Goal: Task Accomplishment & Management: Manage account settings

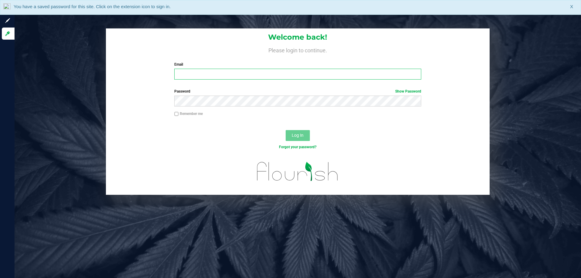
click at [204, 75] on input "Email" at bounding box center [297, 74] width 247 height 11
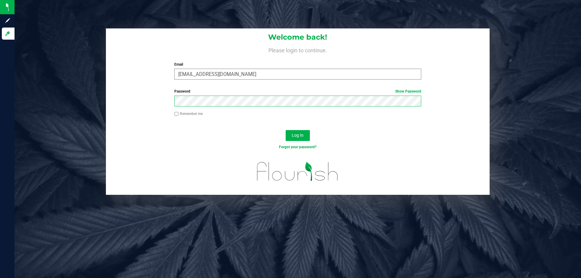
click at [286, 130] on button "Log In" at bounding box center [298, 135] width 24 height 11
click at [205, 74] on input "[EMAIL_ADDRESS][DOMAIN_NAME]" at bounding box center [297, 74] width 247 height 11
type input "[EMAIL_ADDRESS][DOMAIN_NAME]"
click at [286, 130] on button "Log In" at bounding box center [298, 135] width 24 height 11
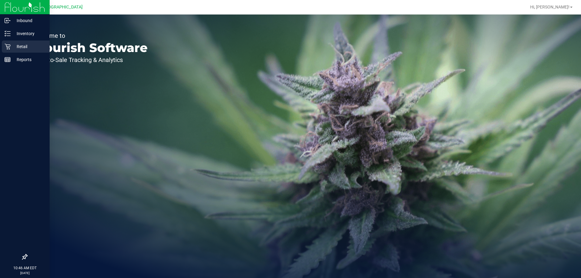
click at [8, 44] on icon at bounding box center [8, 47] width 6 height 6
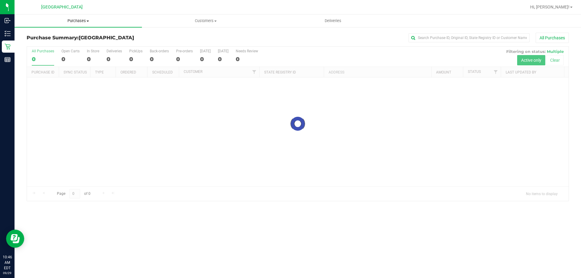
click at [84, 22] on span "Purchases" at bounding box center [78, 20] width 127 height 5
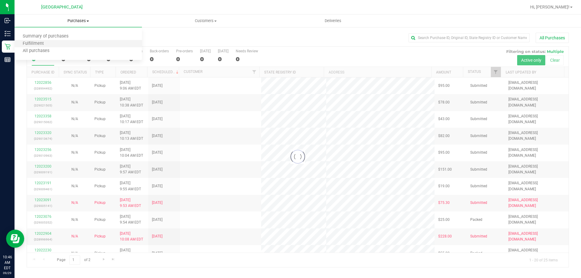
click at [61, 42] on li "Fulfillment" at bounding box center [78, 43] width 127 height 7
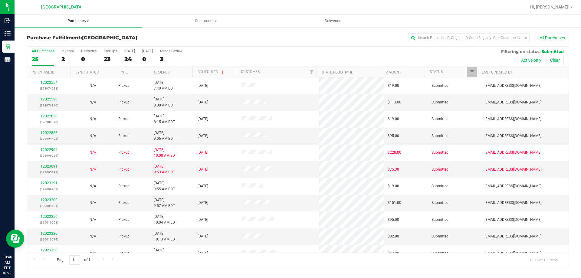
click at [75, 23] on span "Purchases" at bounding box center [78, 20] width 127 height 5
click at [61, 47] on li "Fulfillment" at bounding box center [78, 43] width 127 height 7
click at [166, 73] on link "Ordered" at bounding box center [162, 72] width 16 height 4
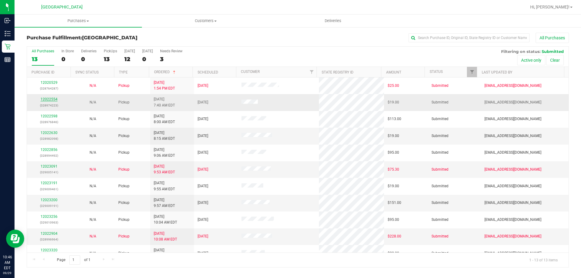
click at [48, 99] on link "12022554" at bounding box center [49, 99] width 17 height 4
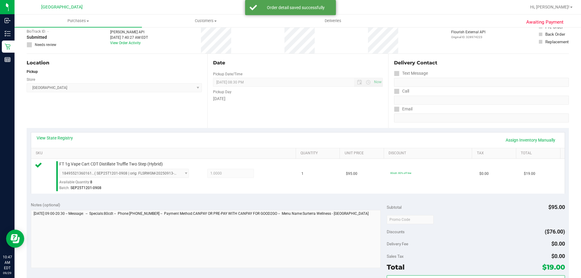
scroll to position [91, 0]
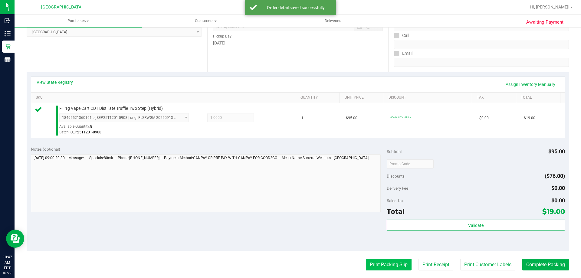
click at [379, 261] on button "Print Packing Slip" at bounding box center [389, 265] width 46 height 12
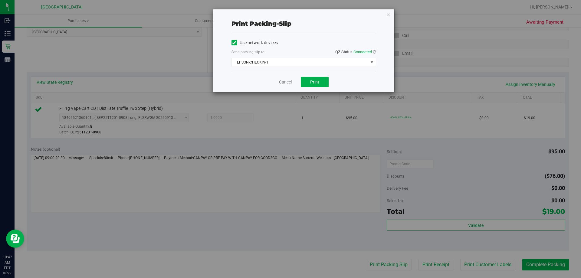
click at [318, 55] on div "Send packing-slip to: QZ Status: Connected" at bounding box center [304, 53] width 145 height 8
click at [316, 64] on span "EPSON-CHECKIN-1" at bounding box center [300, 62] width 137 height 8
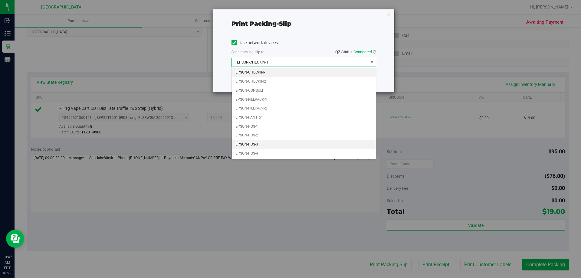
click at [254, 143] on li "EPSON-POS-3" at bounding box center [304, 144] width 144 height 9
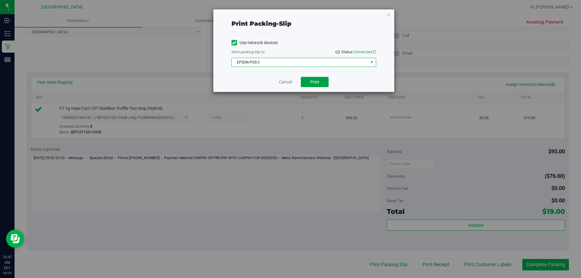
click at [323, 79] on button "Print" at bounding box center [315, 82] width 28 height 10
click at [286, 84] on link "Cancel" at bounding box center [285, 82] width 13 height 6
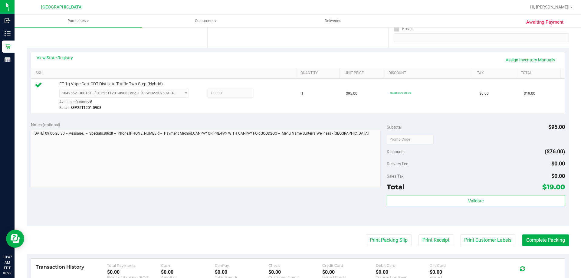
scroll to position [121, 0]
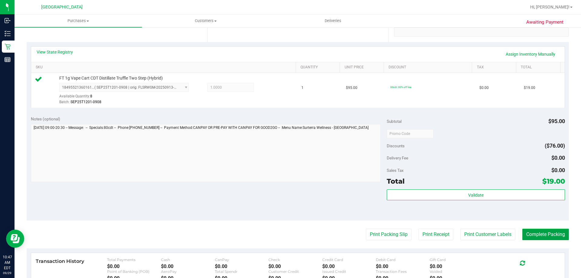
click at [523, 233] on button "Complete Packing" at bounding box center [546, 235] width 47 height 12
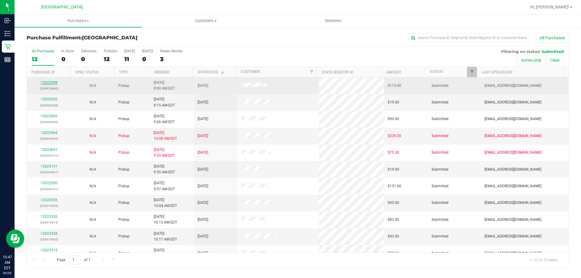
click at [53, 81] on link "12022598" at bounding box center [49, 83] width 17 height 4
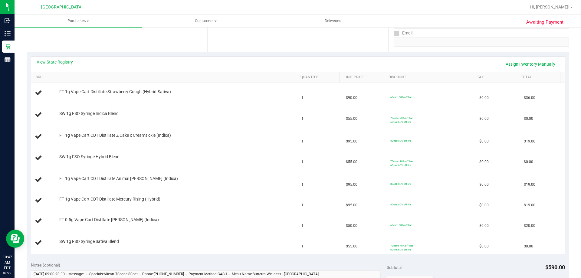
scroll to position [121, 0]
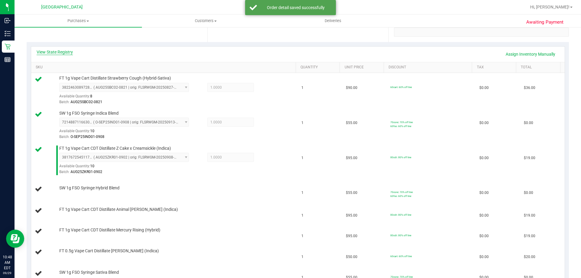
click at [54, 49] on link "View State Registry" at bounding box center [55, 52] width 36 height 6
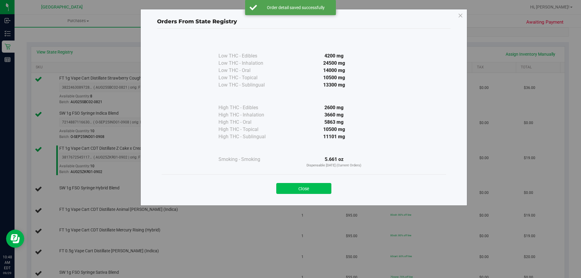
click at [293, 189] on button "Close" at bounding box center [303, 188] width 55 height 11
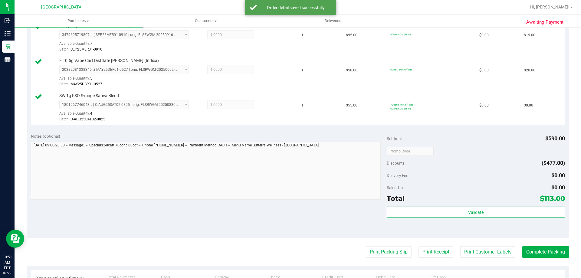
scroll to position [363, 0]
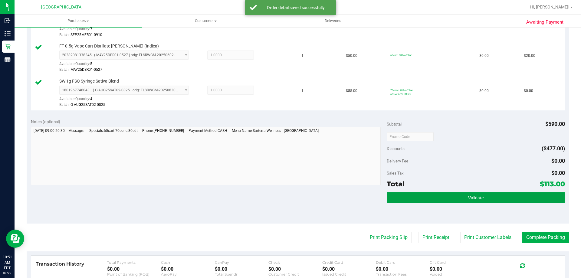
click at [409, 193] on button "Validate" at bounding box center [476, 197] width 178 height 11
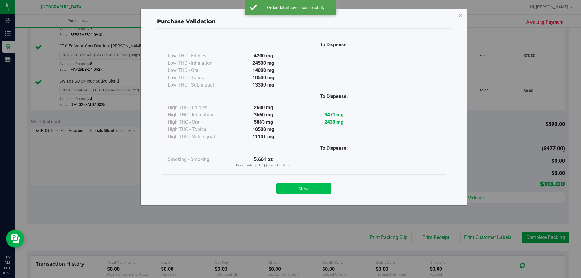
click at [311, 190] on button "Close" at bounding box center [303, 188] width 55 height 11
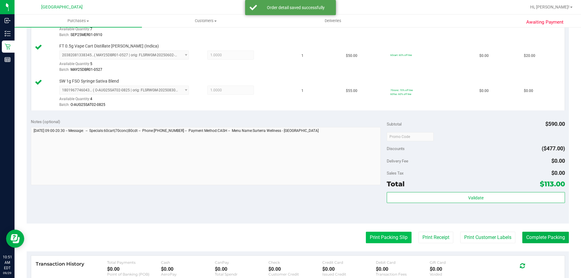
click at [391, 238] on button "Print Packing Slip" at bounding box center [389, 238] width 46 height 12
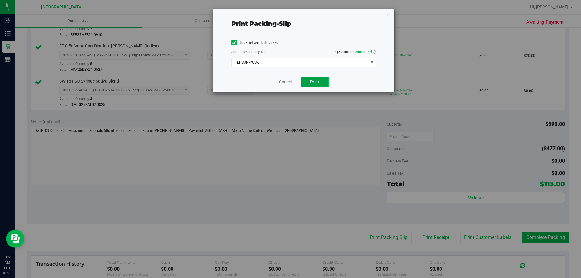
click at [320, 82] on button "Print" at bounding box center [315, 82] width 28 height 10
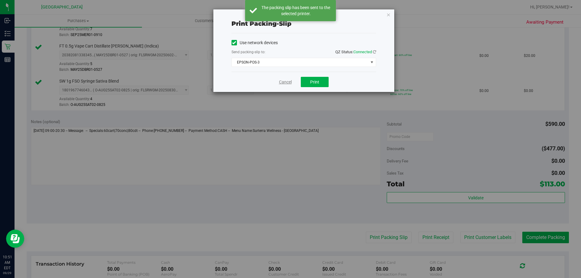
click at [282, 83] on link "Cancel" at bounding box center [285, 82] width 13 height 6
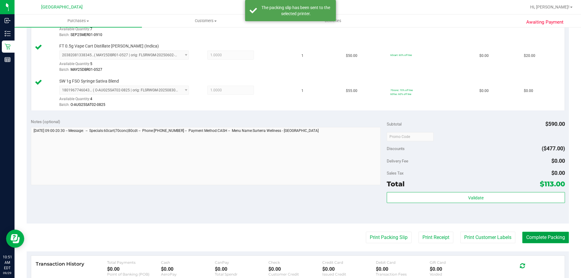
click at [536, 242] on button "Complete Packing" at bounding box center [546, 238] width 47 height 12
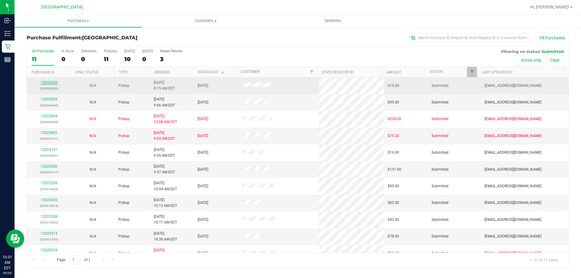
click at [44, 82] on link "12022630" at bounding box center [49, 83] width 17 height 4
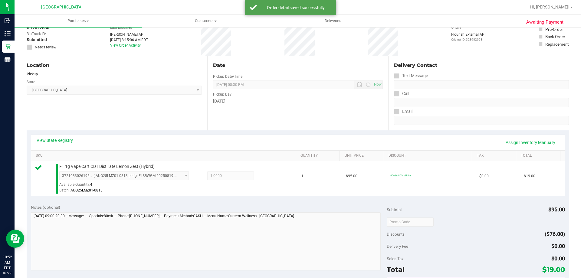
scroll to position [61, 0]
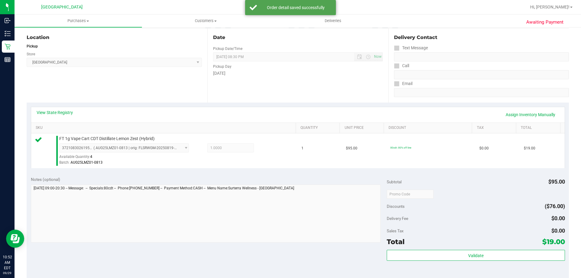
click at [428, 249] on div "Subtotal $95.00 Discounts ($76.00) Delivery Fee $0.00 Sales Tax $0.00 Total $19…" at bounding box center [476, 227] width 178 height 101
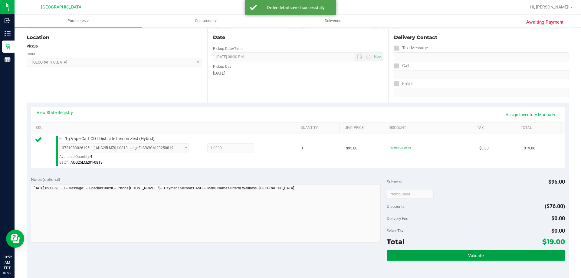
click at [428, 251] on button "Validate" at bounding box center [476, 255] width 178 height 11
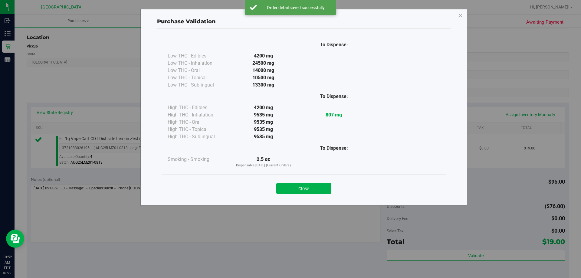
click at [312, 178] on div "Close" at bounding box center [304, 186] width 285 height 25
click at [312, 183] on div "Close" at bounding box center [304, 186] width 276 height 15
click at [335, 193] on div "Close" at bounding box center [304, 186] width 276 height 15
click at [308, 189] on button "Close" at bounding box center [303, 188] width 55 height 11
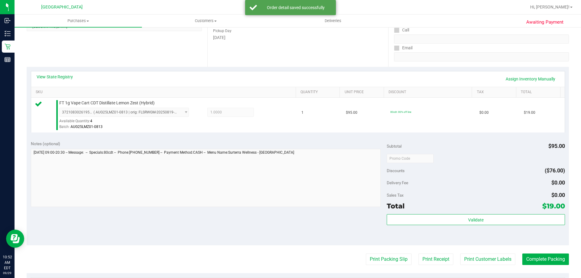
scroll to position [121, 0]
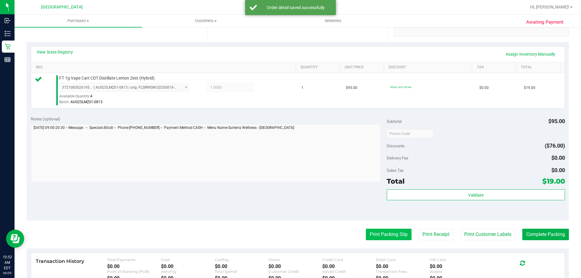
click at [387, 230] on button "Print Packing Slip" at bounding box center [389, 235] width 46 height 12
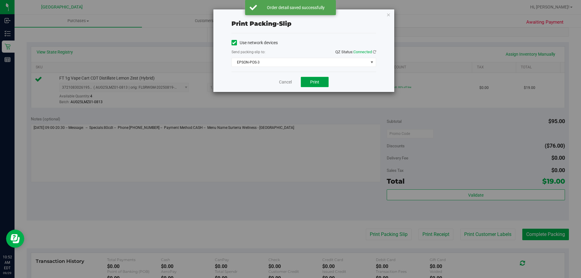
click at [312, 78] on button "Print" at bounding box center [315, 82] width 28 height 10
click at [286, 83] on link "Cancel" at bounding box center [285, 82] width 13 height 6
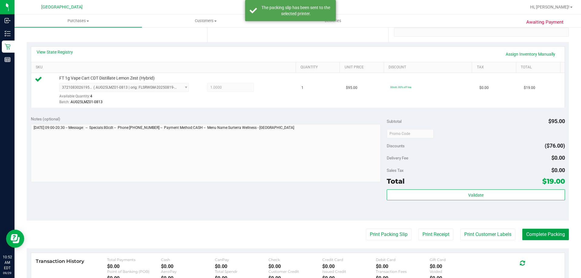
click at [538, 230] on button "Complete Packing" at bounding box center [546, 235] width 47 height 12
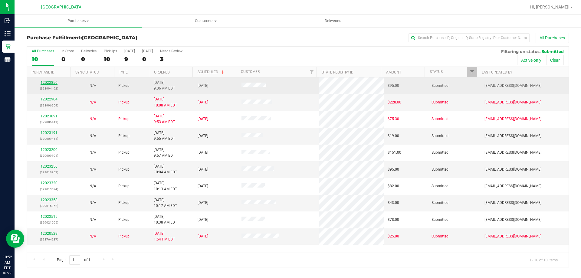
click at [49, 84] on link "12022856" at bounding box center [49, 83] width 17 height 4
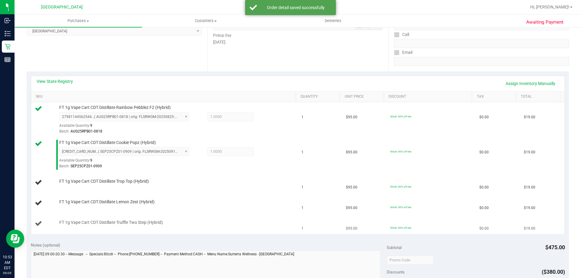
scroll to position [151, 0]
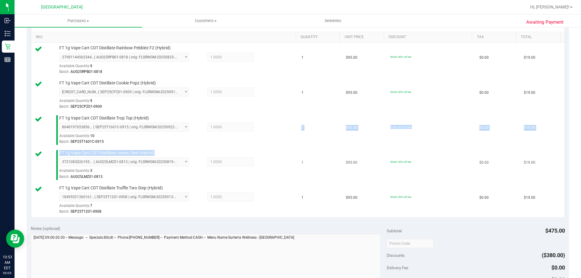
drag, startPoint x: 340, startPoint y: 151, endPoint x: 215, endPoint y: 148, distance: 125.1
click at [213, 148] on tbody "FT 1g Vape Cart CDT Distillate Rainbow Pebblez F2 (Hybrid) 2798114456254412 ( A…" at bounding box center [298, 130] width 534 height 175
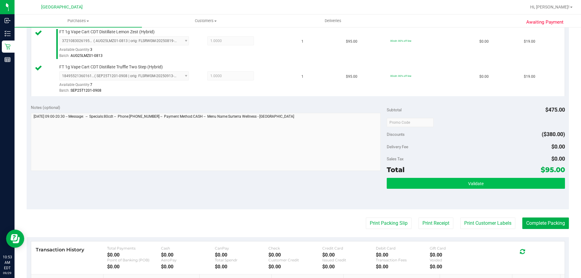
drag, startPoint x: 410, startPoint y: 190, endPoint x: 415, endPoint y: 187, distance: 6.3
click at [410, 190] on div "Validate" at bounding box center [476, 191] width 178 height 27
click at [418, 185] on button "Validate" at bounding box center [476, 183] width 178 height 11
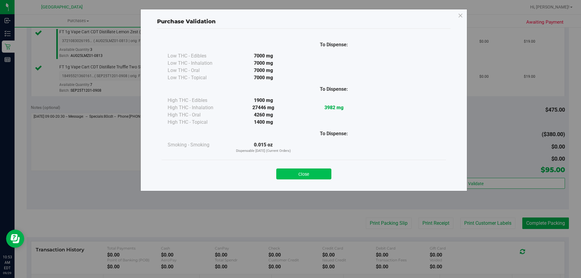
click at [297, 170] on button "Close" at bounding box center [303, 174] width 55 height 11
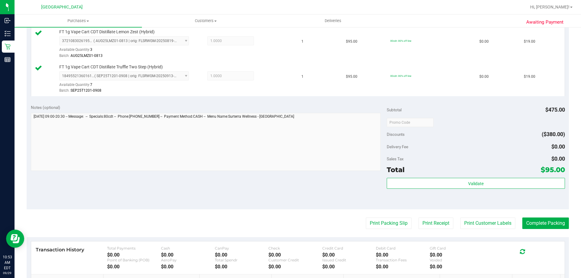
click at [297, 174] on div "Notes (optional) Subtotal $475.00 Discounts ($380.00) Delivery Fee $0.00 Sales …" at bounding box center [298, 155] width 543 height 109
click at [397, 226] on button "Print Packing Slip" at bounding box center [389, 224] width 46 height 12
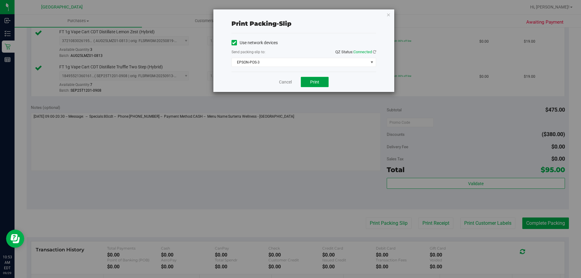
click at [318, 84] on span "Print" at bounding box center [314, 82] width 9 height 5
click at [389, 15] on icon "button" at bounding box center [389, 14] width 4 height 7
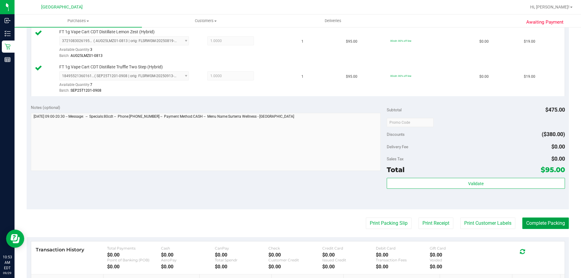
click at [527, 225] on button "Complete Packing" at bounding box center [546, 224] width 47 height 12
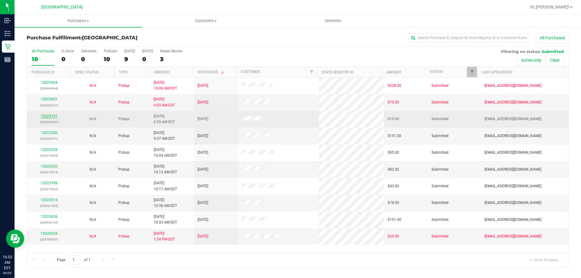
click at [51, 117] on link "12023191" at bounding box center [49, 116] width 17 height 4
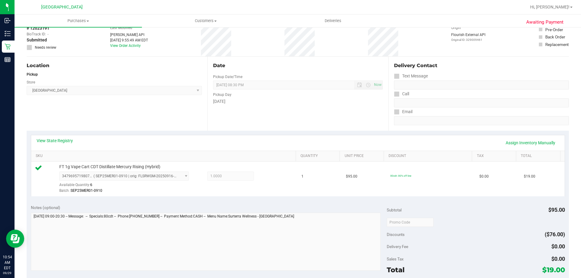
scroll to position [91, 0]
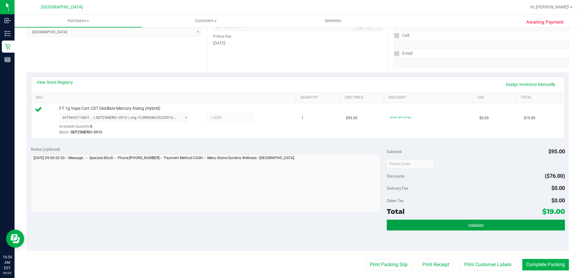
click at [390, 224] on button "Validate" at bounding box center [476, 225] width 178 height 11
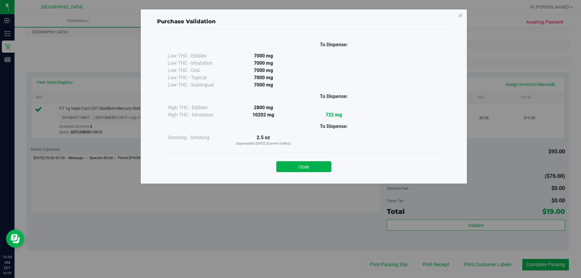
click at [312, 155] on div "Close" at bounding box center [304, 165] width 285 height 25
click at [309, 166] on button "Close" at bounding box center [303, 166] width 55 height 11
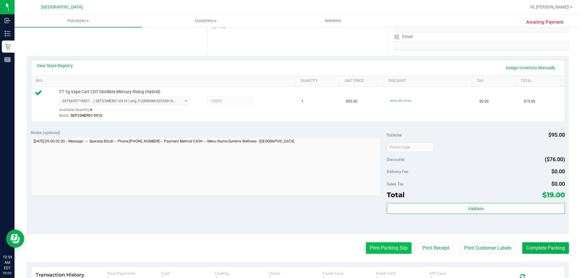
scroll to position [151, 0]
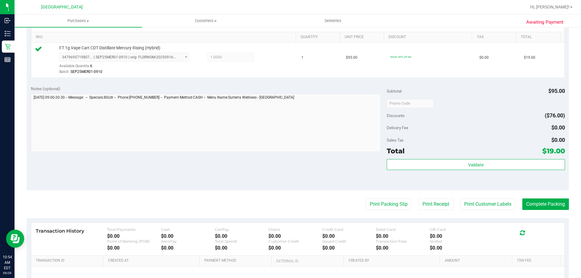
click at [392, 192] on purchase-details "Back Edit Purchase Cancel Purchase View Profile # 12023191 BioTrack ID: - Submi…" at bounding box center [298, 106] width 543 height 450
drag, startPoint x: 389, startPoint y: 196, endPoint x: 387, endPoint y: 207, distance: 10.5
click at [389, 198] on purchase-details "Back Edit Purchase Cancel Purchase View Profile # 12023191 BioTrack ID: - Submi…" at bounding box center [298, 106] width 543 height 450
click at [387, 207] on button "Print Packing Slip" at bounding box center [389, 205] width 46 height 12
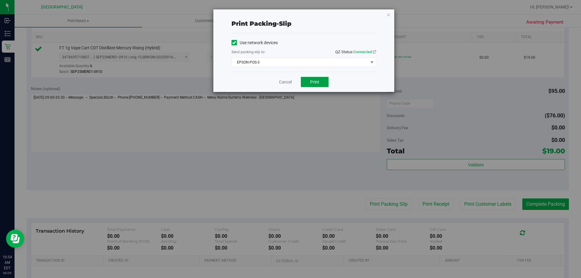
click at [323, 84] on button "Print" at bounding box center [315, 82] width 28 height 10
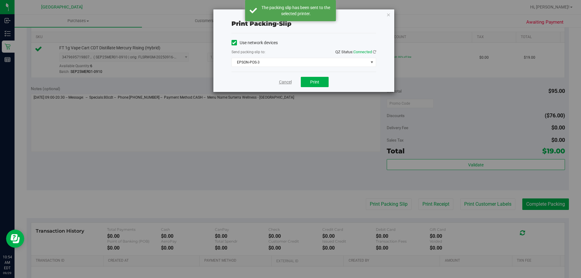
click at [289, 84] on link "Cancel" at bounding box center [285, 82] width 13 height 6
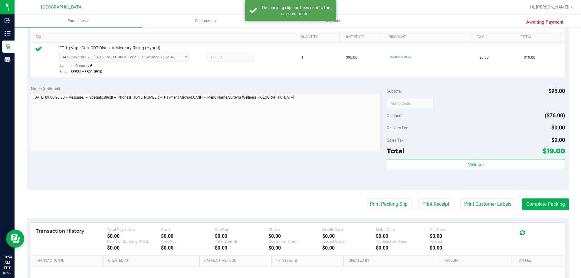
click at [549, 197] on purchase-details "Back Edit Purchase Cancel Purchase View Profile # 12023191 BioTrack ID: - Submi…" at bounding box center [298, 106] width 543 height 450
click at [549, 204] on button "Complete Packing" at bounding box center [546, 205] width 47 height 12
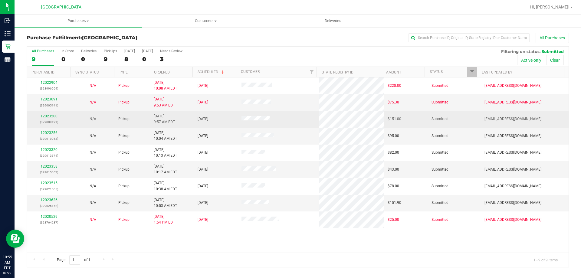
click at [53, 116] on link "12023200" at bounding box center [49, 116] width 17 height 4
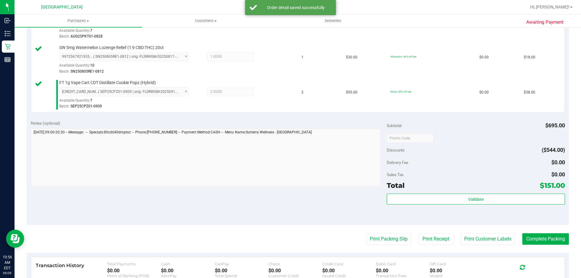
scroll to position [333, 0]
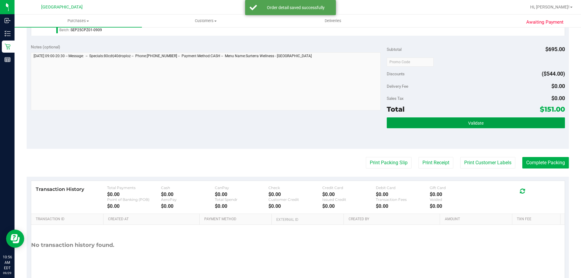
click at [404, 120] on button "Validate" at bounding box center [476, 122] width 178 height 11
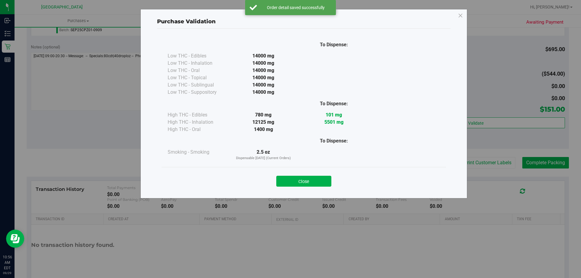
click at [308, 174] on div "Close" at bounding box center [304, 179] width 276 height 15
click at [307, 177] on button "Close" at bounding box center [303, 181] width 55 height 11
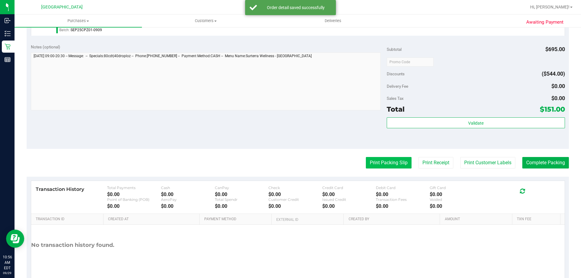
click at [372, 160] on button "Print Packing Slip" at bounding box center [389, 163] width 46 height 12
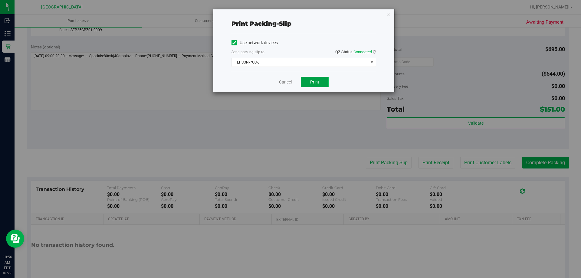
click at [308, 81] on button "Print" at bounding box center [315, 82] width 28 height 10
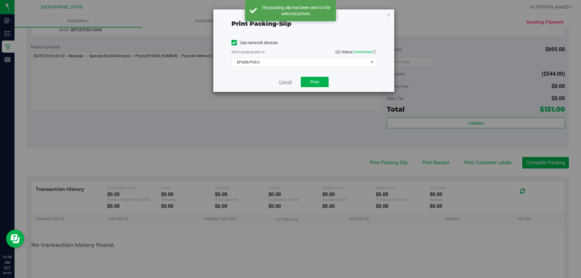
click at [288, 81] on link "Cancel" at bounding box center [285, 82] width 13 height 6
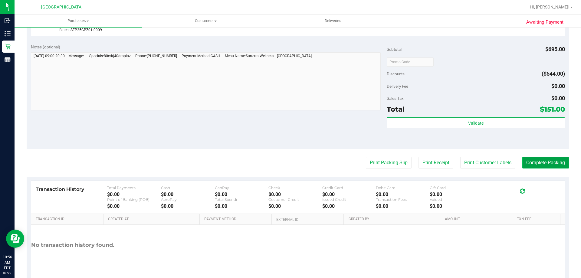
click at [540, 161] on button "Complete Packing" at bounding box center [546, 163] width 47 height 12
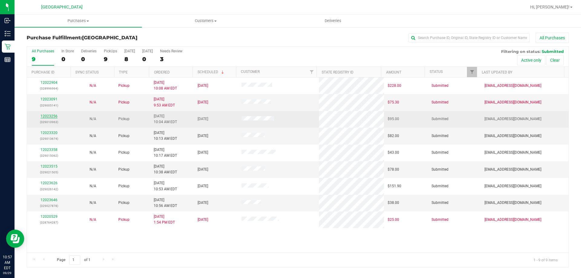
click at [50, 115] on link "12023256" at bounding box center [49, 116] width 17 height 4
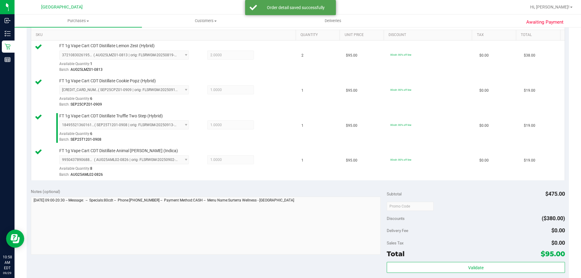
scroll to position [212, 0]
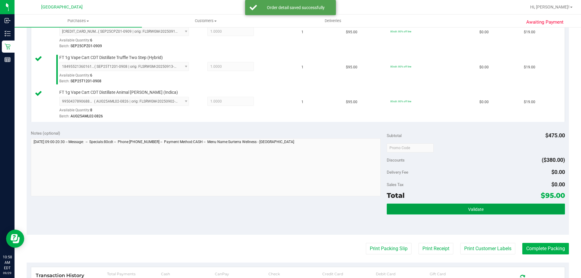
click at [399, 212] on button "Validate" at bounding box center [476, 209] width 178 height 11
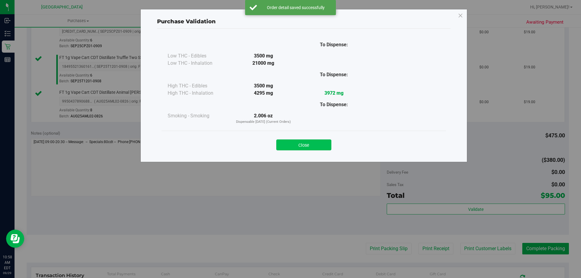
click at [306, 146] on button "Close" at bounding box center [303, 145] width 55 height 11
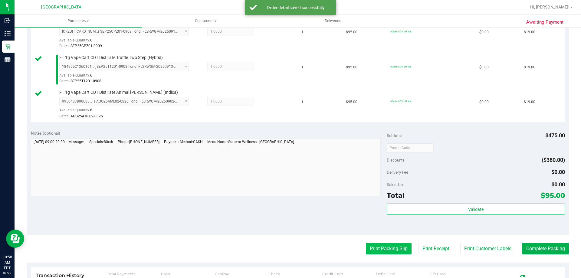
click at [379, 245] on button "Print Packing Slip" at bounding box center [389, 249] width 46 height 12
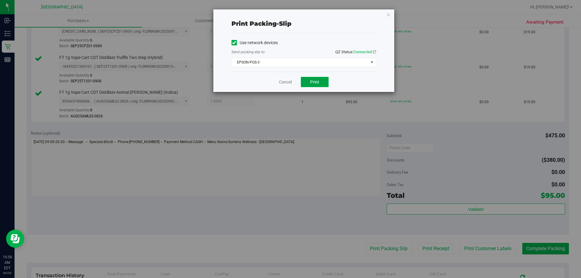
click at [315, 84] on span "Print" at bounding box center [314, 82] width 9 height 5
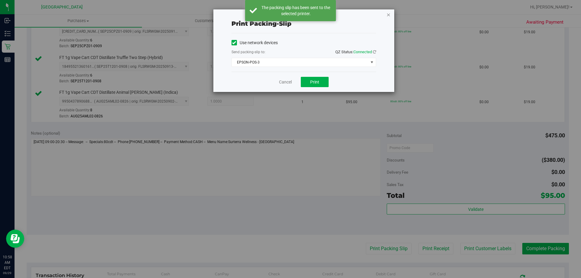
click at [389, 15] on icon "button" at bounding box center [389, 14] width 4 height 7
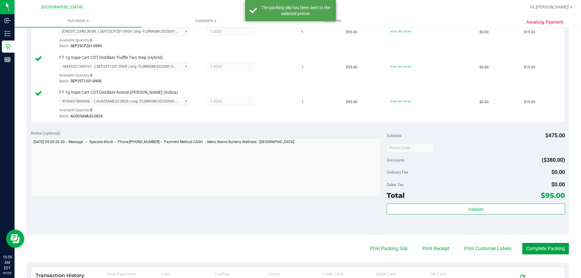
drag, startPoint x: 535, startPoint y: 251, endPoint x: 538, endPoint y: 243, distance: 8.5
click at [534, 243] on purchase-details "Back Edit Purchase Cancel Purchase View Profile # 12023256 BioTrack ID: - Submi…" at bounding box center [298, 98] width 543 height 555
click at [540, 251] on button "Complete Packing" at bounding box center [546, 249] width 47 height 12
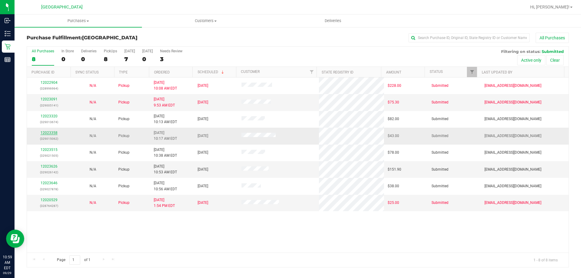
click at [51, 133] on link "12023358" at bounding box center [49, 133] width 17 height 4
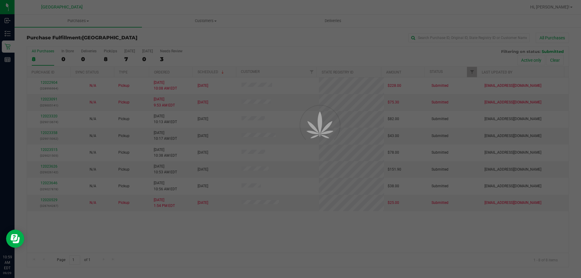
drag, startPoint x: 51, startPoint y: 133, endPoint x: 189, endPoint y: 136, distance: 137.8
click at [190, 137] on div at bounding box center [290, 139] width 581 height 278
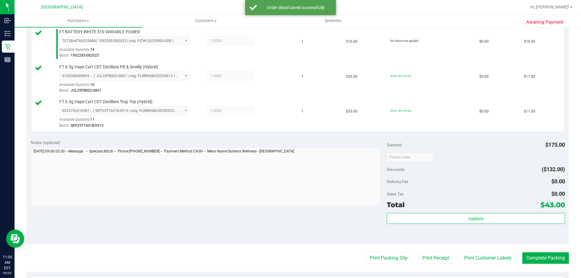
scroll to position [242, 0]
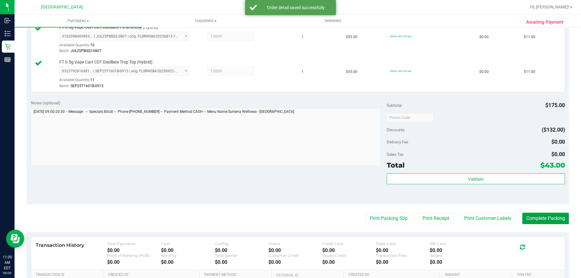
click at [544, 221] on button "Complete Packing" at bounding box center [546, 219] width 47 height 12
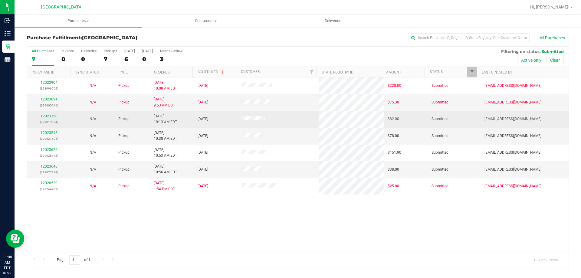
drag, startPoint x: 90, startPoint y: 124, endPoint x: 94, endPoint y: 123, distance: 4.4
click at [94, 123] on td "N/A" at bounding box center [93, 119] width 44 height 17
click at [55, 117] on link "12023320" at bounding box center [49, 116] width 17 height 4
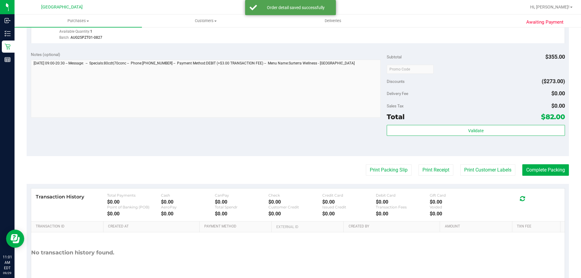
scroll to position [303, 0]
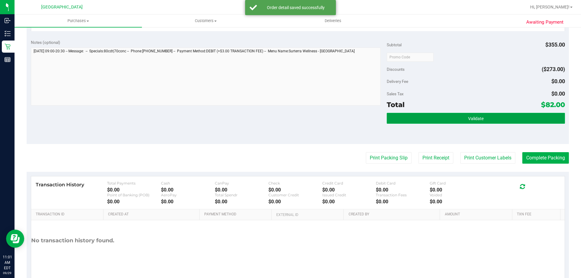
click at [438, 116] on button "Validate" at bounding box center [476, 118] width 178 height 11
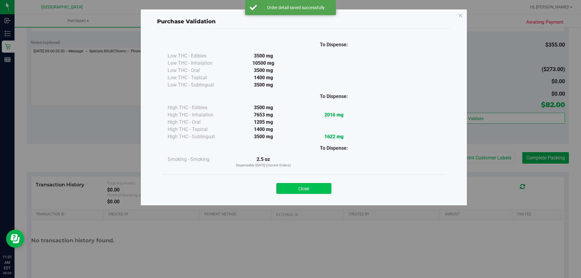
click at [286, 191] on button "Close" at bounding box center [303, 188] width 55 height 11
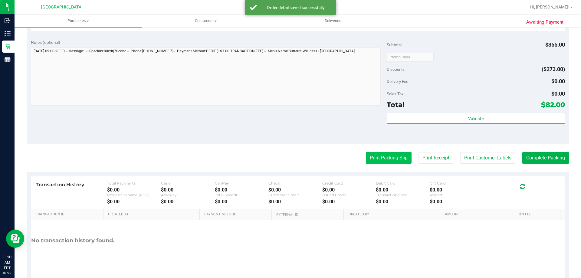
click at [371, 159] on button "Print Packing Slip" at bounding box center [389, 158] width 46 height 12
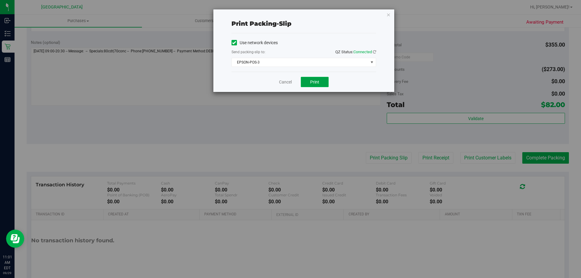
click at [323, 84] on button "Print" at bounding box center [315, 82] width 28 height 10
click at [386, 18] on div "Print packing-slip Use network devices Send packing-slip to: QZ Status: Connect…" at bounding box center [303, 50] width 181 height 83
click at [388, 15] on icon "button" at bounding box center [389, 14] width 4 height 7
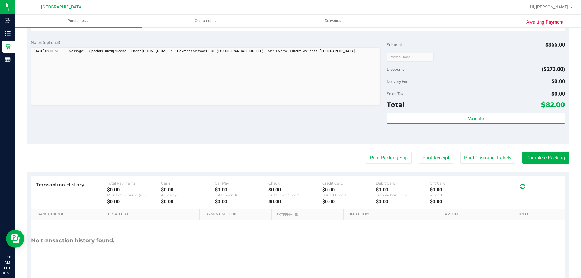
click at [552, 164] on purchase-details "Back Edit Purchase Cancel Purchase View Profile # 12023320 BioTrack ID: - Submi…" at bounding box center [298, 7] width 543 height 555
click at [552, 161] on button "Complete Packing" at bounding box center [546, 158] width 47 height 12
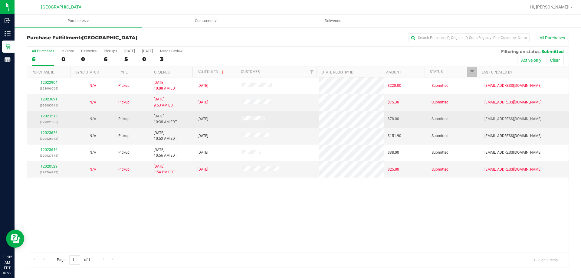
click at [46, 115] on link "12023515" at bounding box center [49, 116] width 17 height 4
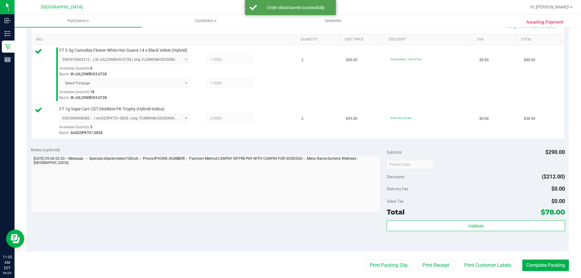
scroll to position [151, 0]
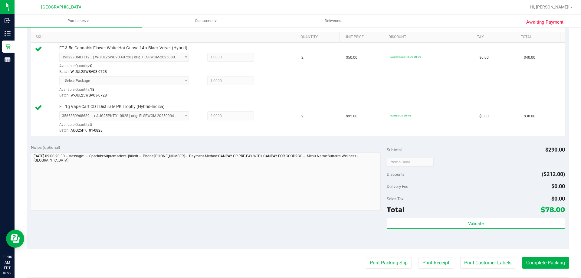
drag, startPoint x: 473, startPoint y: 210, endPoint x: 470, endPoint y: 215, distance: 5.2
click at [471, 212] on div "Total $78.00" at bounding box center [476, 209] width 178 height 11
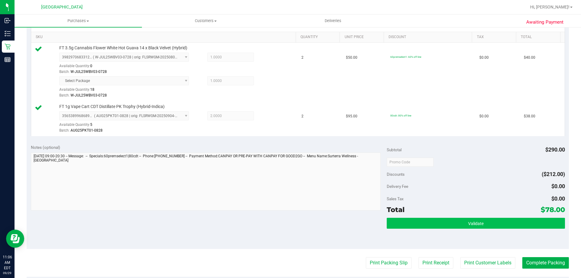
drag, startPoint x: 470, startPoint y: 215, endPoint x: 467, endPoint y: 227, distance: 12.6
click at [470, 217] on div "Subtotal $290.00 Discounts ($212.00) Delivery Fee $0.00 Sales Tax $0.00 Total $…" at bounding box center [476, 194] width 178 height 101
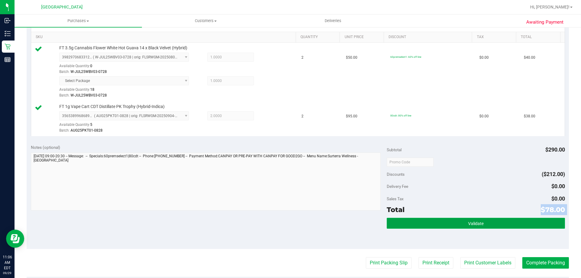
click at [467, 227] on button "Validate" at bounding box center [476, 223] width 178 height 11
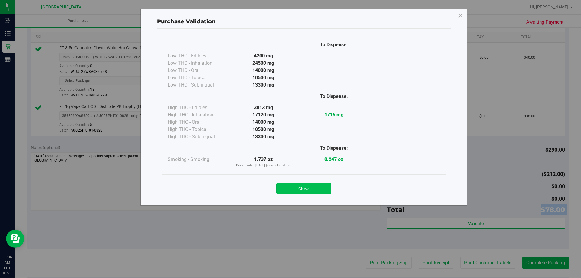
click at [327, 190] on button "Close" at bounding box center [303, 188] width 55 height 11
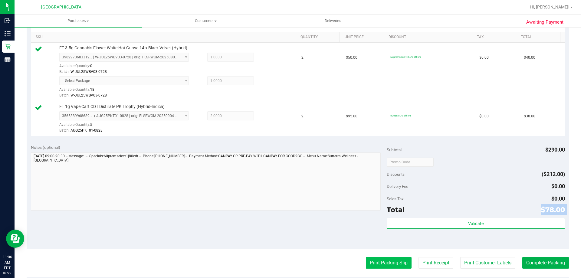
click at [366, 258] on button "Print Packing Slip" at bounding box center [389, 263] width 46 height 12
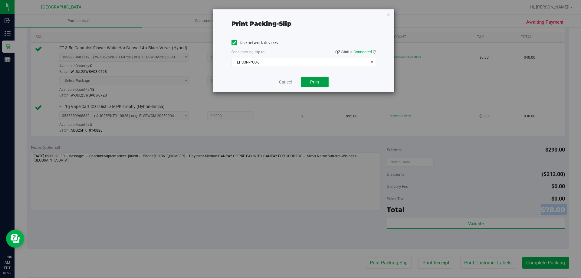
click at [323, 82] on button "Print" at bounding box center [315, 82] width 28 height 10
click at [288, 79] on link "Cancel" at bounding box center [285, 82] width 13 height 6
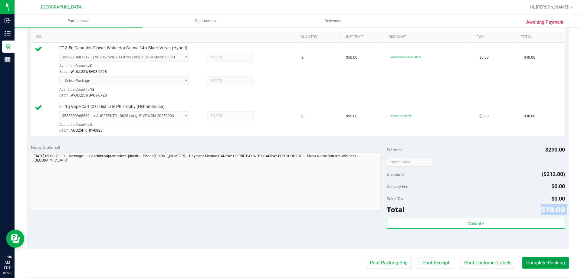
click at [535, 261] on button "Complete Packing" at bounding box center [546, 263] width 47 height 12
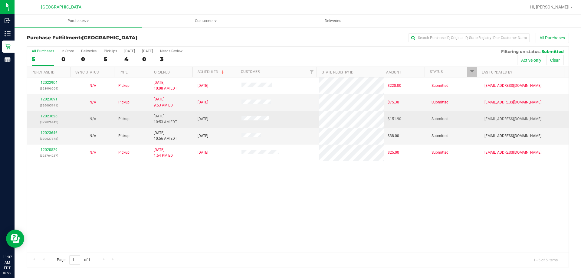
click at [46, 117] on link "12023626" at bounding box center [49, 116] width 17 height 4
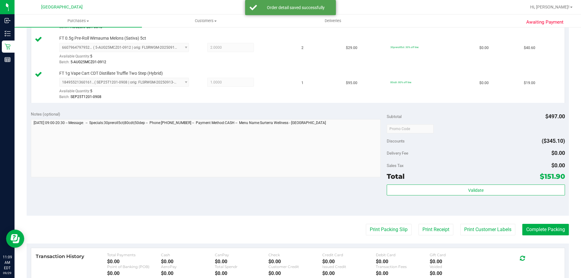
scroll to position [394, 0]
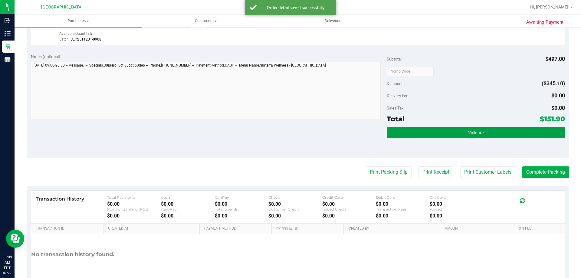
click at [432, 129] on button "Validate" at bounding box center [476, 132] width 178 height 11
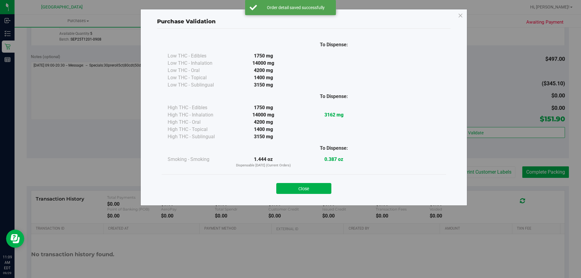
click at [328, 179] on div "Close" at bounding box center [304, 186] width 276 height 15
click at [324, 186] on button "Close" at bounding box center [303, 188] width 55 height 11
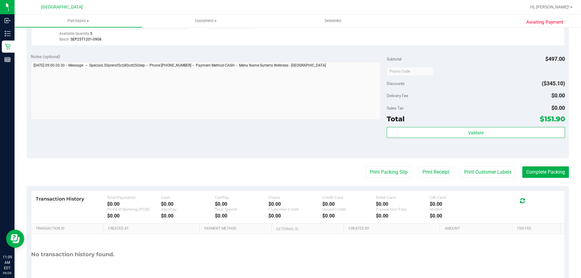
click at [379, 168] on button "Print Packing Slip" at bounding box center [389, 173] width 46 height 12
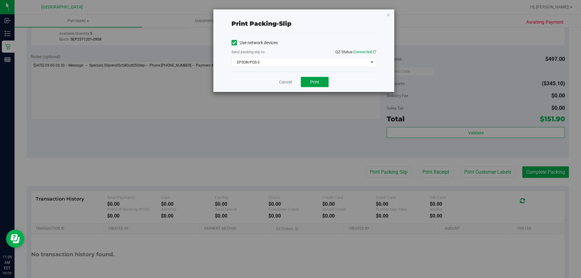
click at [309, 85] on button "Print" at bounding box center [315, 82] width 28 height 10
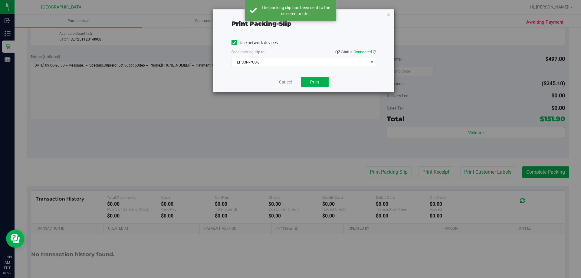
click at [387, 16] on icon "button" at bounding box center [389, 14] width 4 height 7
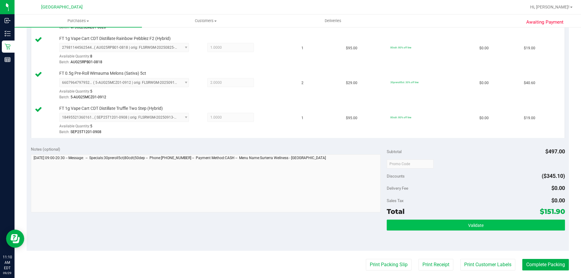
scroll to position [363, 0]
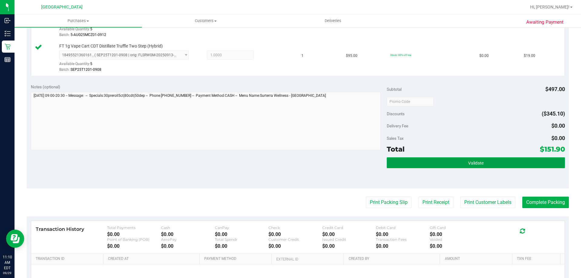
click at [512, 164] on button "Validate" at bounding box center [476, 162] width 178 height 11
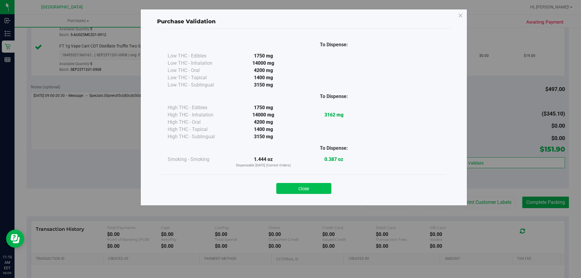
click at [317, 185] on button "Close" at bounding box center [303, 188] width 55 height 11
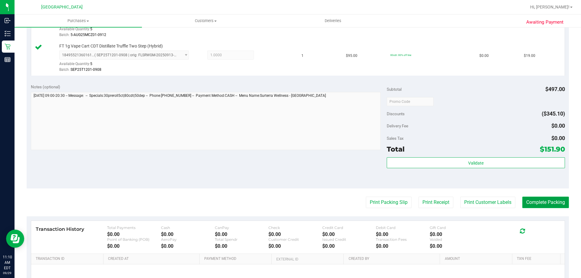
click at [529, 203] on button "Complete Packing" at bounding box center [546, 203] width 47 height 12
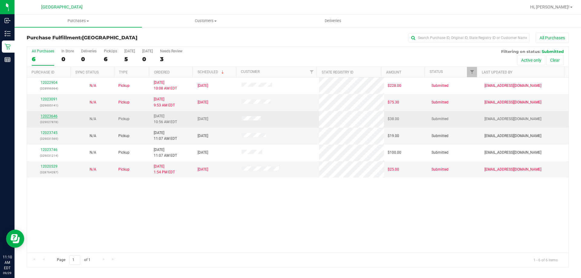
click at [54, 114] on link "12023646" at bounding box center [49, 116] width 17 height 4
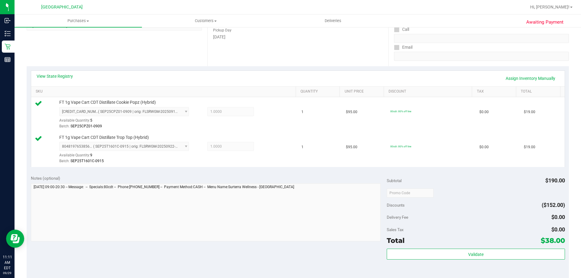
scroll to position [151, 0]
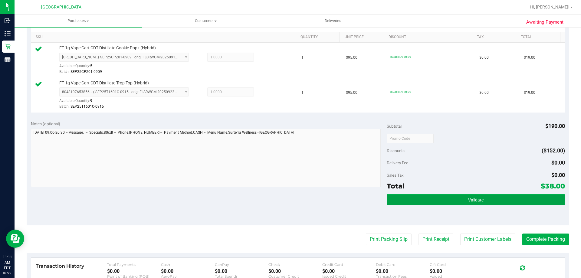
click at [436, 203] on button "Validate" at bounding box center [476, 199] width 178 height 11
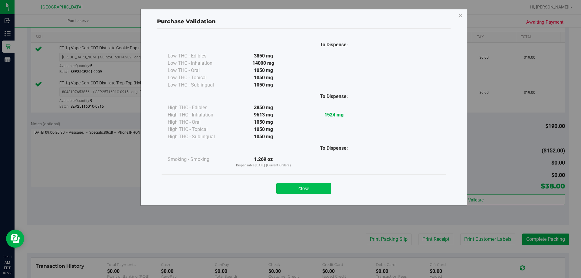
click at [306, 188] on button "Close" at bounding box center [303, 188] width 55 height 11
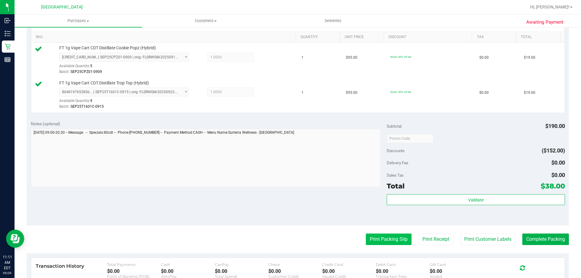
click at [377, 238] on button "Print Packing Slip" at bounding box center [389, 240] width 46 height 12
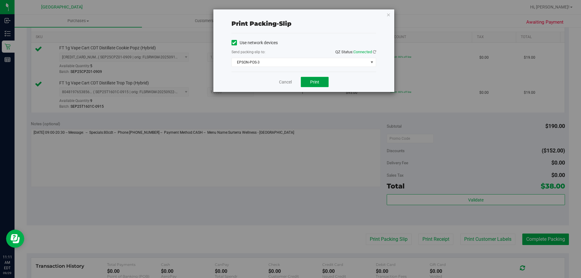
click at [312, 81] on span "Print" at bounding box center [314, 82] width 9 height 5
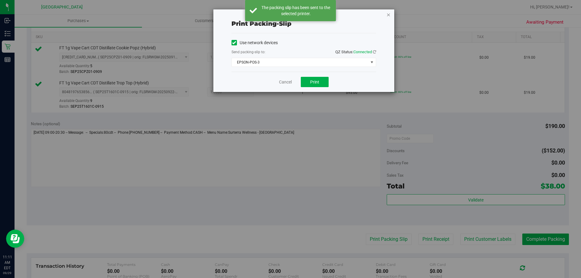
click at [389, 14] on icon "button" at bounding box center [389, 14] width 4 height 7
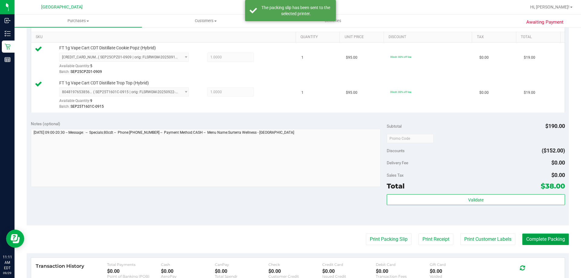
click at [525, 240] on button "Complete Packing" at bounding box center [546, 240] width 47 height 12
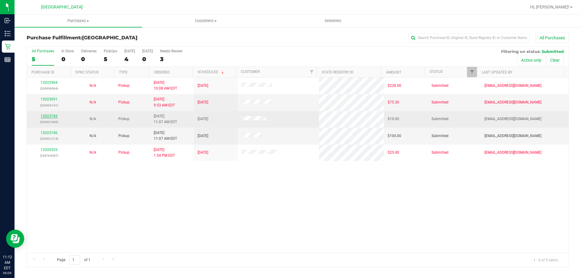
click at [44, 114] on link "12023745" at bounding box center [49, 116] width 17 height 4
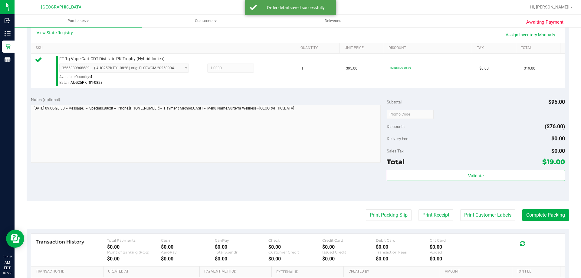
scroll to position [151, 0]
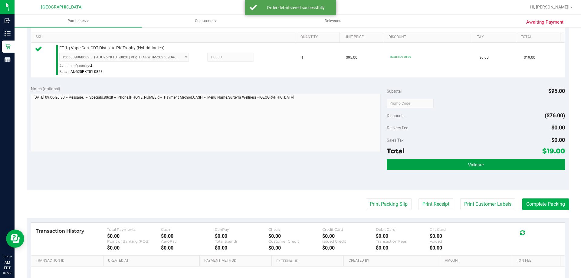
click at [419, 165] on button "Validate" at bounding box center [476, 164] width 178 height 11
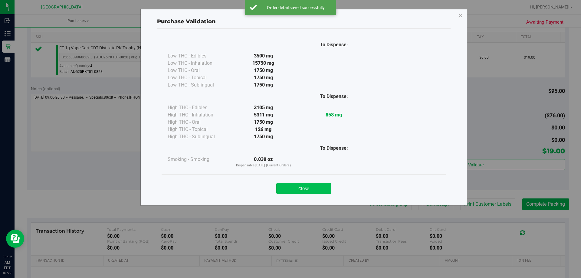
click at [292, 187] on button "Close" at bounding box center [303, 188] width 55 height 11
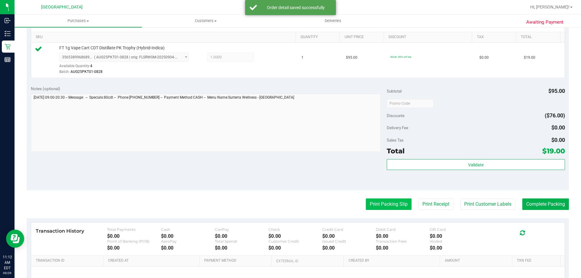
click at [370, 200] on button "Print Packing Slip" at bounding box center [389, 205] width 46 height 12
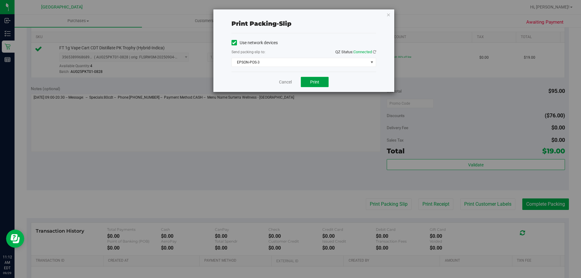
click at [311, 81] on span "Print" at bounding box center [314, 82] width 9 height 5
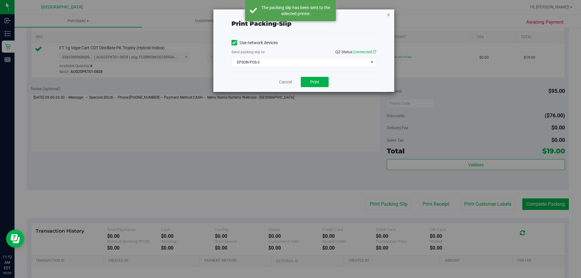
click at [388, 15] on icon "button" at bounding box center [389, 14] width 4 height 7
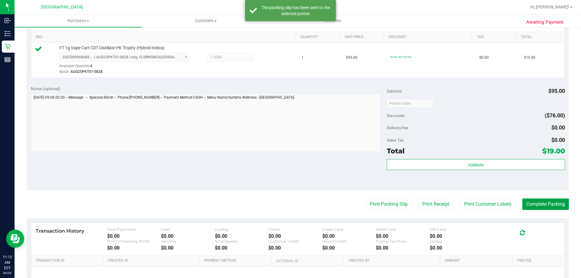
click at [537, 200] on button "Complete Packing" at bounding box center [546, 205] width 47 height 12
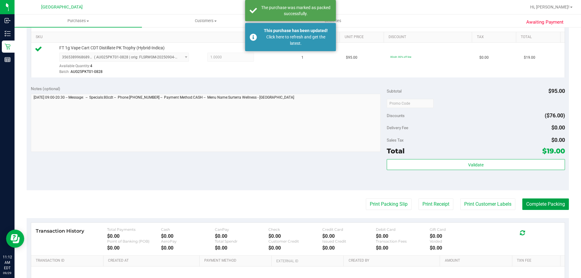
click at [523, 199] on button "Complete Packing" at bounding box center [546, 205] width 47 height 12
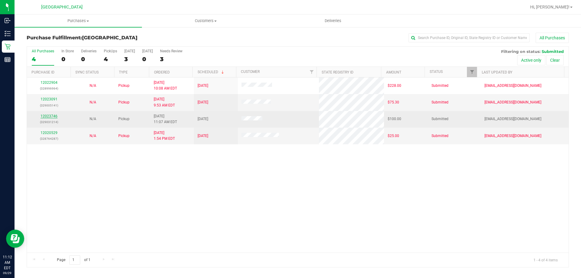
click at [55, 117] on link "12023746" at bounding box center [49, 116] width 17 height 4
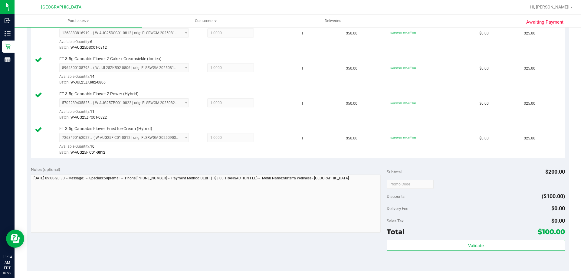
scroll to position [242, 0]
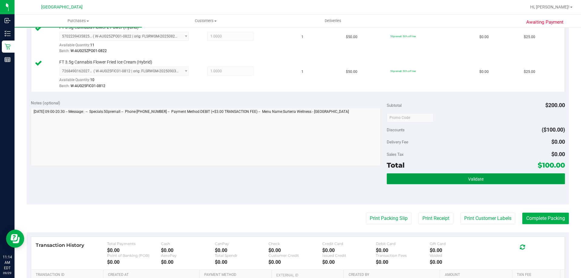
click at [479, 181] on span "Validate" at bounding box center [475, 179] width 15 height 5
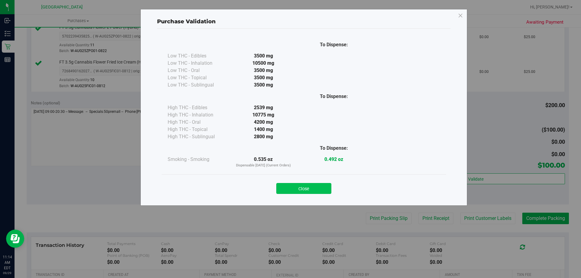
click at [314, 186] on button "Close" at bounding box center [303, 188] width 55 height 11
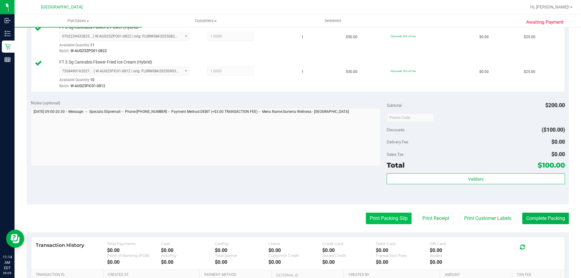
click at [405, 222] on button "Print Packing Slip" at bounding box center [389, 219] width 46 height 12
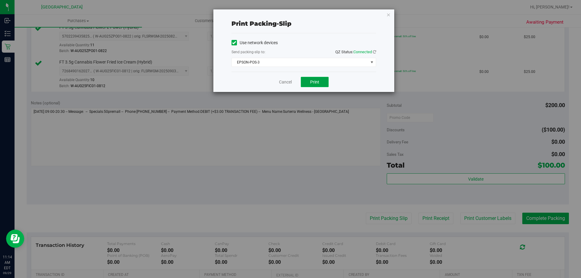
click at [326, 83] on button "Print" at bounding box center [315, 82] width 28 height 10
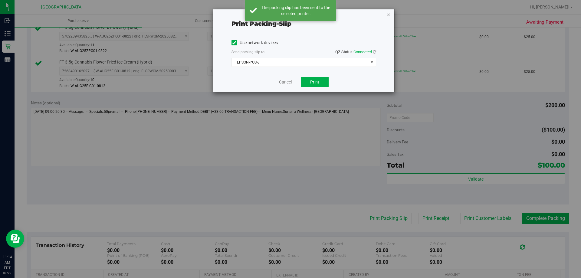
click at [389, 14] on icon "button" at bounding box center [389, 14] width 4 height 7
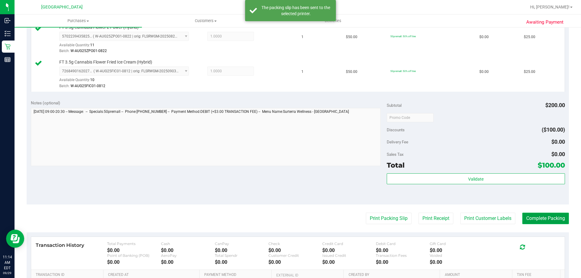
click at [531, 220] on button "Complete Packing" at bounding box center [546, 219] width 47 height 12
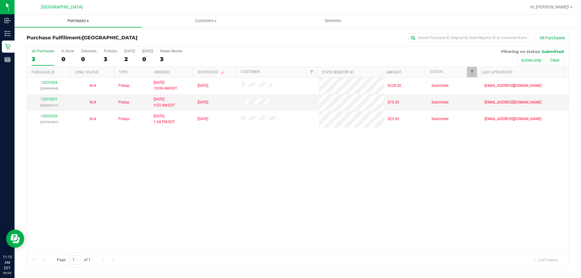
click at [78, 20] on span "Purchases" at bounding box center [78, 20] width 127 height 5
click at [75, 42] on li "Fulfillment" at bounding box center [78, 43] width 127 height 7
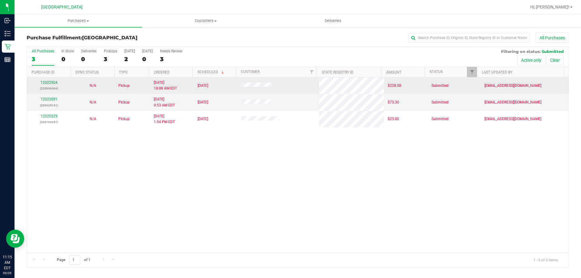
click at [45, 80] on div "12022904 (328996964)" at bounding box center [49, 86] width 37 height 12
click at [46, 81] on link "12022904" at bounding box center [49, 83] width 17 height 4
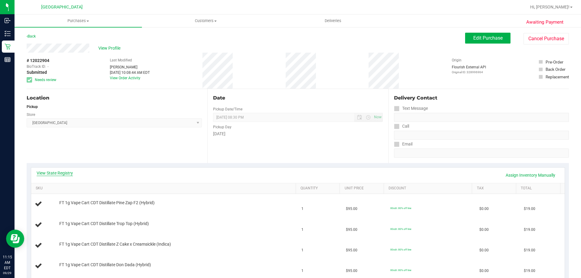
click at [54, 172] on link "View State Registry" at bounding box center [55, 173] width 36 height 6
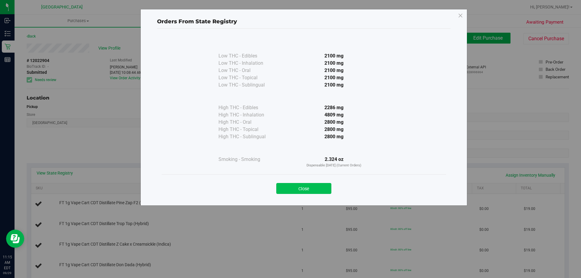
click at [278, 190] on button "Close" at bounding box center [303, 188] width 55 height 11
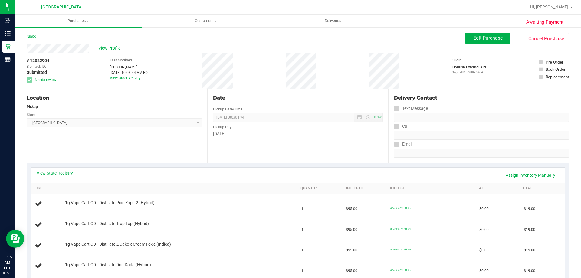
click at [39, 34] on div "Back Edit Purchase Cancel Purchase" at bounding box center [298, 38] width 543 height 11
drag, startPoint x: 38, startPoint y: 36, endPoint x: 35, endPoint y: 37, distance: 3.5
click at [37, 36] on div "Back Edit Purchase Cancel Purchase" at bounding box center [298, 38] width 543 height 11
click at [31, 35] on link "Back" at bounding box center [31, 36] width 9 height 4
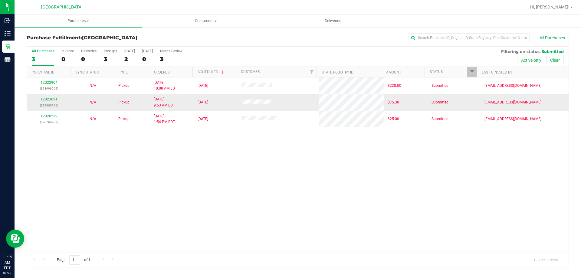
click at [55, 98] on link "12023091" at bounding box center [49, 99] width 17 height 4
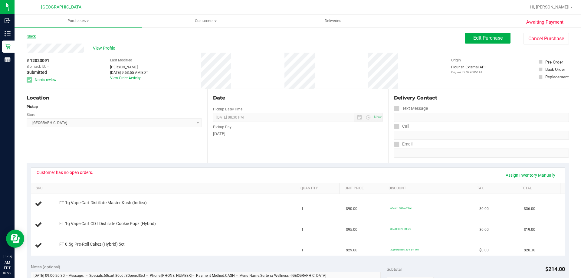
click at [36, 35] on link "Back" at bounding box center [31, 36] width 9 height 4
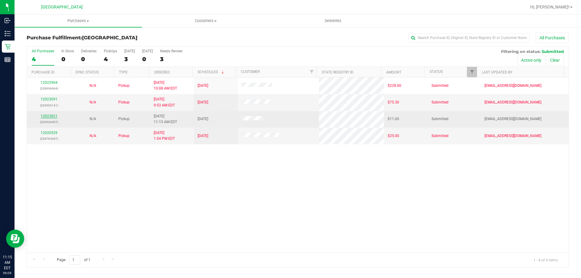
click at [49, 117] on link "12023821" at bounding box center [49, 116] width 17 height 4
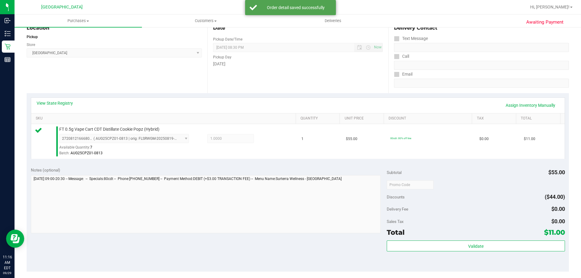
scroll to position [212, 0]
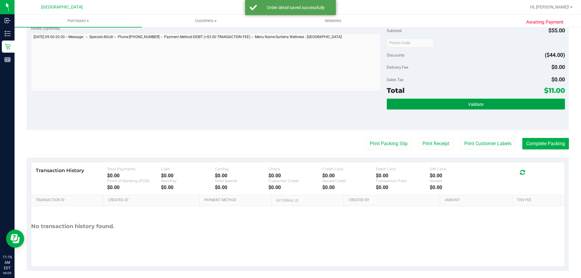
click at [497, 103] on button "Validate" at bounding box center [476, 104] width 178 height 11
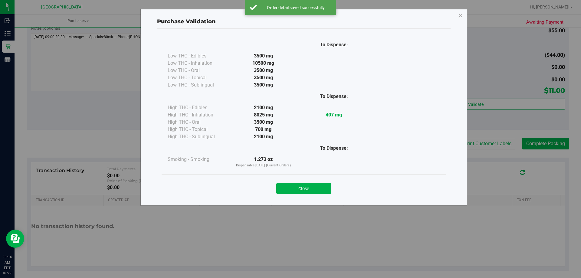
click at [308, 181] on div "Close" at bounding box center [304, 186] width 276 height 15
click at [307, 190] on button "Close" at bounding box center [303, 188] width 55 height 11
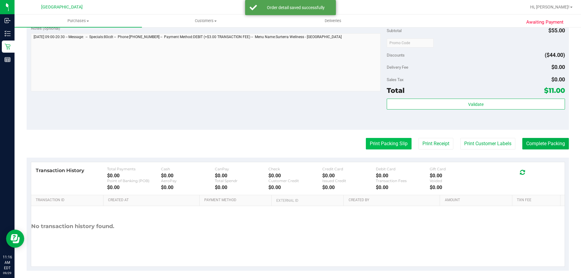
click at [402, 141] on button "Print Packing Slip" at bounding box center [389, 144] width 46 height 12
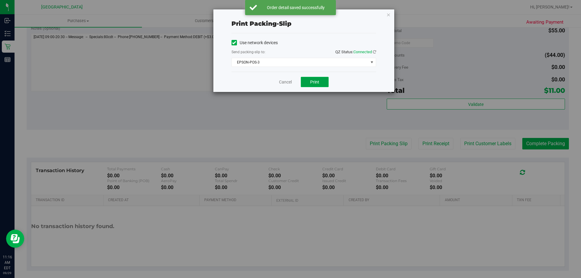
click at [326, 86] on button "Print" at bounding box center [315, 82] width 28 height 10
click at [387, 14] on icon "button" at bounding box center [389, 14] width 4 height 7
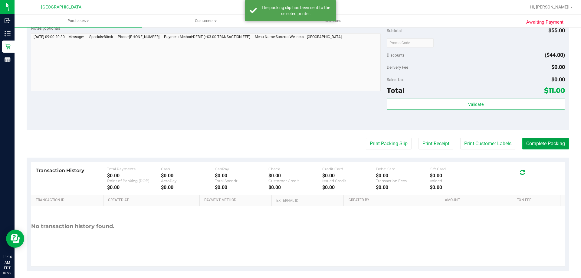
click at [543, 146] on button "Complete Packing" at bounding box center [546, 144] width 47 height 12
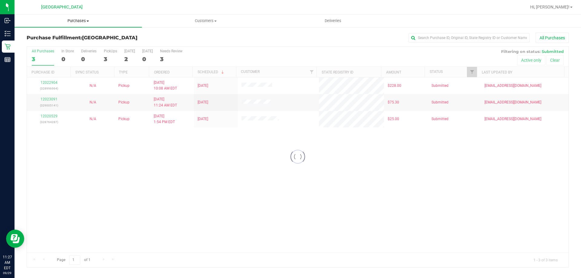
click at [72, 20] on span "Purchases" at bounding box center [78, 20] width 127 height 5
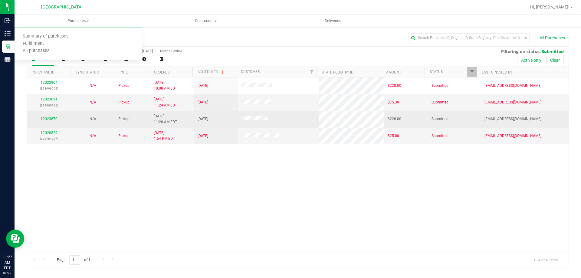
click at [52, 117] on link "12023870" at bounding box center [49, 119] width 17 height 4
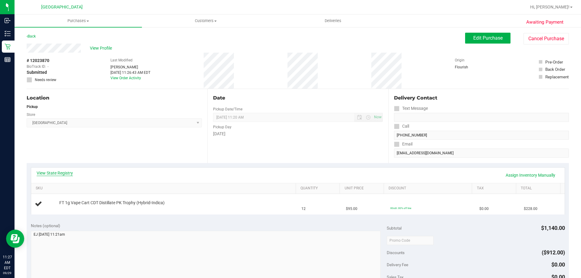
click at [70, 175] on link "View State Registry" at bounding box center [55, 173] width 36 height 6
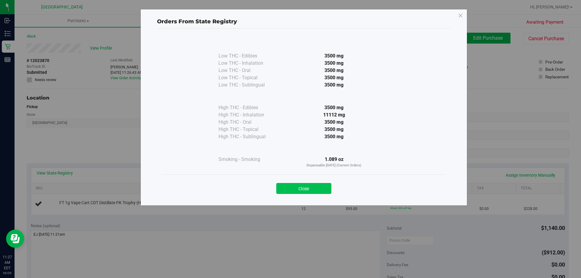
click at [290, 190] on button "Close" at bounding box center [303, 188] width 55 height 11
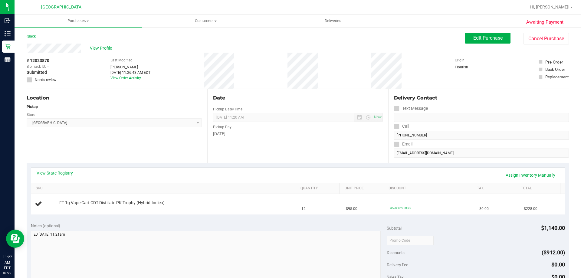
click at [285, 162] on div "Date Pickup Date/Time 09/29/2025 Now 09/29/2025 11:20 AM Now Pickup Day Monday" at bounding box center [297, 126] width 181 height 74
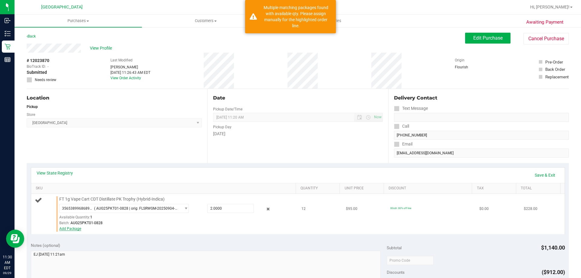
click at [71, 228] on link "Add Package" at bounding box center [70, 229] width 22 height 4
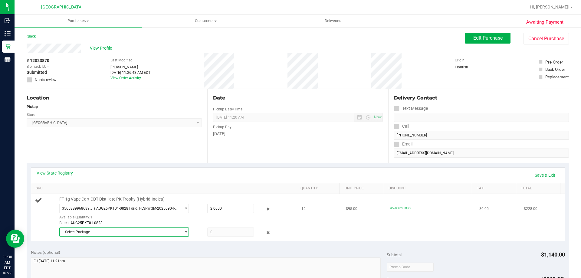
click at [166, 233] on span "Select Package" at bounding box center [120, 232] width 121 height 8
click at [222, 222] on div "Batch: AUG25PKT01-0828" at bounding box center [176, 223] width 234 height 6
drag, startPoint x: 180, startPoint y: 219, endPoint x: 196, endPoint y: 223, distance: 15.8
click at [181, 219] on div "Available Quantity: 1" at bounding box center [127, 219] width 136 height 12
click at [299, 228] on td "12" at bounding box center [320, 217] width 45 height 47
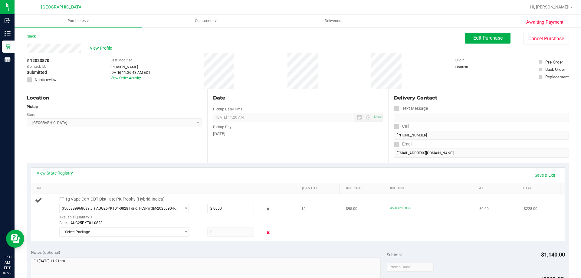
click at [265, 233] on icon at bounding box center [268, 233] width 6 height 7
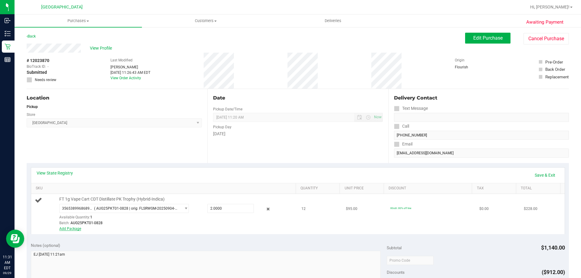
click at [64, 229] on link "Add Package" at bounding box center [70, 229] width 22 height 4
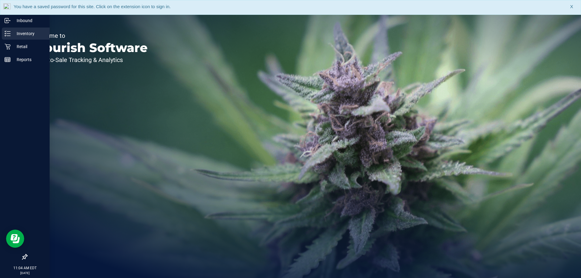
click at [10, 31] on icon at bounding box center [8, 34] width 6 height 6
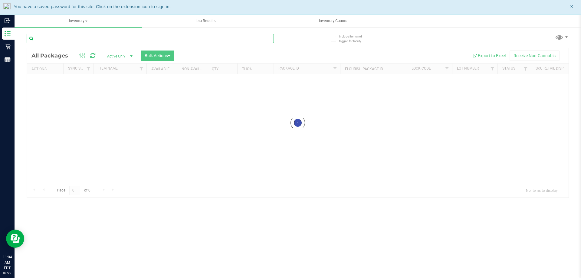
click at [180, 42] on input "text" at bounding box center [150, 38] width 247 height 9
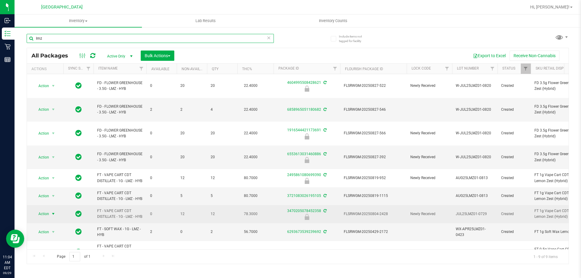
type input "lmz"
click at [43, 210] on span "Action" at bounding box center [41, 214] width 16 height 8
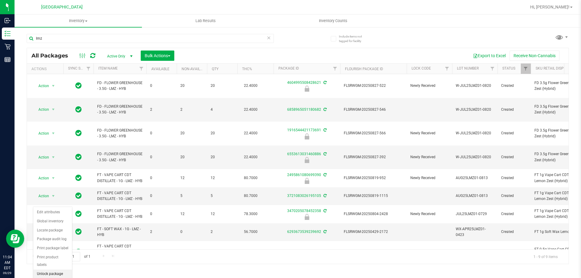
click at [46, 270] on li "Unlock package" at bounding box center [52, 274] width 39 height 9
drag, startPoint x: 123, startPoint y: 33, endPoint x: 112, endPoint y: 42, distance: 14.2
click at [123, 33] on div "lmz" at bounding box center [162, 37] width 271 height 19
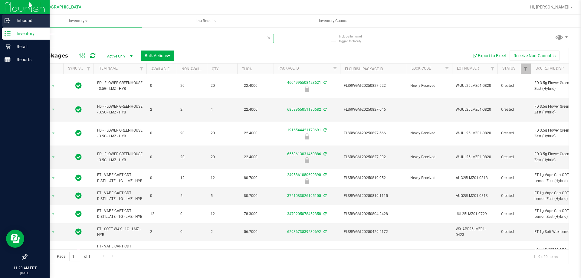
drag, startPoint x: 111, startPoint y: 41, endPoint x: 0, endPoint y: 21, distance: 112.2
click at [0, 31] on div "Inbound Inventory Retail Reports 11:29 AM EDT 09/29/2025 09/29 Lakeland WC Hi, …" at bounding box center [290, 139] width 581 height 278
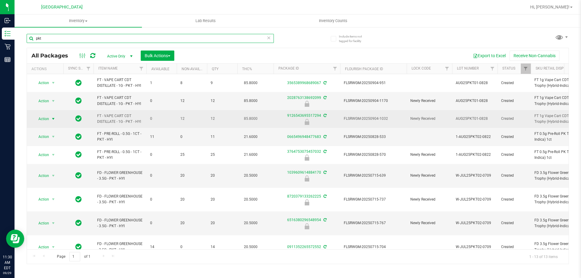
type input "pkt"
click at [52, 117] on span "select" at bounding box center [53, 119] width 5 height 5
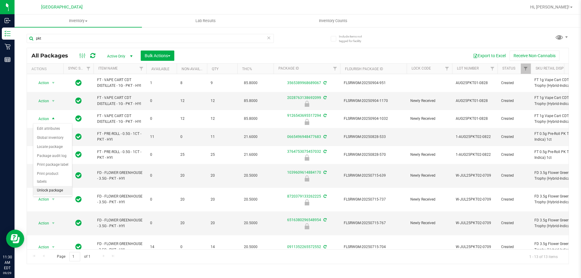
click at [60, 186] on li "Unlock package" at bounding box center [52, 190] width 39 height 9
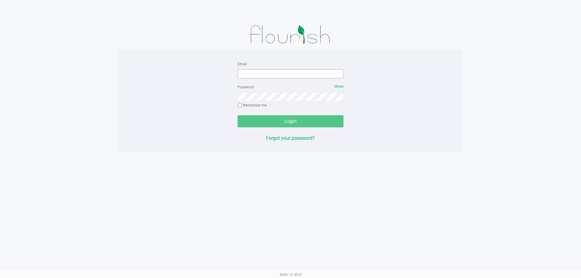
drag, startPoint x: 279, startPoint y: 80, endPoint x: 280, endPoint y: 76, distance: 3.7
click at [280, 78] on form "Email Password Show Remember me Login" at bounding box center [291, 93] width 106 height 67
click at [280, 76] on input "Email" at bounding box center [291, 73] width 106 height 9
type input "[EMAIL_ADDRESS][DOMAIN_NAME]"
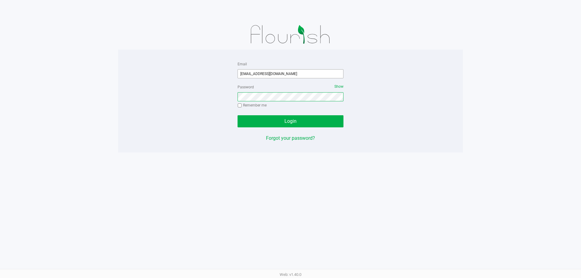
click at [238, 115] on button "Login" at bounding box center [291, 121] width 106 height 12
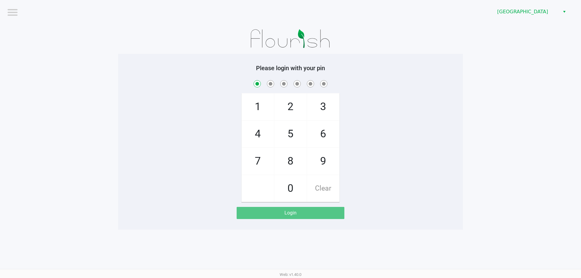
checkbox input "true"
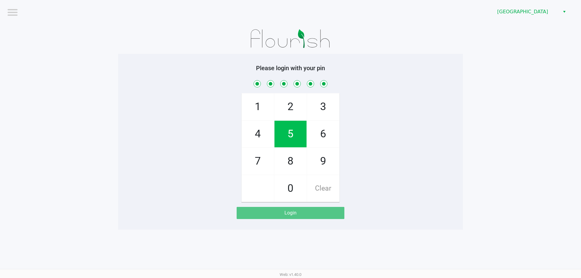
checkbox input "true"
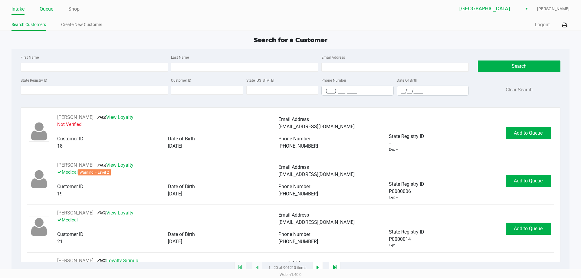
click at [45, 7] on link "Queue" at bounding box center [47, 9] width 14 height 8
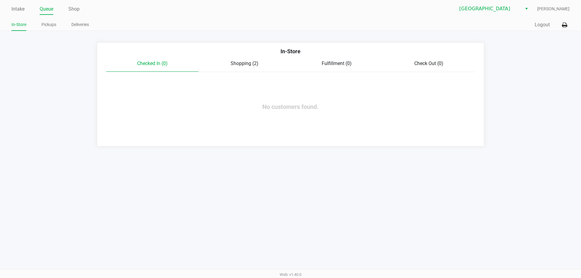
drag, startPoint x: 227, startPoint y: 59, endPoint x: 233, endPoint y: 64, distance: 7.6
click at [228, 59] on div "In-Store" at bounding box center [291, 53] width 378 height 13
click at [234, 64] on span "Shopping (2)" at bounding box center [245, 64] width 28 height 6
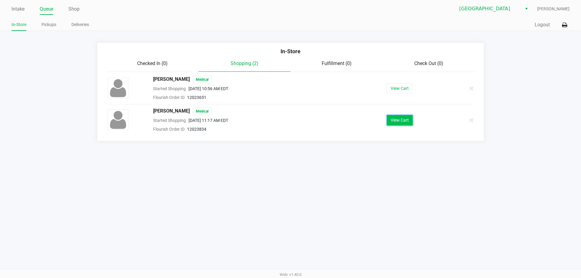
click at [409, 118] on button "View Cart" at bounding box center [400, 120] width 26 height 11
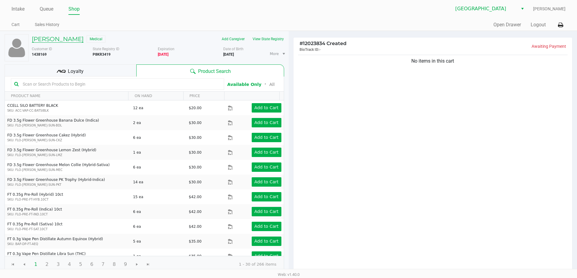
click at [45, 37] on h5 "DAVID GREEN" at bounding box center [58, 38] width 52 height 7
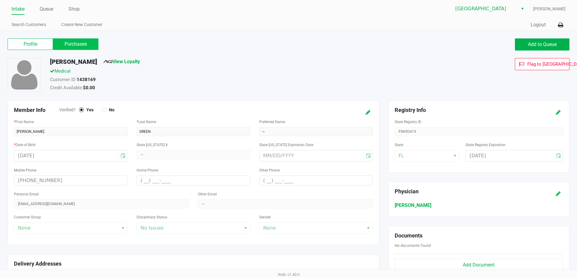
click at [87, 49] on label "Purchases" at bounding box center [75, 44] width 45 height 12
click at [0, 0] on 1 "Purchases" at bounding box center [0, 0] width 0 height 0
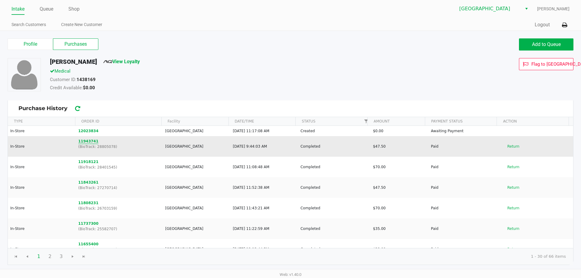
click at [91, 141] on button "11943741" at bounding box center [88, 141] width 20 height 5
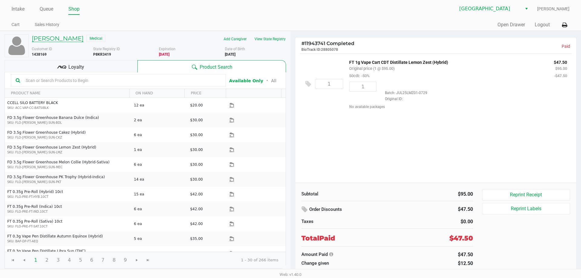
click at [52, 36] on h5 "DAVID GREEN" at bounding box center [58, 38] width 52 height 7
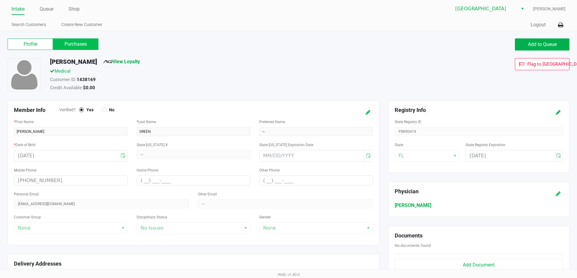
click at [64, 46] on label "Purchases" at bounding box center [75, 44] width 45 height 12
click at [0, 0] on 1 "Purchases" at bounding box center [0, 0] width 0 height 0
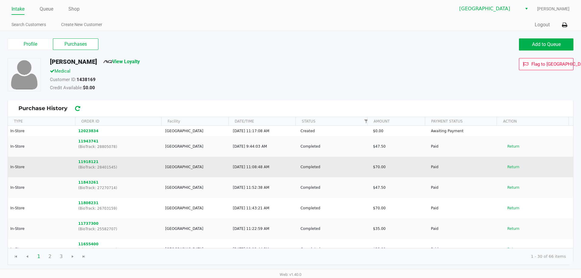
click at [90, 166] on p "(BioTrack: 28401545)" at bounding box center [119, 167] width 82 height 5
click at [91, 163] on button "11918121" at bounding box center [88, 161] width 20 height 5
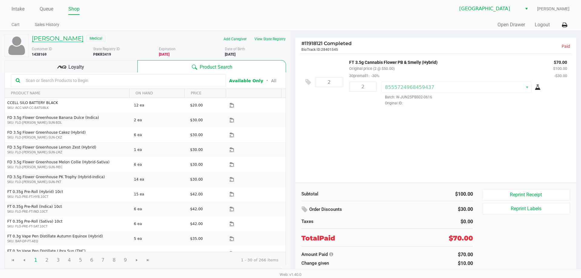
click at [57, 38] on h5 "DAVID GREEN" at bounding box center [58, 38] width 52 height 7
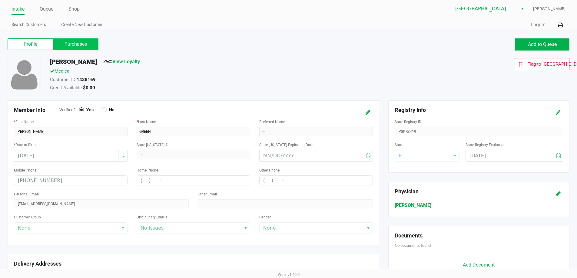
click at [73, 41] on label "Purchases" at bounding box center [75, 44] width 45 height 12
click at [0, 0] on 1 "Purchases" at bounding box center [0, 0] width 0 height 0
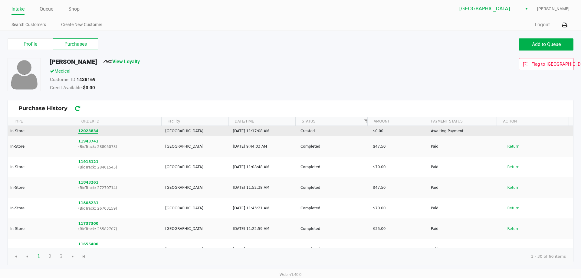
click at [89, 129] on button "12023834" at bounding box center [88, 130] width 20 height 5
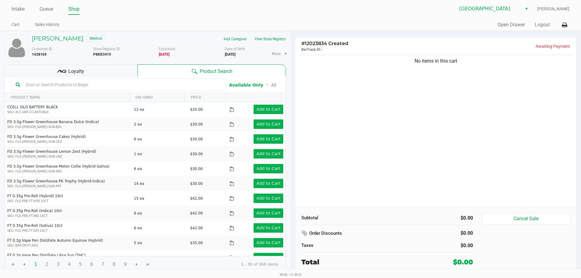
click at [413, 109] on div "No items in this cart" at bounding box center [436, 130] width 281 height 153
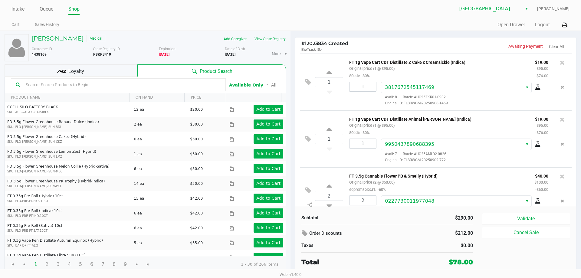
click at [108, 69] on div "Loyalty" at bounding box center [71, 71] width 133 height 12
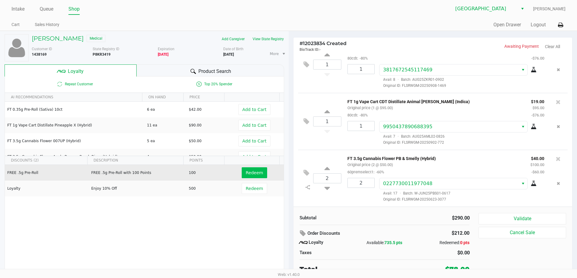
scroll to position [3, 0]
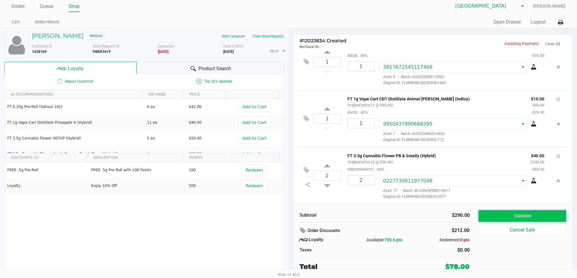
click at [490, 213] on button "Validate" at bounding box center [521, 216] width 87 height 12
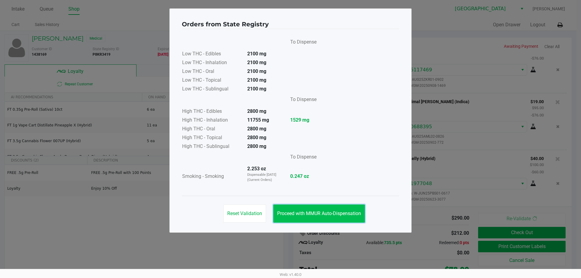
click at [322, 210] on button "Proceed with MMUR Auto-Dispensation" at bounding box center [319, 214] width 92 height 18
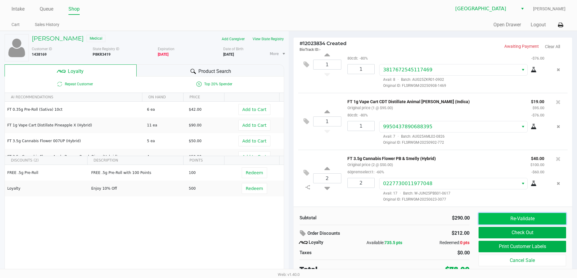
click at [501, 214] on button "Re-Validate" at bounding box center [521, 219] width 87 height 12
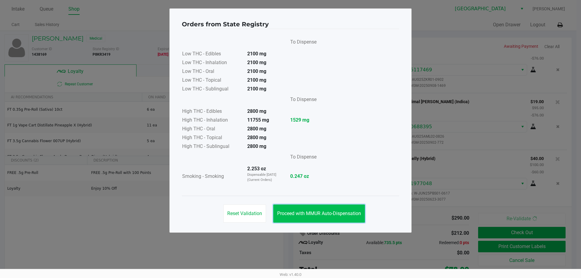
click at [342, 212] on span "Proceed with MMUR Auto-Dispensation" at bounding box center [319, 214] width 84 height 6
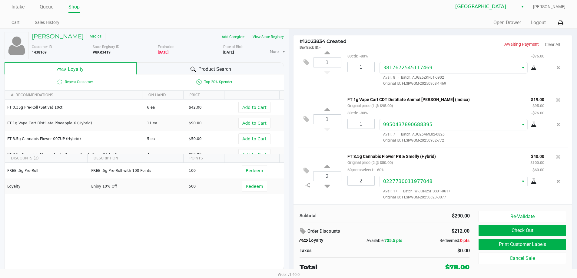
scroll to position [3, 0]
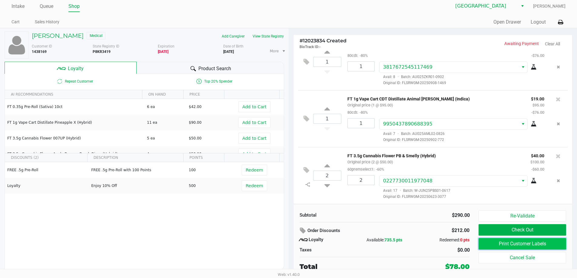
click at [495, 242] on button "Print Customer Labels" at bounding box center [521, 244] width 87 height 12
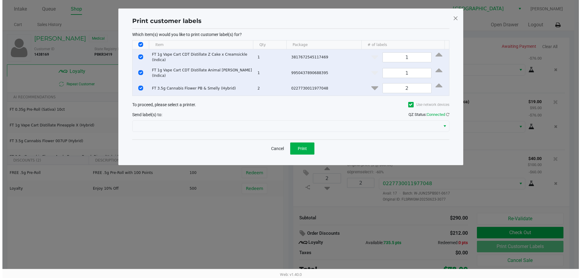
scroll to position [0, 0]
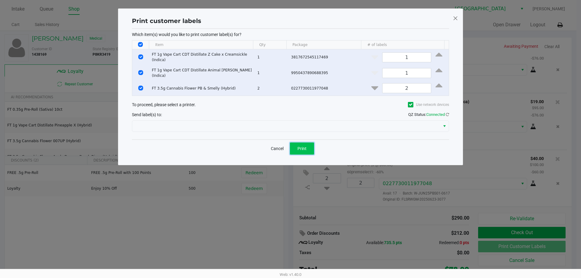
click at [303, 147] on span "Print" at bounding box center [302, 148] width 9 height 5
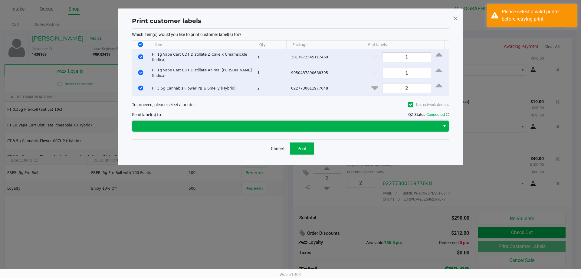
click at [280, 123] on span at bounding box center [286, 126] width 301 height 7
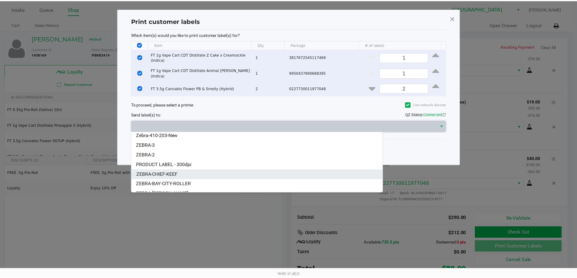
scroll to position [17, 0]
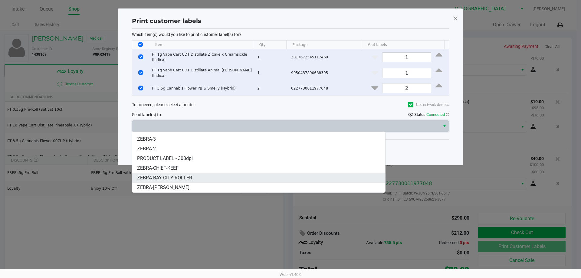
click at [191, 179] on span "ZEBRA-BAY-CITY-ROLLER" at bounding box center [164, 177] width 55 height 7
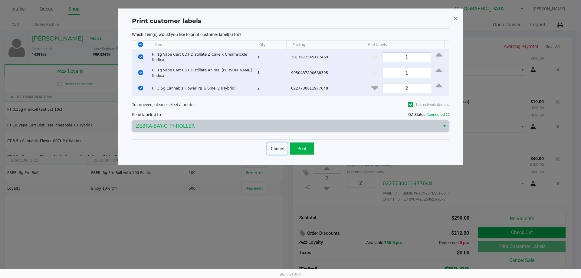
click at [278, 148] on button "Cancel" at bounding box center [277, 149] width 21 height 12
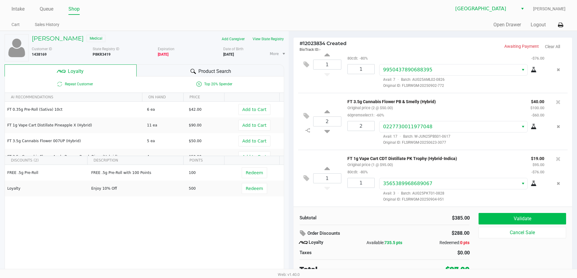
scroll to position [3, 0]
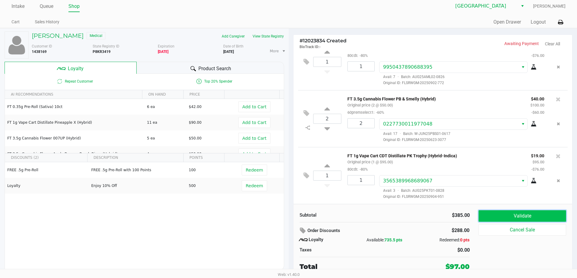
click at [510, 213] on button "Validate" at bounding box center [521, 216] width 87 height 12
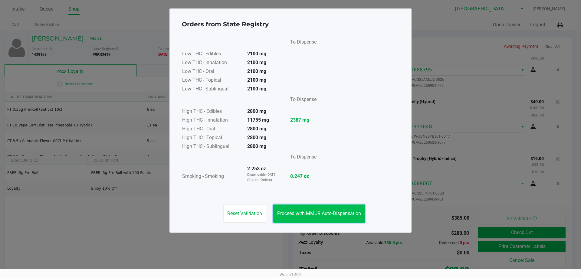
click at [293, 208] on button "Proceed with MMUR Auto-Dispensation" at bounding box center [319, 214] width 92 height 18
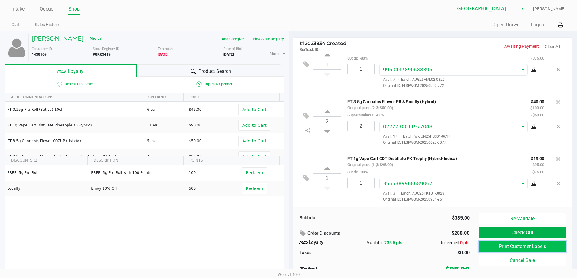
click at [500, 242] on button "Print Customer Labels" at bounding box center [521, 247] width 87 height 12
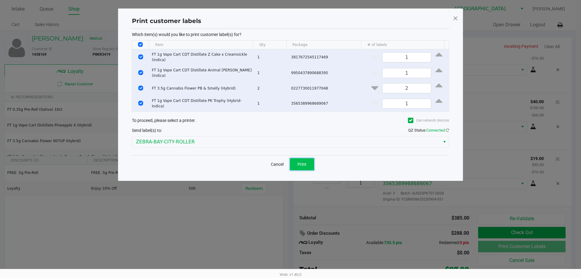
click at [313, 165] on button "Print" at bounding box center [302, 164] width 24 height 12
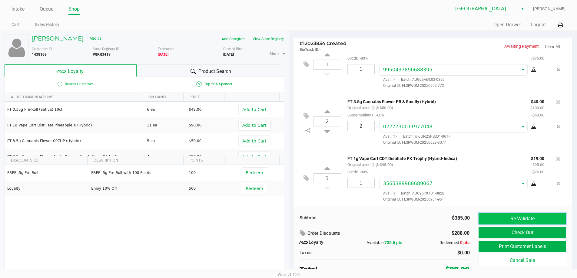
click at [520, 218] on button "Re-Validate" at bounding box center [521, 219] width 87 height 12
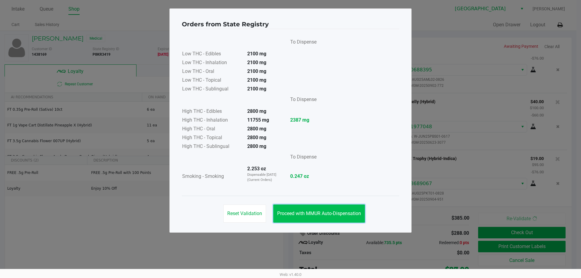
click at [356, 213] on span "Proceed with MMUR Auto-Dispensation" at bounding box center [319, 214] width 84 height 6
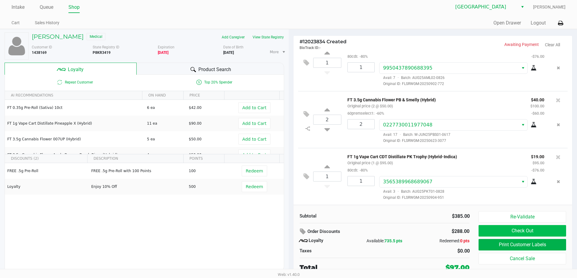
scroll to position [3, 0]
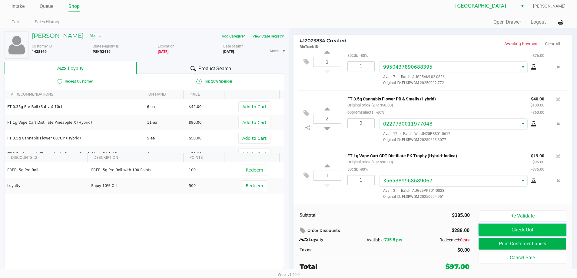
click at [524, 227] on button "Check Out" at bounding box center [521, 230] width 87 height 12
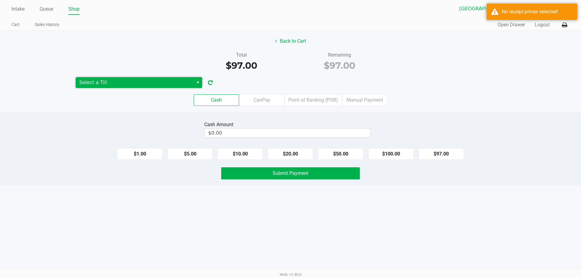
click at [91, 79] on span "Select a Till" at bounding box center [135, 82] width 118 height 11
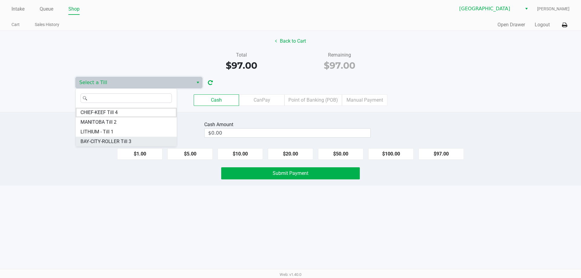
click at [137, 141] on li "BAY-CITY-ROLLER Till 3" at bounding box center [126, 142] width 101 height 10
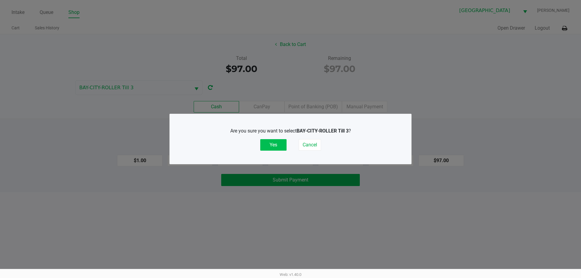
click at [281, 147] on button "Yes" at bounding box center [273, 145] width 26 height 12
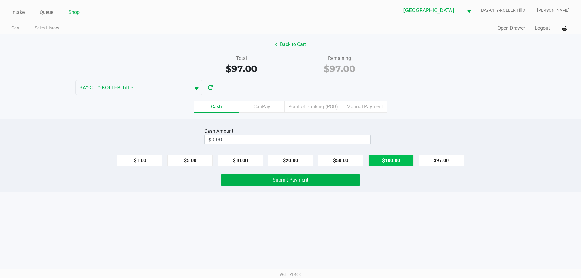
click at [398, 162] on button "$100.00" at bounding box center [391, 161] width 45 height 12
type input "$100.00"
click at [312, 181] on button "Submit Payment" at bounding box center [290, 180] width 139 height 12
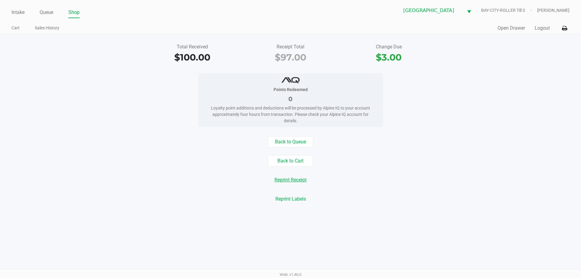
click at [290, 181] on button "Reprint Receipt" at bounding box center [291, 180] width 40 height 12
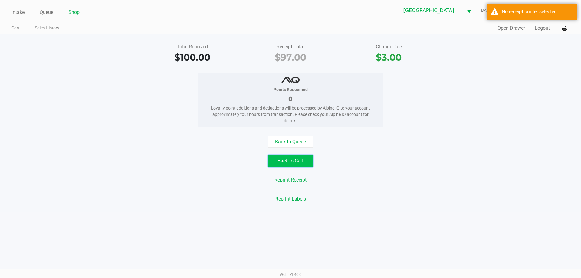
click at [303, 162] on button "Back to Cart" at bounding box center [290, 161] width 45 height 12
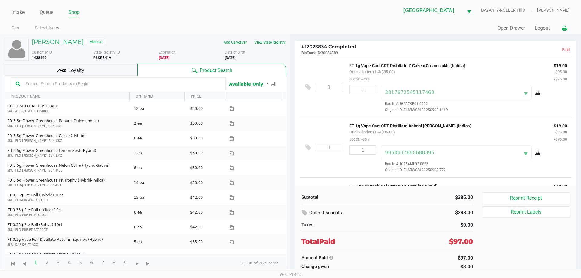
click at [567, 28] on icon at bounding box center [564, 28] width 5 height 4
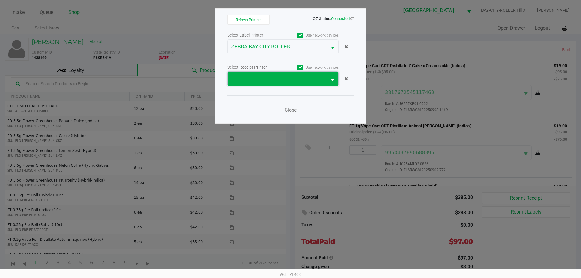
click at [306, 75] on span at bounding box center [277, 78] width 92 height 7
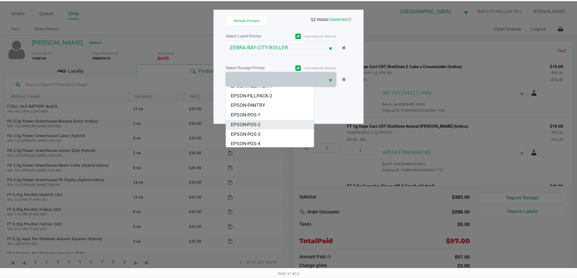
scroll to position [36, 0]
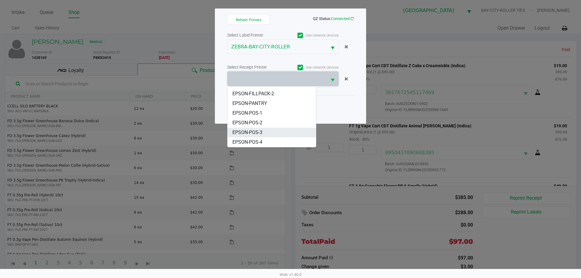
click at [267, 131] on li "EPSON-POS-3" at bounding box center [272, 133] width 88 height 10
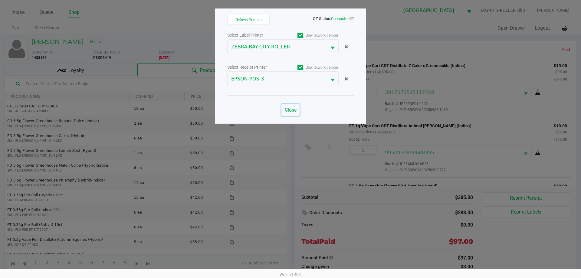
click at [291, 111] on span "Close" at bounding box center [291, 110] width 12 height 6
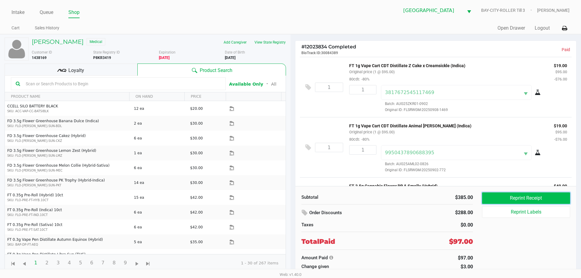
click at [544, 198] on button "Reprint Receipt" at bounding box center [526, 199] width 88 height 12
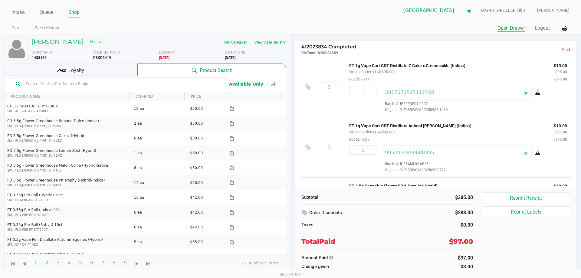
click at [514, 26] on button "Open Drawer" at bounding box center [512, 28] width 28 height 7
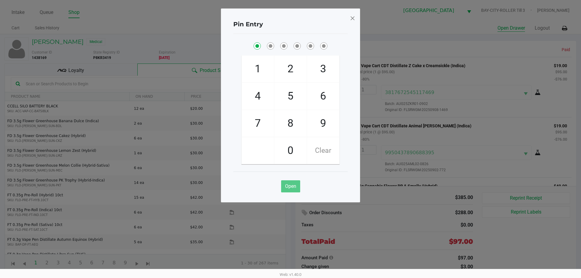
checkbox input "true"
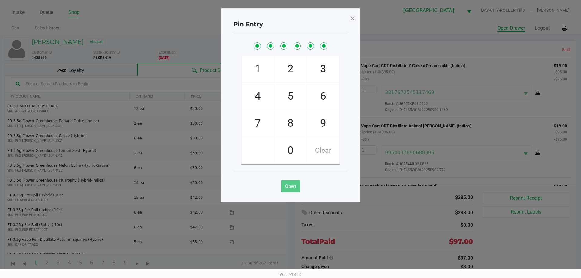
checkbox input "true"
click at [353, 16] on span at bounding box center [352, 18] width 5 height 10
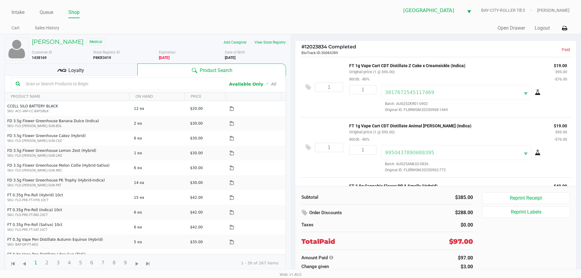
drag, startPoint x: 43, startPoint y: 9, endPoint x: 72, endPoint y: 4, distance: 29.3
click at [43, 10] on link "Queue" at bounding box center [47, 12] width 14 height 8
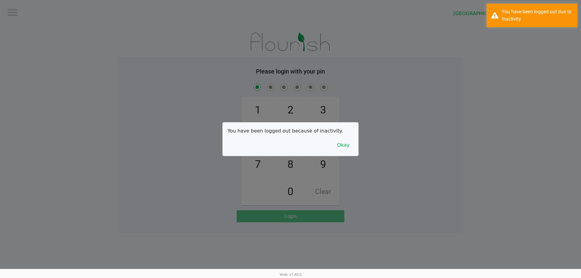
checkbox input "true"
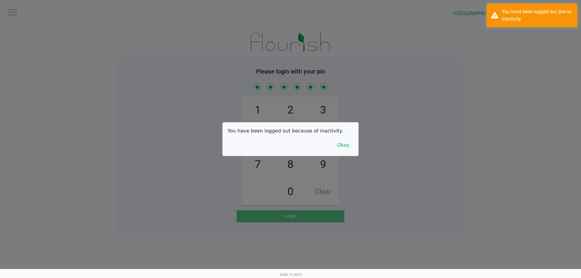
checkbox input "true"
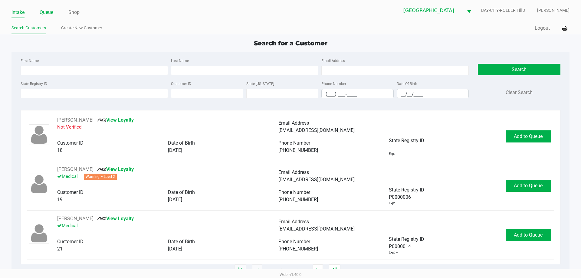
click at [53, 15] on link "Queue" at bounding box center [47, 12] width 14 height 8
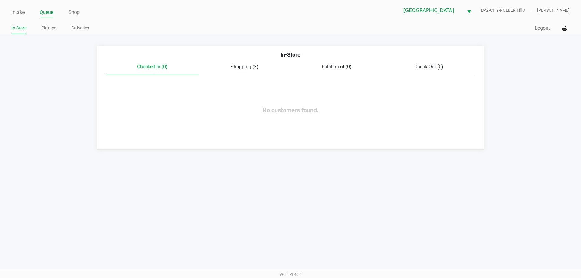
click at [233, 65] on span "Shopping (3)" at bounding box center [245, 67] width 28 height 6
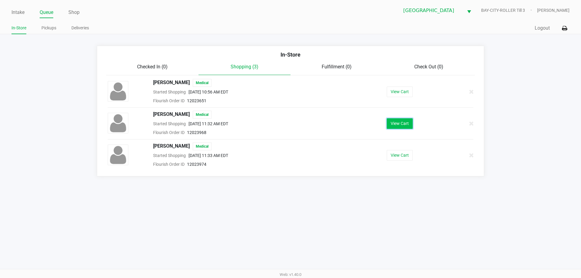
click at [409, 127] on button "View Cart" at bounding box center [400, 123] width 26 height 11
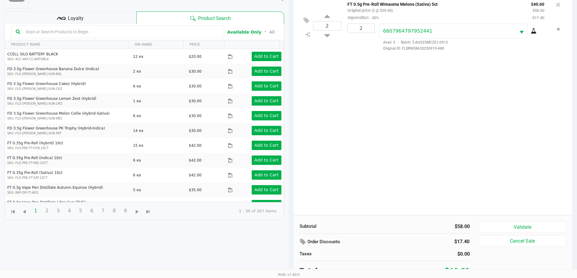
scroll to position [65, 0]
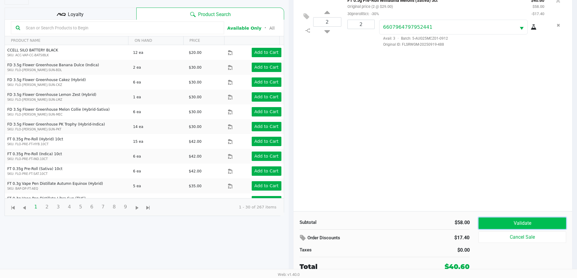
click at [541, 224] on button "Validate" at bounding box center [521, 224] width 87 height 12
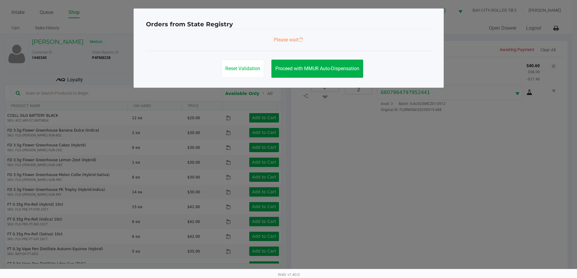
scroll to position [0, 0]
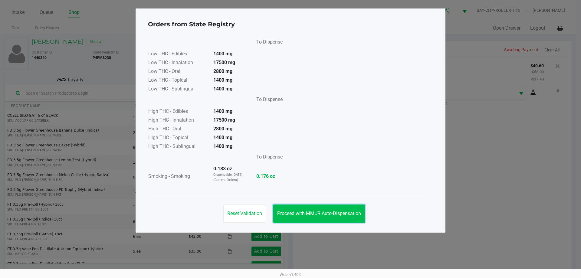
click at [337, 217] on button "Proceed with MMUR Auto-Dispensation" at bounding box center [319, 214] width 92 height 18
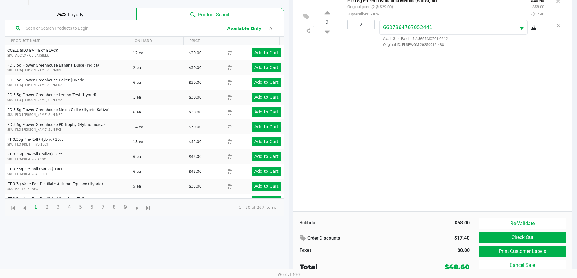
scroll to position [65, 0]
click at [498, 248] on button "Print Customer Labels" at bounding box center [521, 252] width 87 height 12
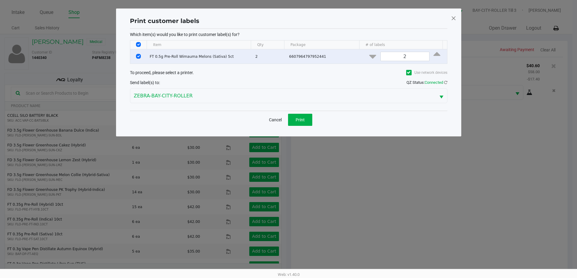
scroll to position [0, 0]
click at [298, 120] on span "Print" at bounding box center [302, 119] width 9 height 5
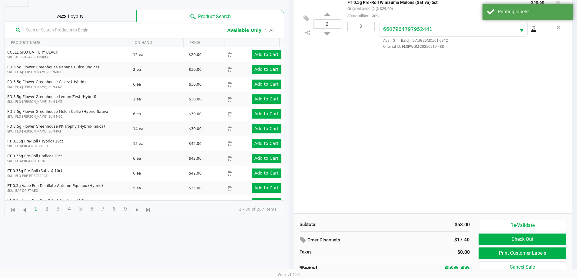
scroll to position [65, 0]
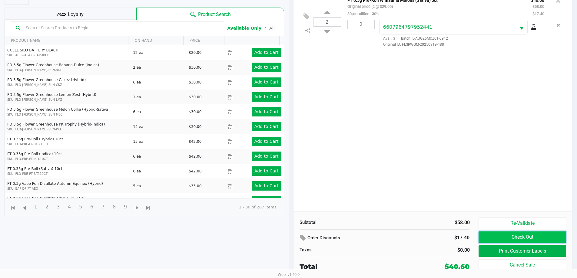
click at [509, 240] on button "Check Out" at bounding box center [521, 238] width 87 height 12
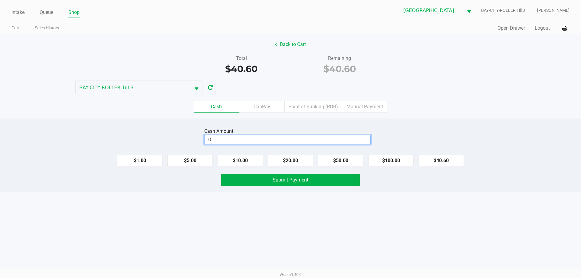
click at [264, 138] on input "0" at bounding box center [288, 139] width 166 height 9
click at [271, 182] on button "Submit Payment" at bounding box center [290, 180] width 139 height 12
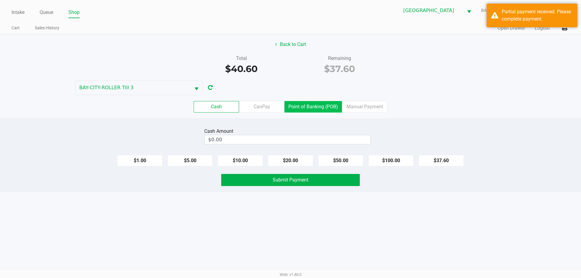
click at [319, 103] on label "Point of Banking (POB)" at bounding box center [314, 107] width 58 height 12
click at [0, 0] on 7 "Point of Banking (POB)" at bounding box center [0, 0] width 0 height 0
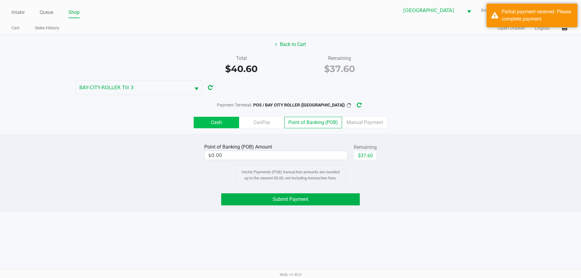
click at [226, 121] on label "Cash" at bounding box center [216, 123] width 45 height 12
click at [0, 0] on 0 "Cash" at bounding box center [0, 0] width 0 height 0
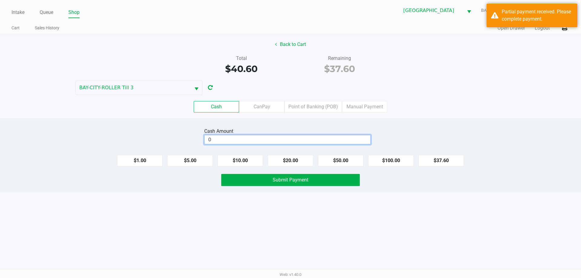
click at [234, 141] on input "0" at bounding box center [288, 139] width 166 height 9
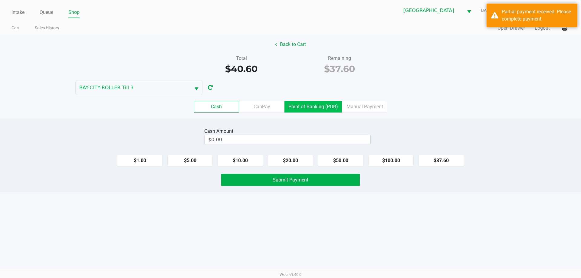
click at [327, 108] on label "Point of Banking (POB)" at bounding box center [314, 107] width 58 height 12
click at [0, 0] on 7 "Point of Banking (POB)" at bounding box center [0, 0] width 0 height 0
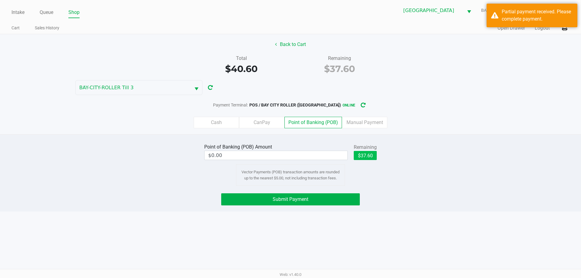
click at [354, 154] on div "Point of Banking (POB) Amount $0.00 Remaining $37.60" at bounding box center [290, 151] width 173 height 19
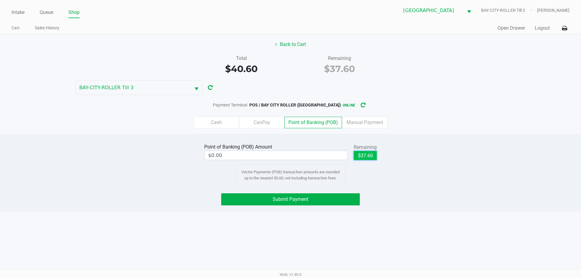
click at [356, 156] on button "$37.60" at bounding box center [365, 155] width 23 height 9
type input "$37.60"
click at [327, 207] on div "Point of Banking (POB) Amount $37.60 Remaining $37.60 Clear Vector Payments (PO…" at bounding box center [290, 172] width 581 height 77
click at [328, 200] on button "Submit Payment" at bounding box center [290, 200] width 139 height 12
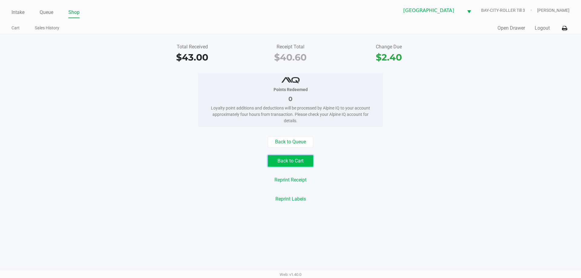
click at [298, 164] on button "Back to Cart" at bounding box center [290, 161] width 45 height 12
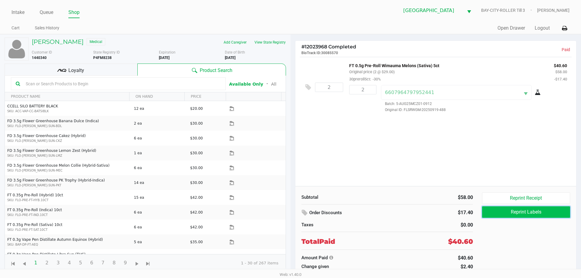
click at [507, 212] on button "Reprint Labels" at bounding box center [526, 213] width 88 height 12
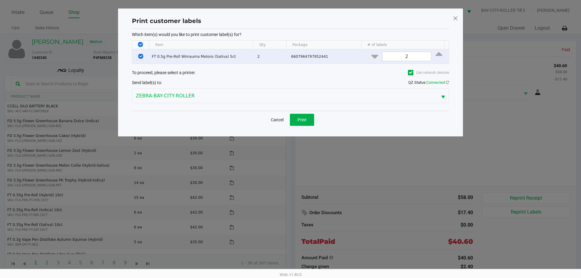
click at [308, 113] on div "Cancel Print" at bounding box center [290, 120] width 317 height 18
click at [308, 114] on button "Print" at bounding box center [302, 120] width 24 height 12
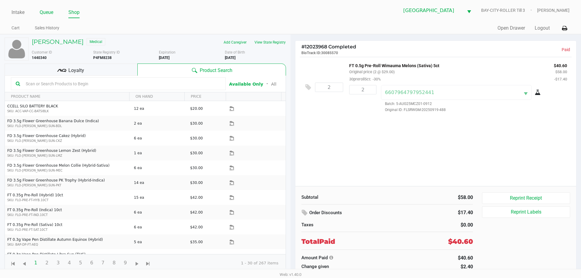
click at [42, 9] on link "Queue" at bounding box center [47, 12] width 14 height 8
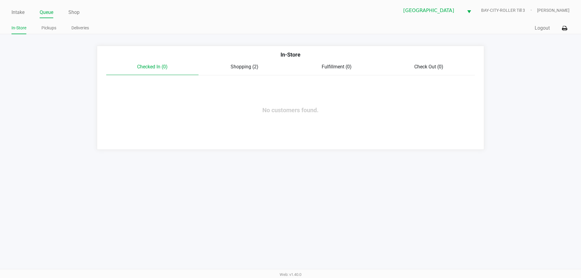
click at [235, 64] on div "Shopping (2)" at bounding box center [245, 66] width 92 height 7
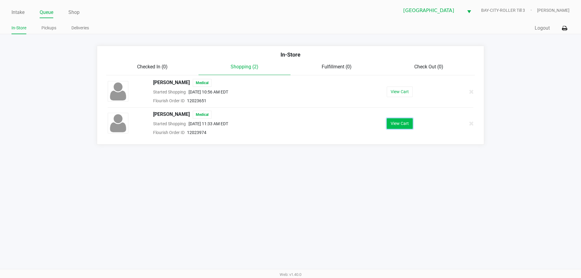
click at [401, 126] on button "View Cart" at bounding box center [400, 123] width 26 height 11
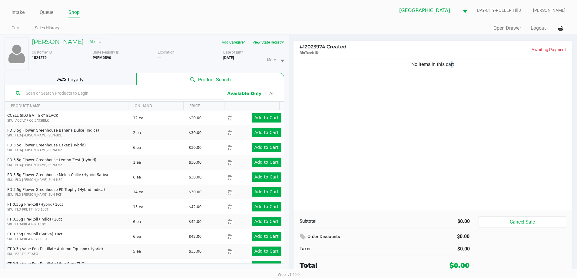
click at [449, 197] on div "No items in this cart" at bounding box center [432, 133] width 279 height 153
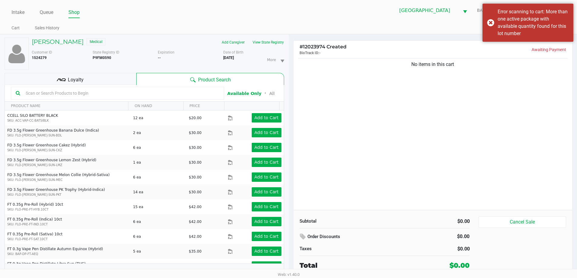
click at [127, 88] on div at bounding box center [117, 93] width 213 height 13
click at [125, 97] on input "text" at bounding box center [121, 93] width 196 height 9
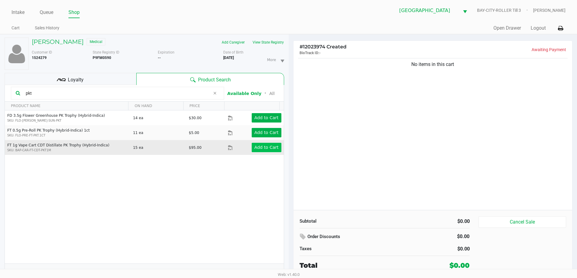
type input "pkt"
click at [265, 147] on app-button-loader "Add to Cart" at bounding box center [266, 147] width 24 height 5
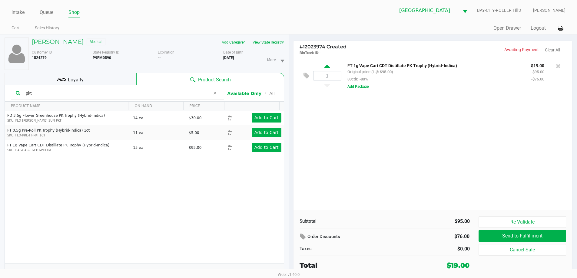
click at [326, 66] on icon at bounding box center [326, 68] width 5 height 8
type input "2"
click at [348, 86] on button "Add Package" at bounding box center [357, 86] width 21 height 5
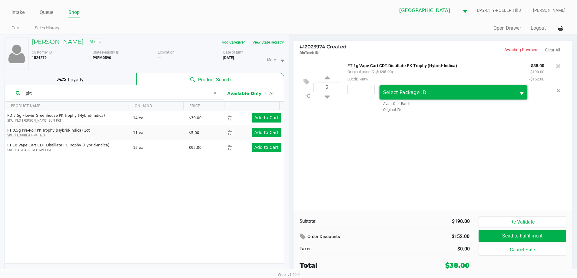
click at [398, 93] on span "Select Package ID" at bounding box center [404, 93] width 43 height 6
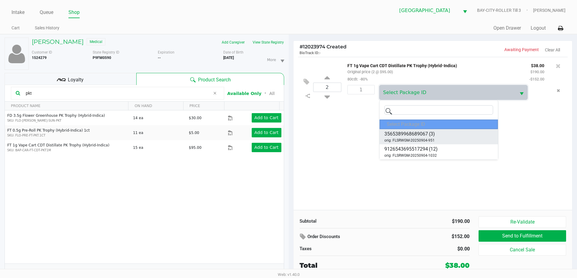
click at [417, 137] on span "3565389968689067" at bounding box center [406, 134] width 44 height 7
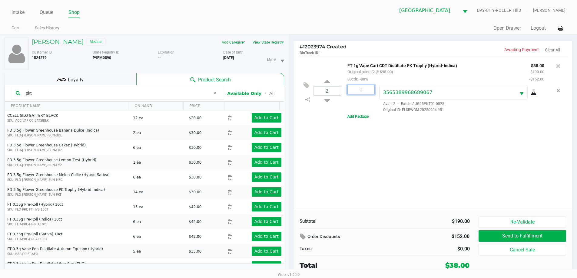
click at [359, 92] on input "1" at bounding box center [361, 89] width 27 height 9
type input "1"
type input "2"
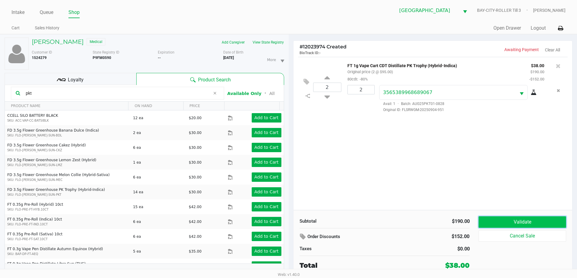
click at [502, 221] on button "Validate" at bounding box center [521, 223] width 87 height 12
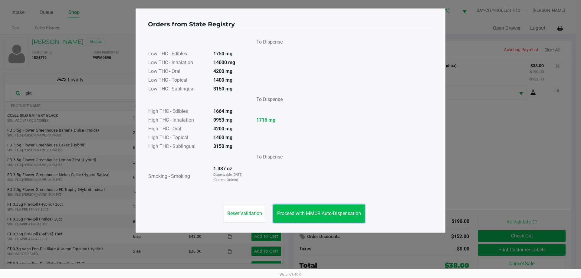
click at [319, 212] on span "Proceed with MMUR Auto-Dispensation" at bounding box center [319, 214] width 84 height 6
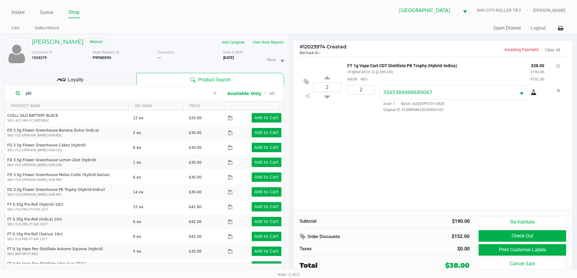
click at [412, 154] on div "2 FT 1g Vape Cart CDT Distillate PK Trophy (Hybrid-Indica) Original price (2 @ …" at bounding box center [432, 133] width 279 height 153
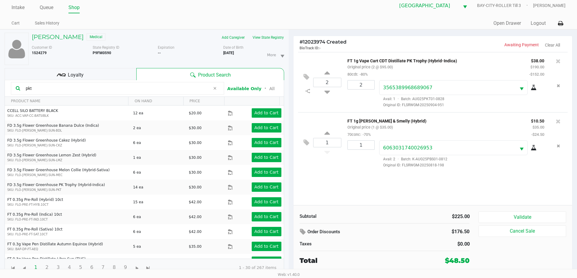
scroll to position [6, 0]
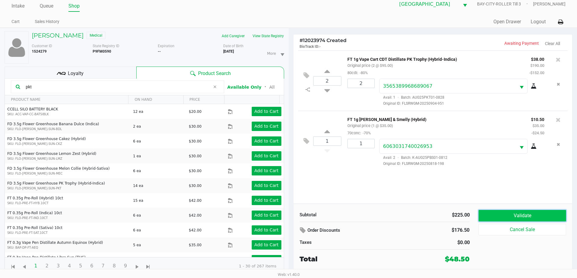
click at [535, 216] on button "Validate" at bounding box center [521, 216] width 87 height 12
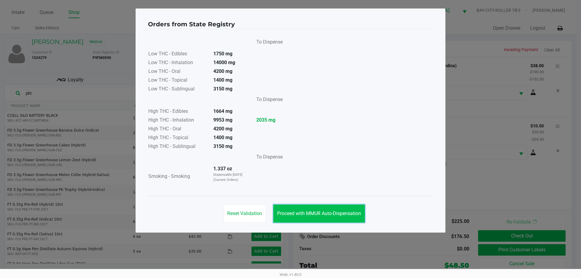
click at [326, 217] on button "Proceed with MMUR Auto-Dispensation" at bounding box center [319, 214] width 92 height 18
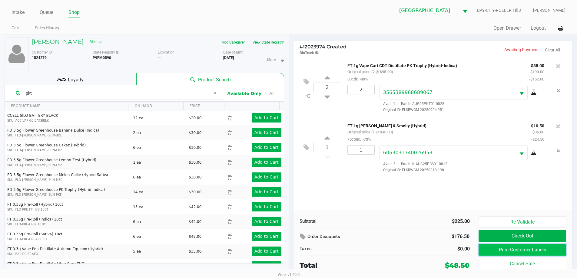
click at [556, 252] on button "Print Customer Labels" at bounding box center [521, 250] width 87 height 12
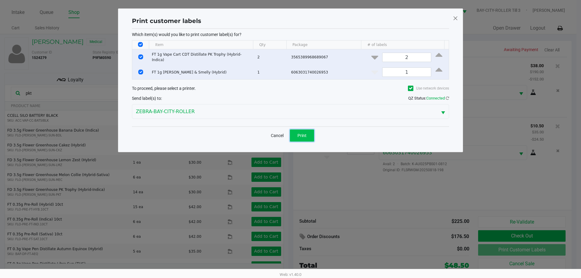
click at [308, 131] on button "Print" at bounding box center [302, 136] width 24 height 12
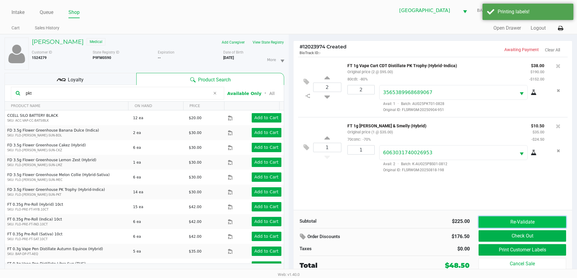
click at [513, 220] on button "Re-Validate" at bounding box center [521, 223] width 87 height 12
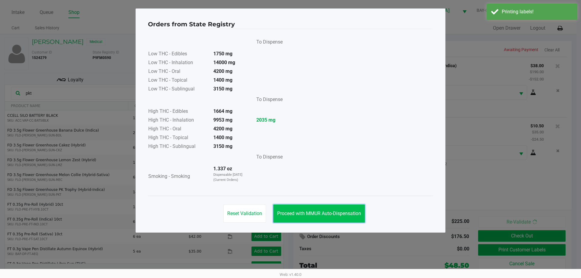
click at [326, 212] on span "Proceed with MMUR Auto-Dispensation" at bounding box center [319, 214] width 84 height 6
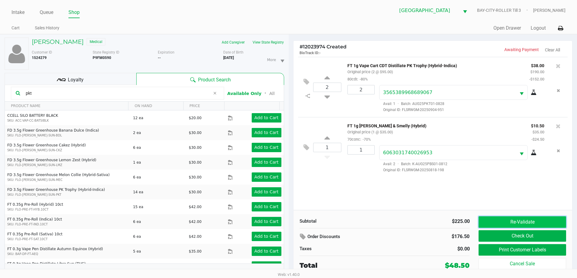
click at [493, 217] on button "Re-Validate" at bounding box center [521, 223] width 87 height 12
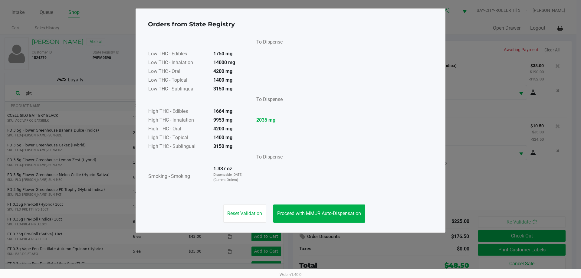
click at [326, 204] on div "Reset Validation Proceed with MMUR Auto-Dispensation" at bounding box center [290, 211] width 285 height 31
click at [343, 209] on button "Proceed with MMUR Auto-Dispensation" at bounding box center [319, 214] width 92 height 18
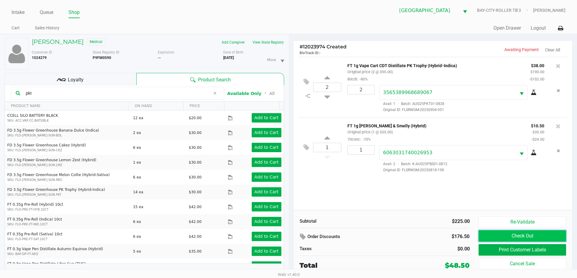
click at [496, 237] on button "Check Out" at bounding box center [521, 236] width 87 height 12
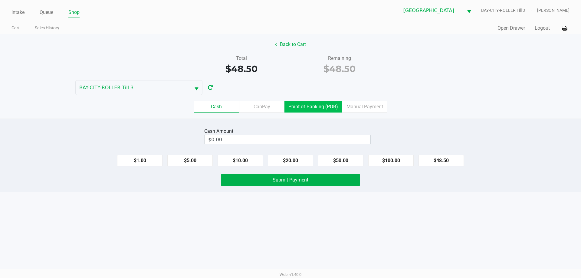
click at [330, 110] on label "Point of Banking (POB)" at bounding box center [314, 107] width 58 height 12
click at [0, 0] on 7 "Point of Banking (POB)" at bounding box center [0, 0] width 0 height 0
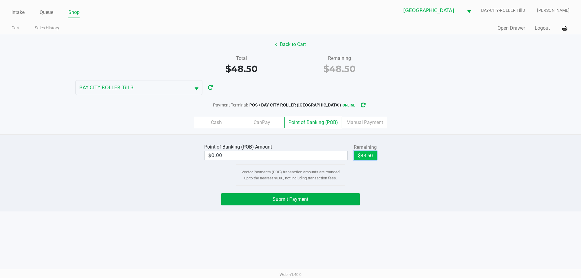
click at [370, 153] on button "$48.50" at bounding box center [365, 155] width 23 height 9
type input "$48.50"
click at [316, 199] on button "Submit Payment" at bounding box center [290, 200] width 139 height 12
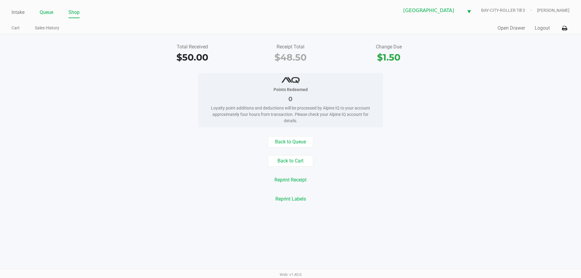
click at [47, 12] on link "Queue" at bounding box center [47, 12] width 14 height 8
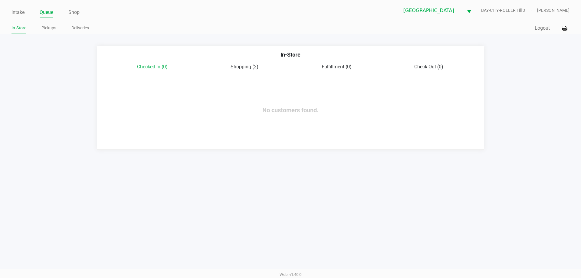
click at [257, 65] on span "Shopping (2)" at bounding box center [245, 67] width 28 height 6
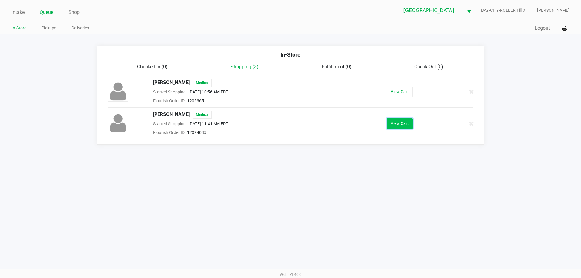
click at [397, 121] on button "View Cart" at bounding box center [400, 123] width 26 height 11
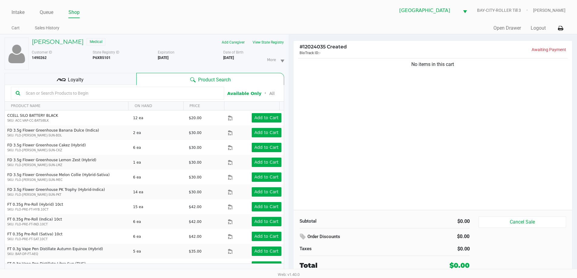
click at [397, 121] on div "No items in this cart" at bounding box center [432, 133] width 279 height 153
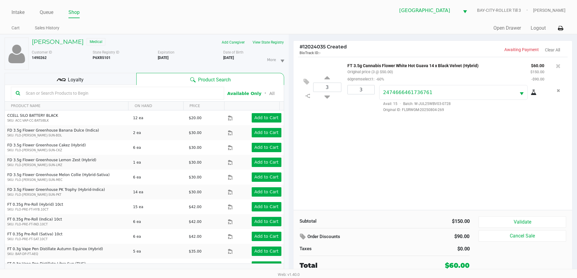
drag, startPoint x: 128, startPoint y: 84, endPoint x: 123, endPoint y: 82, distance: 5.8
click at [126, 84] on div "Loyalty" at bounding box center [71, 79] width 132 height 12
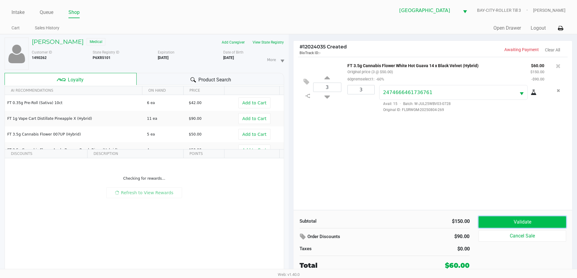
click at [534, 220] on button "Validate" at bounding box center [521, 223] width 87 height 12
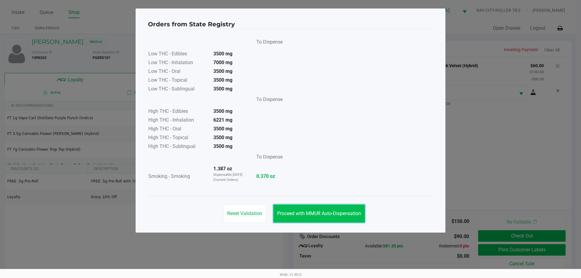
click at [345, 213] on span "Proceed with MMUR Auto-Dispensation" at bounding box center [319, 214] width 84 height 6
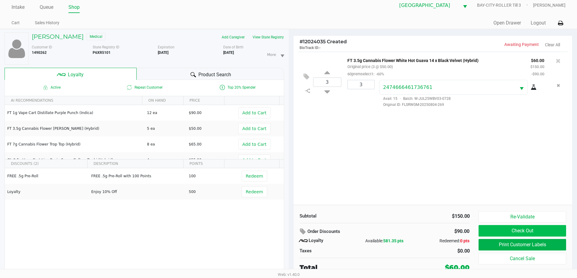
scroll to position [6, 0]
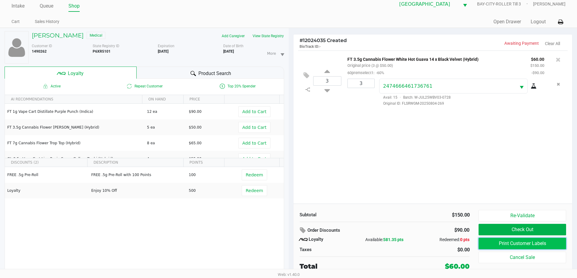
click at [490, 240] on button "Print Customer Labels" at bounding box center [521, 244] width 87 height 12
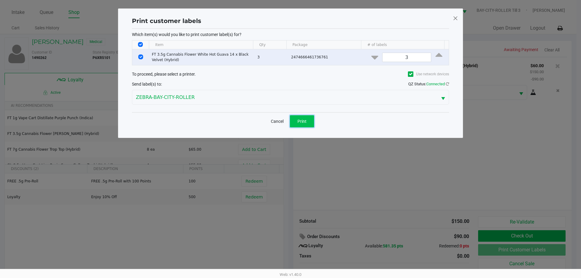
click at [306, 123] on span "Print" at bounding box center [302, 121] width 9 height 5
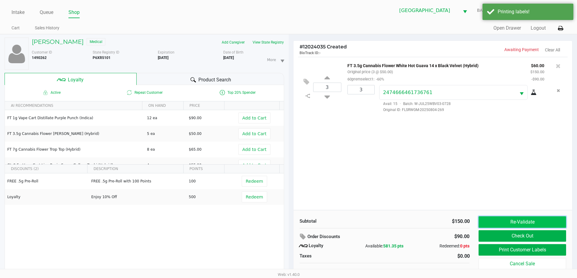
click at [514, 220] on button "Re-Validate" at bounding box center [521, 223] width 87 height 12
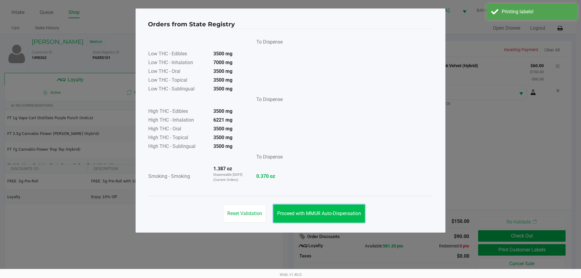
click at [331, 217] on button "Proceed with MMUR Auto-Dispensation" at bounding box center [319, 214] width 92 height 18
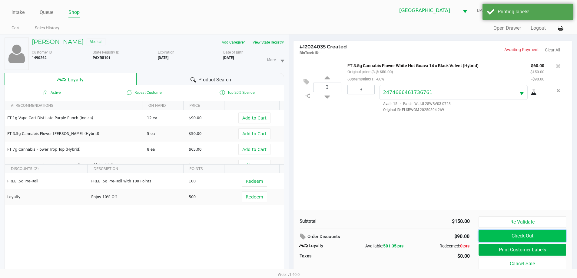
click at [528, 238] on button "Check Out" at bounding box center [521, 236] width 87 height 12
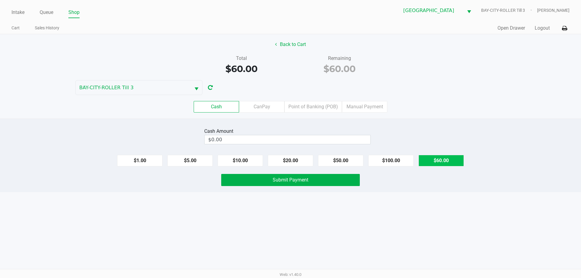
click at [430, 160] on button "$60.00" at bounding box center [441, 161] width 45 height 12
type input "$60.00"
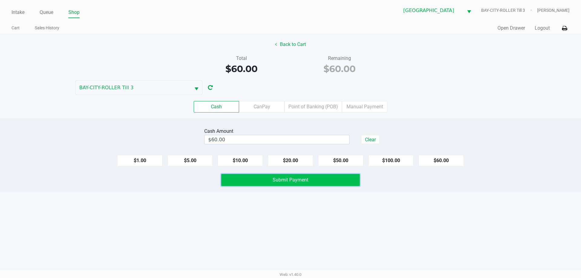
click at [309, 182] on button "Submit Payment" at bounding box center [290, 180] width 139 height 12
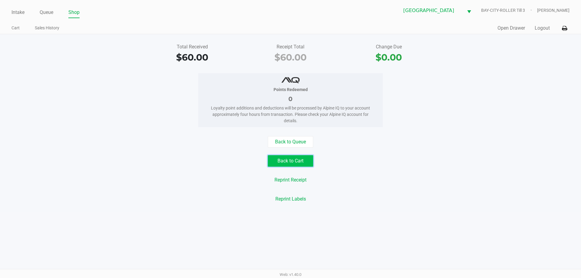
click at [307, 163] on button "Back to Cart" at bounding box center [290, 161] width 45 height 12
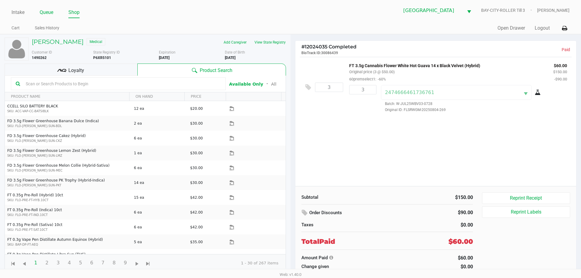
click at [50, 11] on link "Queue" at bounding box center [47, 12] width 14 height 8
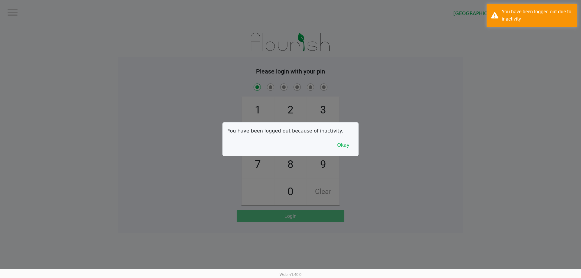
checkbox input "true"
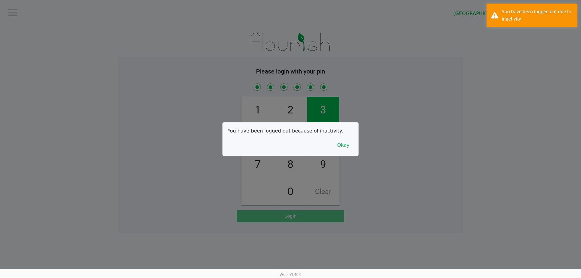
checkbox input "true"
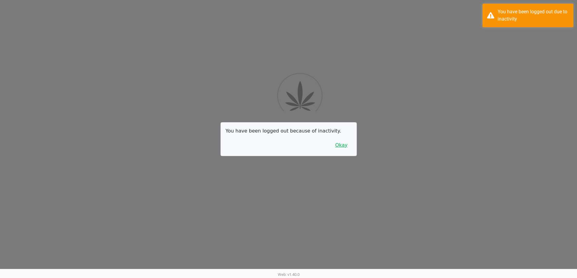
click at [348, 147] on div "Logout Lakeland WC BAY-CITY-ROLLER Till 3 Please login with your pin 1 4 7 2 5 …" at bounding box center [288, 157] width 577 height 314
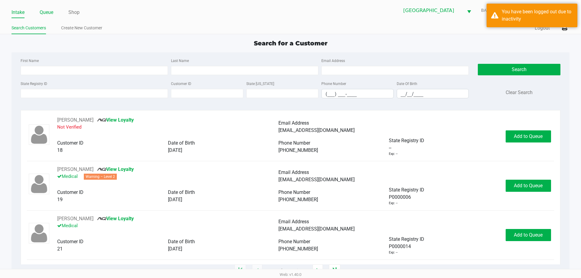
click at [51, 14] on link "Queue" at bounding box center [47, 12] width 14 height 8
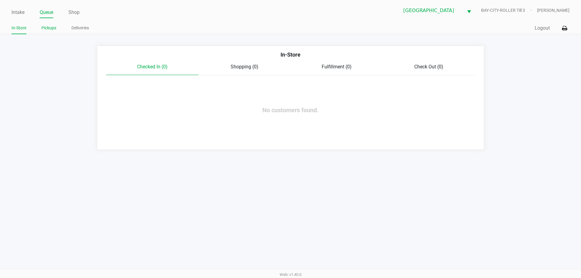
click at [53, 31] on link "Pickups" at bounding box center [48, 28] width 15 height 8
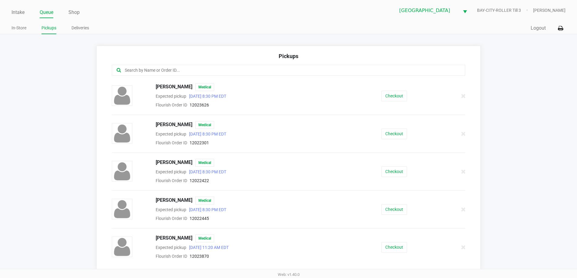
click at [171, 67] on div at bounding box center [289, 70] width 354 height 11
click at [170, 73] on input "text" at bounding box center [278, 70] width 309 height 7
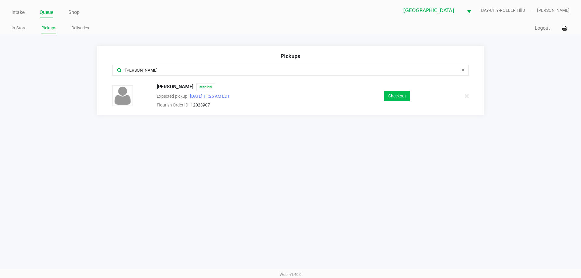
type input "sally"
click at [389, 94] on button "Checkout" at bounding box center [398, 96] width 26 height 11
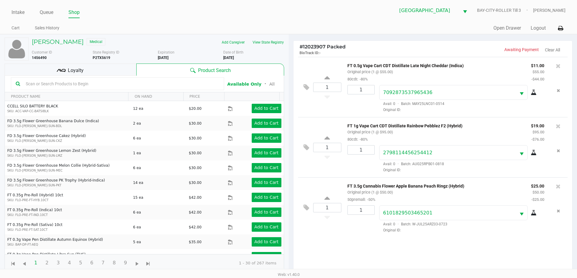
click at [72, 71] on span "Loyalty" at bounding box center [76, 70] width 16 height 7
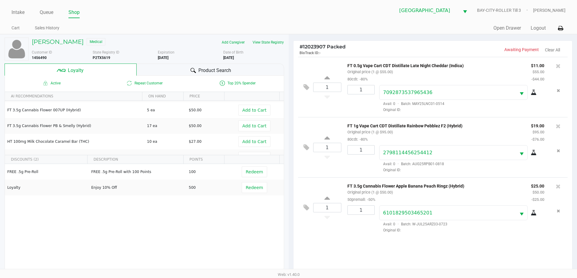
scroll to position [30, 0]
click at [190, 68] on div at bounding box center [193, 70] width 7 height 7
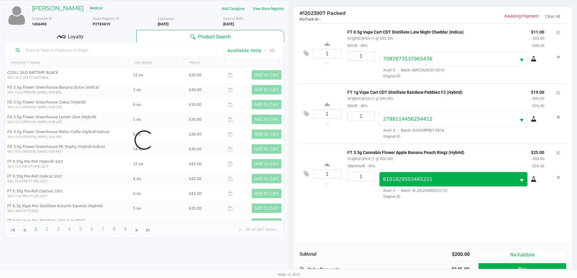
scroll to position [73, 0]
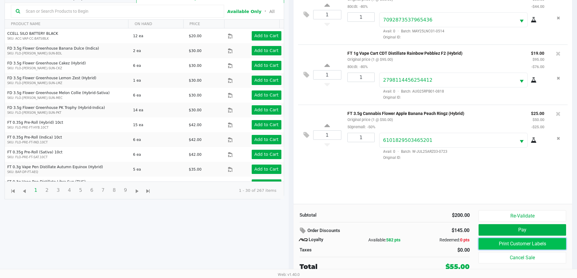
click at [540, 239] on button "Print Customer Labels" at bounding box center [521, 244] width 87 height 12
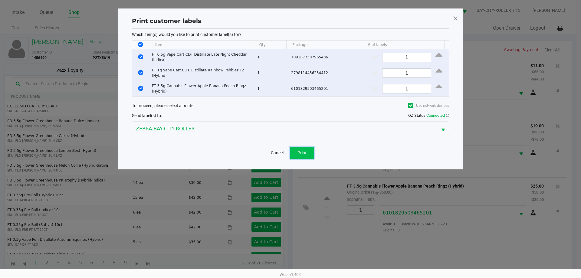
click at [299, 151] on span "Print" at bounding box center [302, 153] width 9 height 5
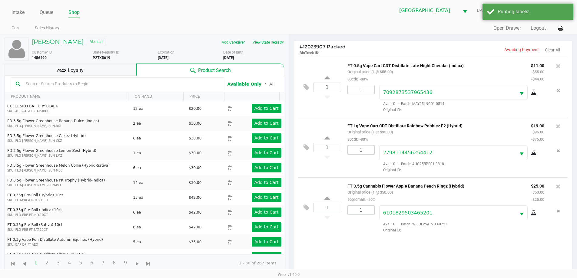
scroll to position [73, 0]
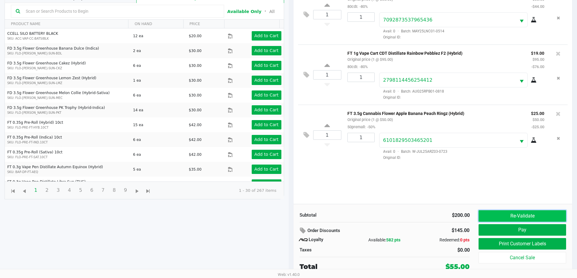
click at [521, 217] on button "Re-Validate" at bounding box center [521, 216] width 87 height 12
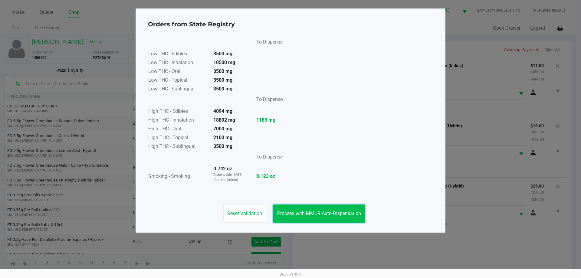
click at [352, 212] on span "Proceed with MMUR Auto-Dispensation" at bounding box center [319, 214] width 84 height 6
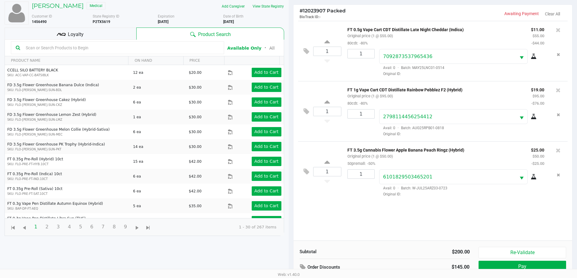
scroll to position [73, 0]
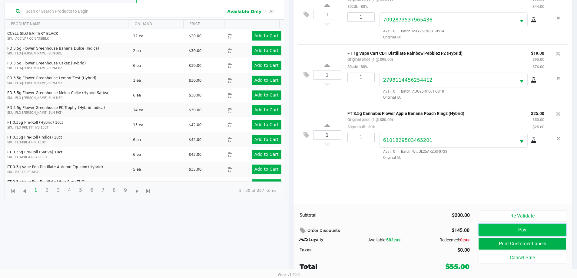
click at [527, 225] on button "Pay" at bounding box center [521, 230] width 87 height 12
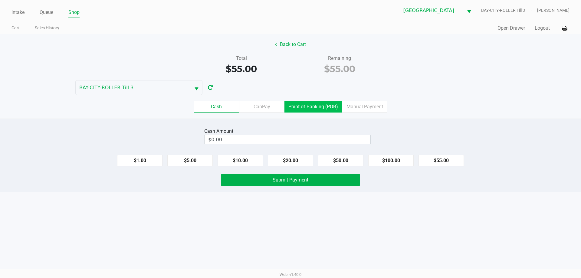
click at [330, 104] on label "Point of Banking (POB)" at bounding box center [314, 107] width 58 height 12
click at [0, 0] on 7 "Point of Banking (POB)" at bounding box center [0, 0] width 0 height 0
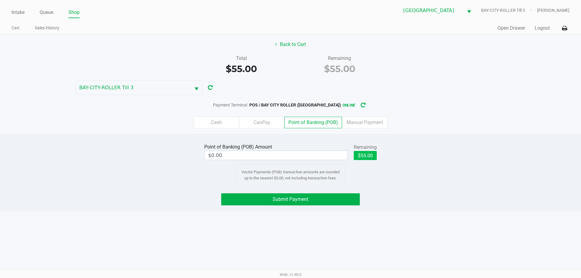
click at [368, 151] on div "Remaining $55.00" at bounding box center [365, 152] width 23 height 18
click at [369, 152] on button "$55.00" at bounding box center [365, 155] width 23 height 9
type input "$55.00"
click at [282, 201] on span "Submit Payment" at bounding box center [291, 200] width 36 height 6
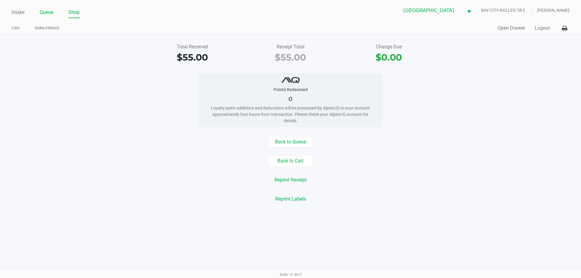
click at [52, 12] on link "Queue" at bounding box center [47, 12] width 14 height 8
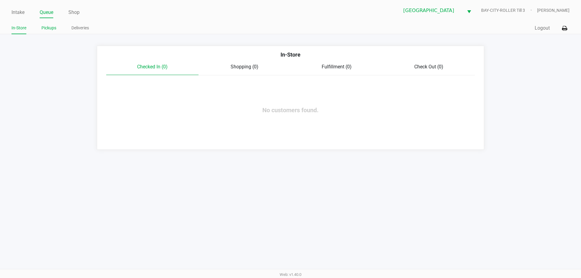
click at [48, 25] on link "Pickups" at bounding box center [48, 28] width 15 height 8
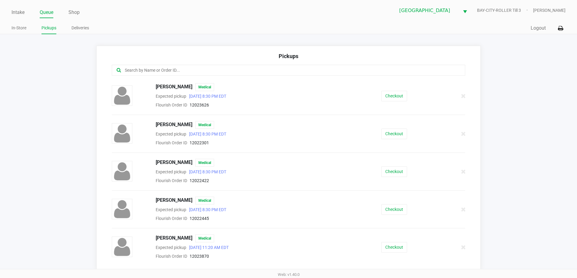
click at [146, 69] on input "text" at bounding box center [278, 70] width 309 height 7
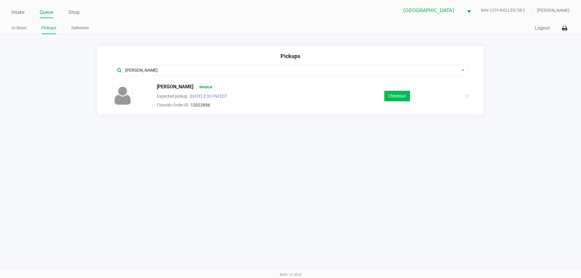
type input "kayl"
click at [392, 97] on button "Checkout" at bounding box center [398, 96] width 26 height 11
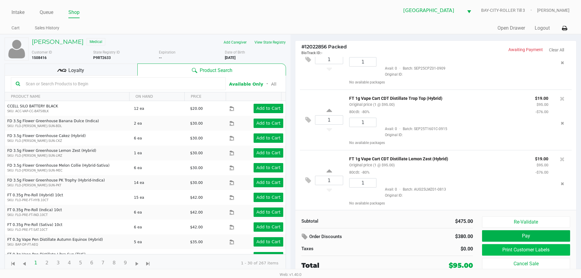
scroll to position [91, 0]
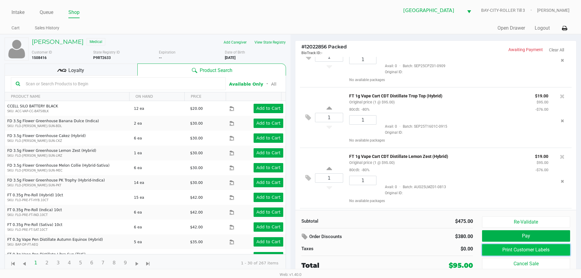
click at [512, 250] on button "Print Customer Labels" at bounding box center [526, 250] width 88 height 12
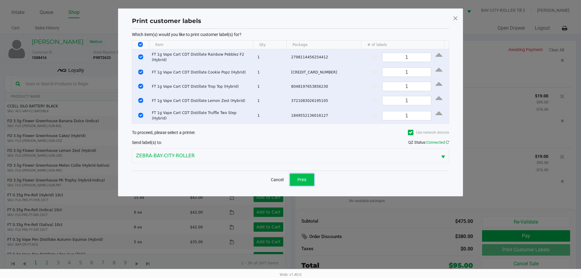
click at [291, 177] on button "Print" at bounding box center [302, 180] width 24 height 12
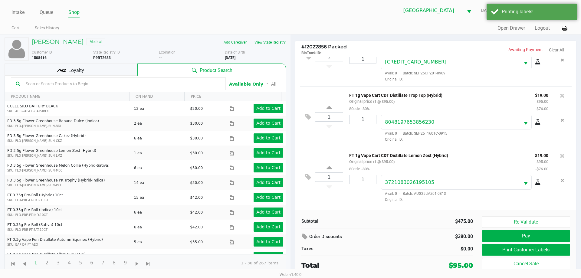
scroll to position [91, 0]
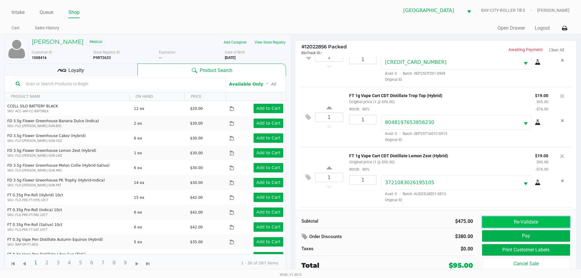
click at [511, 220] on button "Re-Validate" at bounding box center [526, 223] width 88 height 12
click at [133, 75] on div "Loyalty" at bounding box center [71, 70] width 133 height 12
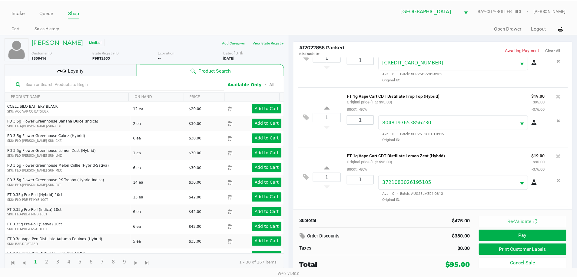
scroll to position [150, 0]
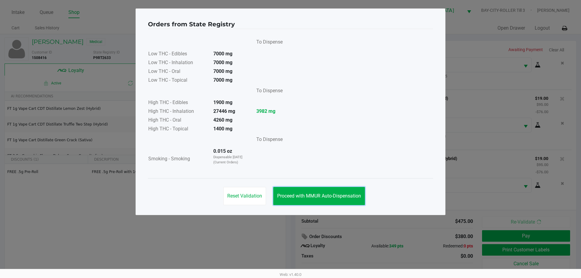
drag, startPoint x: 290, startPoint y: 191, endPoint x: 250, endPoint y: 144, distance: 61.8
click at [290, 191] on button "Proceed with MMUR Auto-Dispensation" at bounding box center [319, 196] width 92 height 18
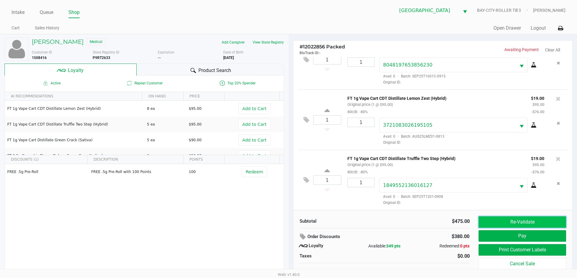
click at [511, 220] on button "Re-Validate" at bounding box center [521, 223] width 87 height 12
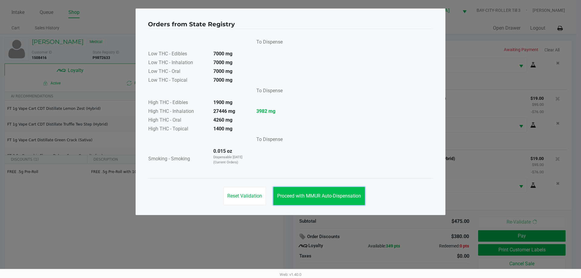
click at [338, 193] on button "Proceed with MMUR Auto-Dispensation" at bounding box center [319, 196] width 92 height 18
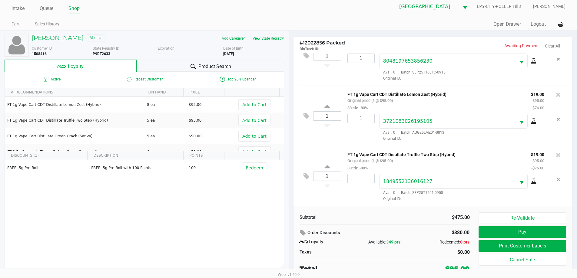
scroll to position [6, 0]
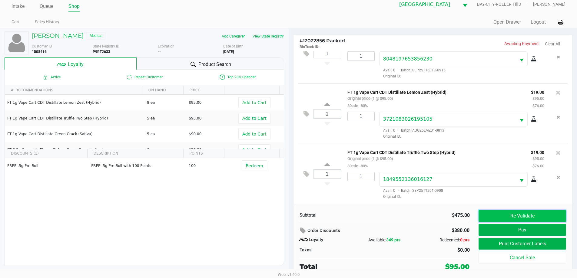
click at [490, 218] on button "Re-Validate" at bounding box center [521, 216] width 87 height 12
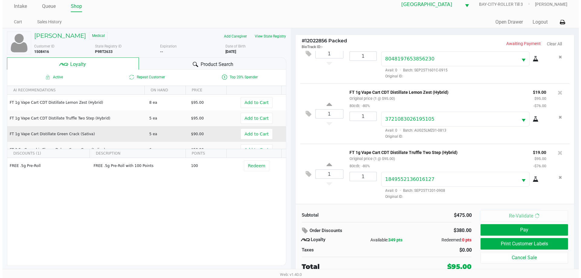
scroll to position [0, 0]
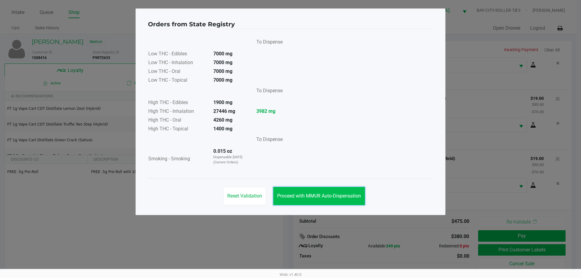
click at [328, 193] on button "Proceed with MMUR Auto-Dispensation" at bounding box center [319, 196] width 92 height 18
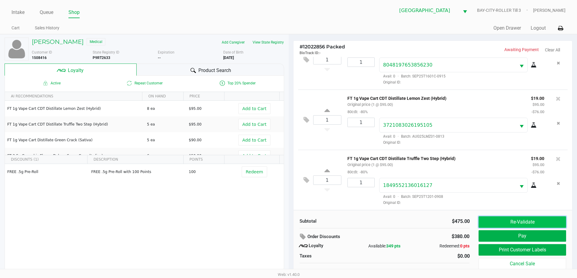
click at [532, 221] on button "Re-Validate" at bounding box center [521, 223] width 87 height 12
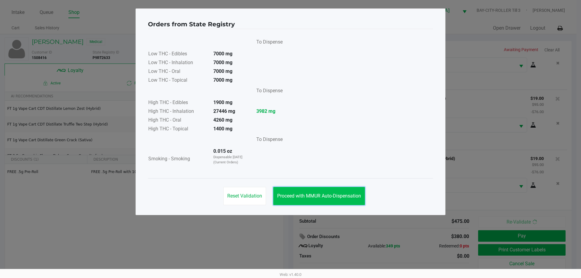
click at [353, 198] on span "Proceed with MMUR Auto-Dispensation" at bounding box center [319, 196] width 84 height 6
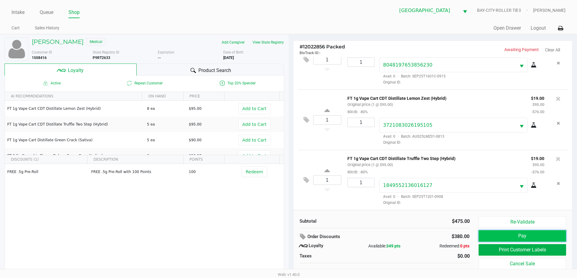
click at [564, 234] on button "Pay" at bounding box center [521, 236] width 87 height 12
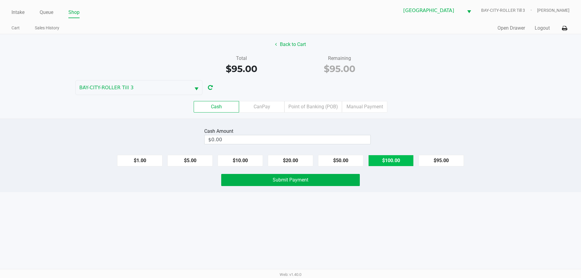
click at [375, 156] on button "$100.00" at bounding box center [391, 161] width 45 height 12
type input "$100.00"
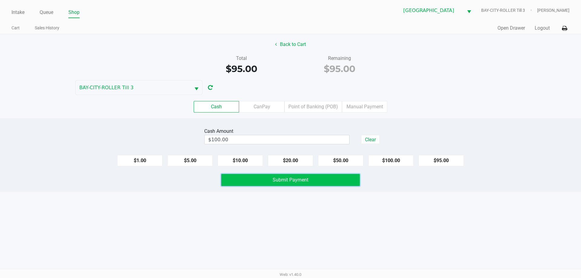
click at [289, 174] on button "Submit Payment" at bounding box center [290, 180] width 139 height 12
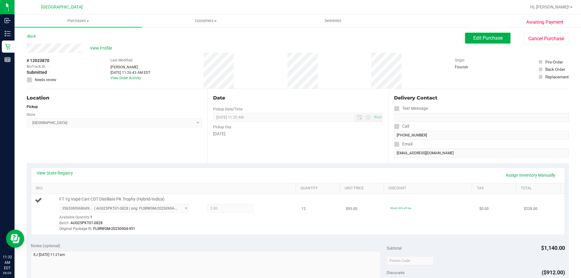
click at [270, 224] on div "Batch: AUG25PKT01-0828" at bounding box center [176, 223] width 234 height 6
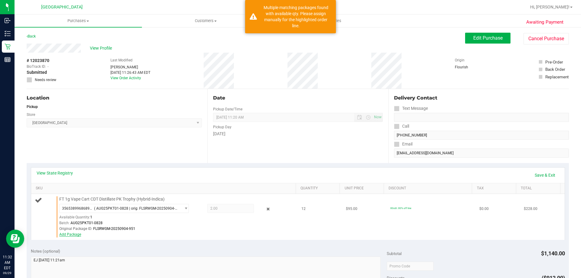
click at [73, 233] on link "Add Package" at bounding box center [70, 235] width 22 height 4
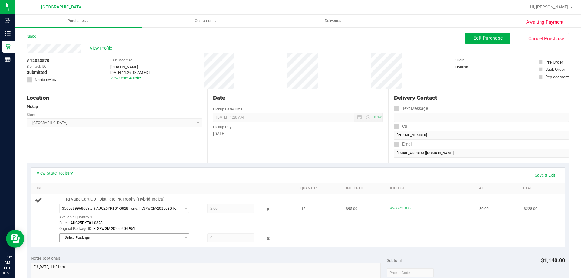
click at [101, 233] on div "FT 1g Vape Cart CDT Distillate PK Trophy (Hybrid-Indica) 3565389968689067 ( AUG…" at bounding box center [174, 221] width 237 height 48
click at [99, 236] on span "Select Package" at bounding box center [120, 238] width 121 height 8
click at [115, 262] on span "( AUG25PKT01-0828 | orig: FLSRWGM-20250904-1032 )" at bounding box center [143, 263] width 91 height 4
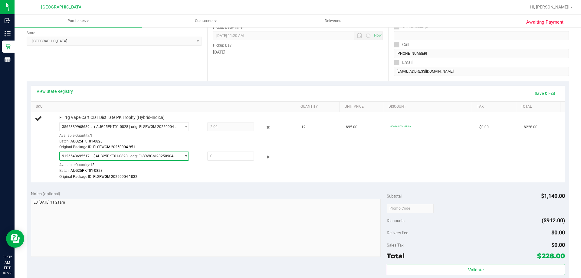
scroll to position [91, 0]
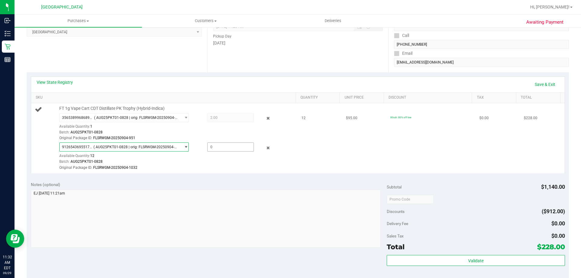
click at [226, 145] on span at bounding box center [230, 147] width 47 height 9
click at [233, 177] on div "View State Registry Save & Exit SKU Quantity Unit Price Discount Tax Total FT 1…" at bounding box center [298, 124] width 543 height 105
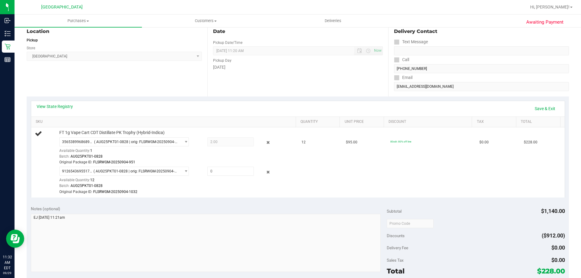
scroll to position [121, 0]
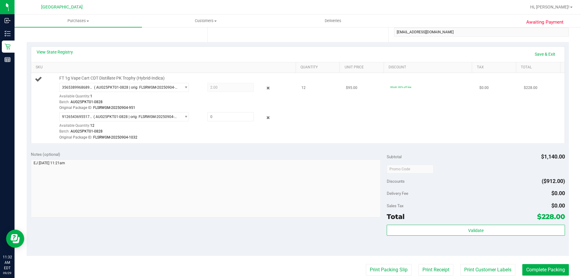
click at [238, 129] on div "Batch: AUG25PKT01-0828" at bounding box center [176, 132] width 234 height 6
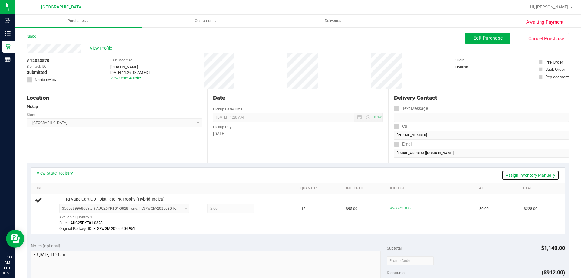
click at [516, 176] on link "Assign Inventory Manually" at bounding box center [531, 175] width 58 height 10
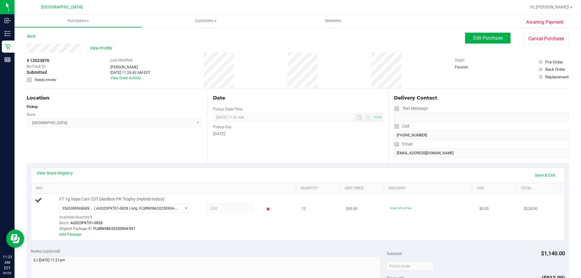
click at [265, 209] on icon at bounding box center [268, 209] width 6 height 7
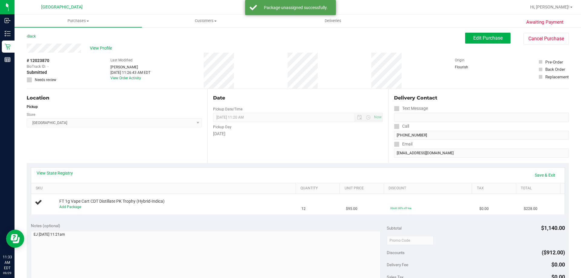
click at [246, 217] on div "View State Registry Save & Exit SKU Quantity Unit Price Discount Tax Total FT 1…" at bounding box center [298, 190] width 543 height 55
click at [533, 176] on link "Save & Exit" at bounding box center [545, 175] width 28 height 10
click at [215, 206] on div "FT 1g Vape Cart CDT Distillate PK Trophy (Hybrid-Indica)" at bounding box center [174, 203] width 237 height 6
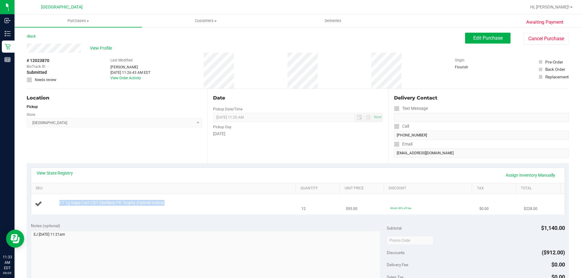
click at [215, 206] on div "FT 1g Vape Cart CDT Distillate PK Trophy (Hybrid-Indica)" at bounding box center [174, 203] width 237 height 6
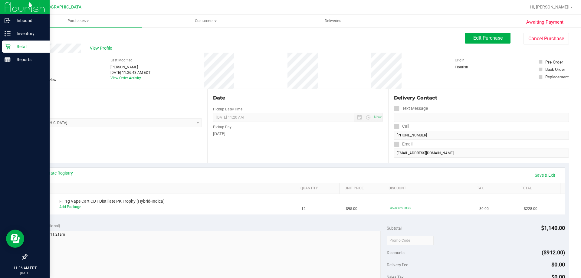
click at [8, 48] on icon at bounding box center [8, 47] width 6 height 6
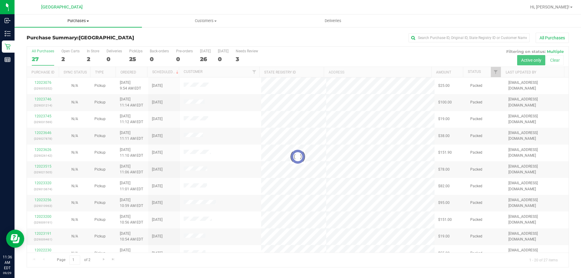
click at [83, 20] on span "Purchases" at bounding box center [78, 20] width 127 height 5
click at [67, 44] on li "Fulfillment" at bounding box center [78, 43] width 127 height 7
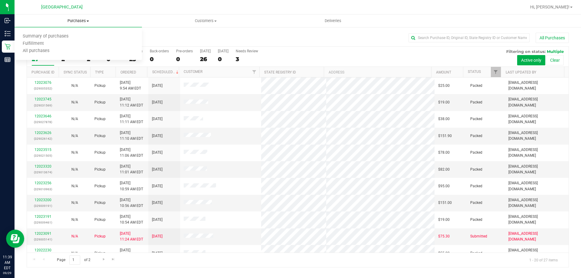
click at [69, 21] on span "Purchases" at bounding box center [78, 20] width 127 height 5
click at [73, 20] on span "Purchases" at bounding box center [78, 20] width 127 height 5
click at [60, 41] on li "Fulfillment" at bounding box center [78, 43] width 127 height 7
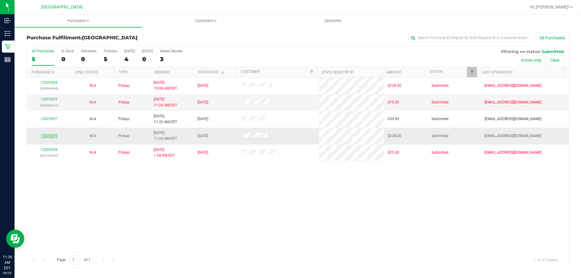
click at [53, 136] on link "12023870" at bounding box center [49, 136] width 17 height 4
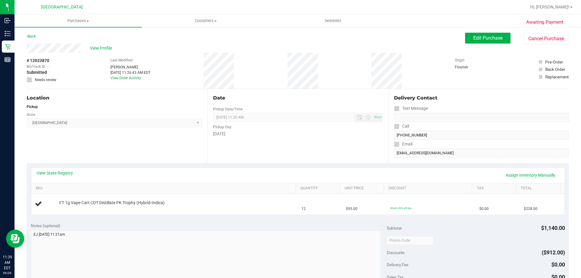
scroll to position [30, 0]
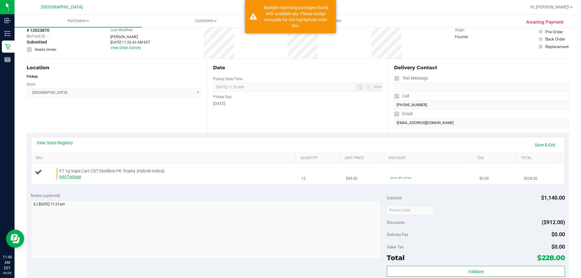
click at [72, 175] on link "Add Package" at bounding box center [70, 177] width 22 height 4
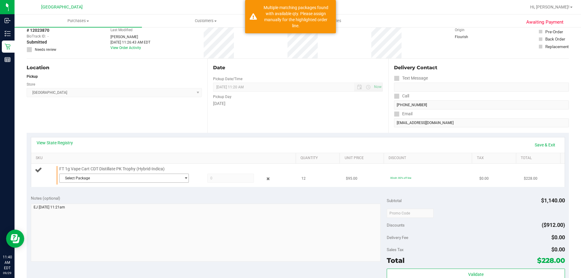
click at [97, 179] on span "Select Package" at bounding box center [120, 178] width 121 height 8
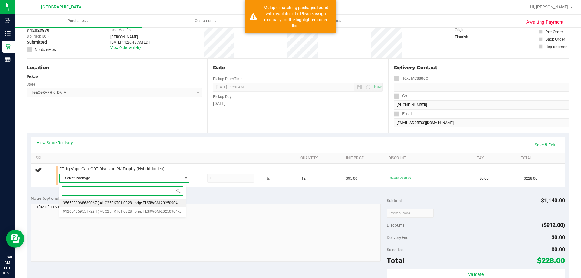
click at [141, 205] on span "( AUG25PKT01-0828 | orig: FLSRWGM-20250904-951 )" at bounding box center [142, 203] width 89 height 4
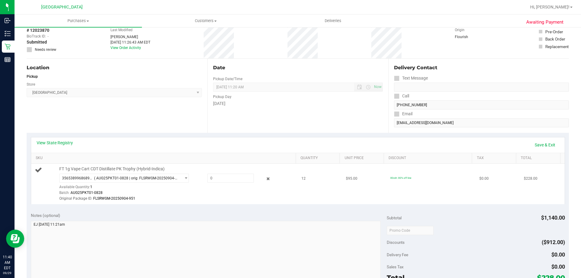
click at [159, 193] on div "Batch: AUG25PKT01-0828" at bounding box center [176, 193] width 234 height 6
click at [219, 181] on span at bounding box center [230, 178] width 47 height 9
type input "1"
type input "1.0000"
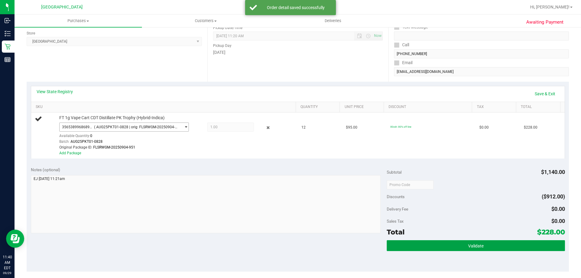
scroll to position [0, 0]
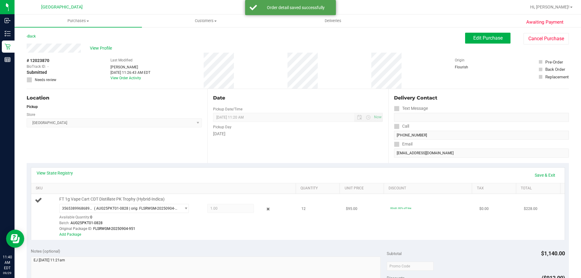
click at [172, 233] on div "Add Package" at bounding box center [176, 235] width 234 height 6
click at [75, 237] on link "Add Package" at bounding box center [70, 235] width 22 height 4
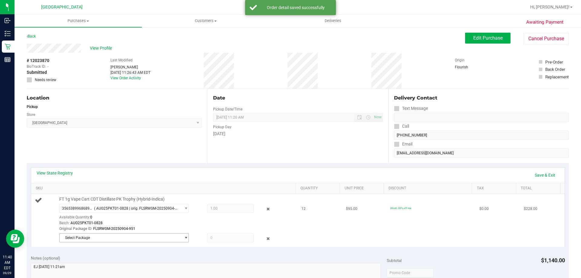
click at [83, 236] on span "Select Package" at bounding box center [120, 238] width 121 height 8
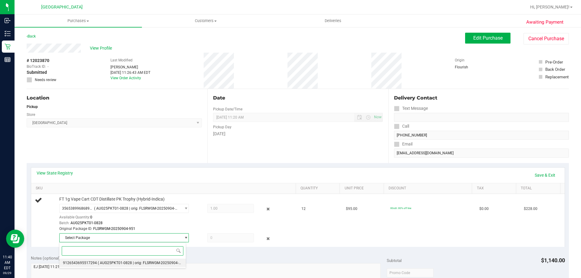
click at [93, 262] on span "9126543695517294" at bounding box center [80, 263] width 34 height 4
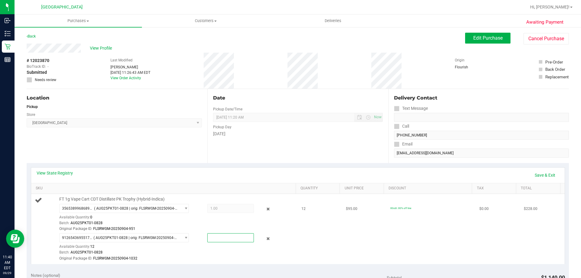
click at [227, 239] on span at bounding box center [230, 237] width 47 height 9
type input "25010828"
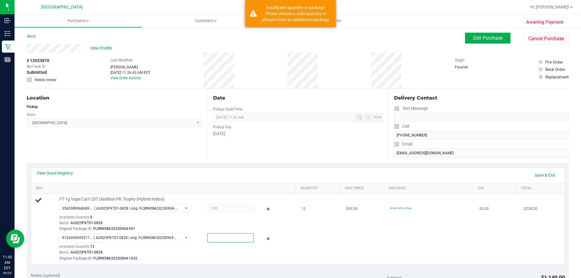
click at [395, 253] on td "80cdt: 80% off line" at bounding box center [431, 229] width 89 height 70
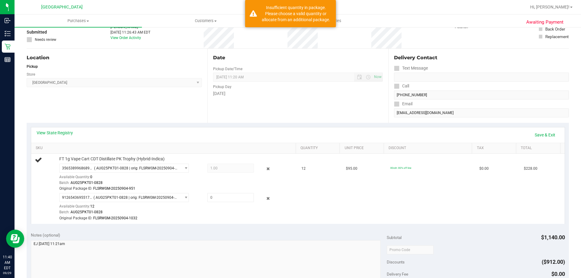
scroll to position [121, 0]
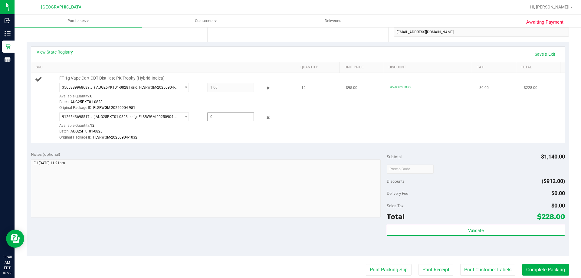
click at [235, 115] on span at bounding box center [230, 116] width 47 height 9
type input "11"
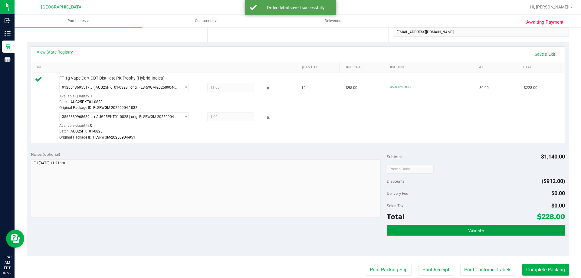
click at [479, 233] on button "Validate" at bounding box center [476, 230] width 178 height 11
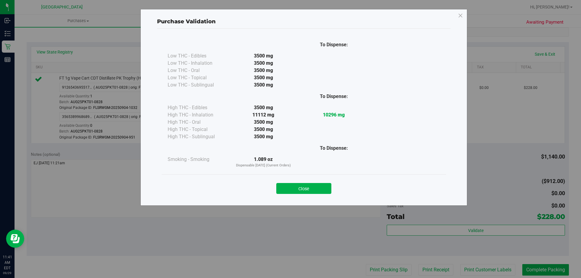
click at [342, 189] on div "Close" at bounding box center [304, 186] width 276 height 15
click at [311, 189] on button "Close" at bounding box center [303, 188] width 55 height 11
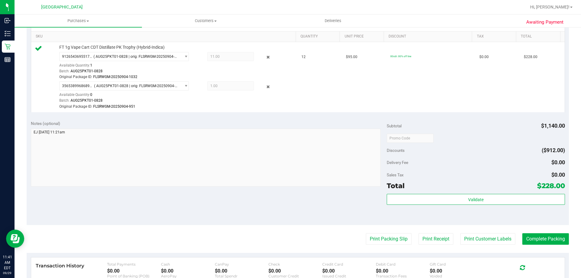
scroll to position [182, 0]
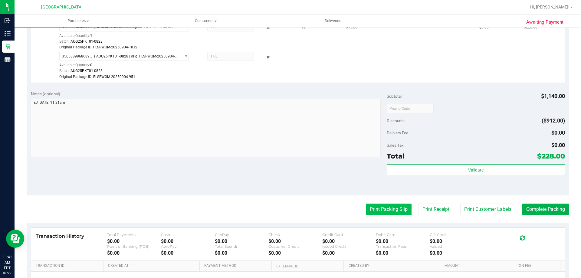
click at [386, 209] on button "Print Packing Slip" at bounding box center [389, 210] width 46 height 12
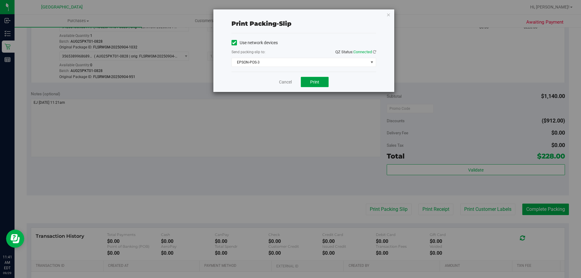
click at [320, 81] on button "Print" at bounding box center [315, 82] width 28 height 10
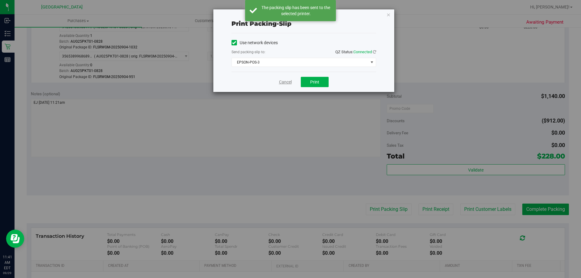
click at [288, 79] on link "Cancel" at bounding box center [285, 82] width 13 height 6
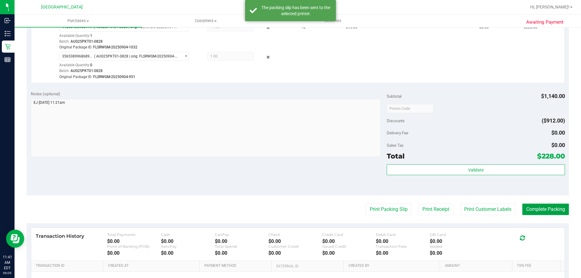
click at [542, 212] on button "Complete Packing" at bounding box center [546, 210] width 47 height 12
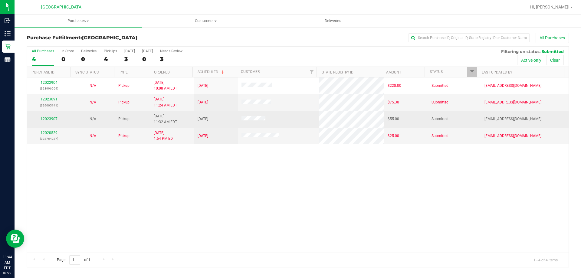
click at [48, 120] on link "12023907" at bounding box center [49, 119] width 17 height 4
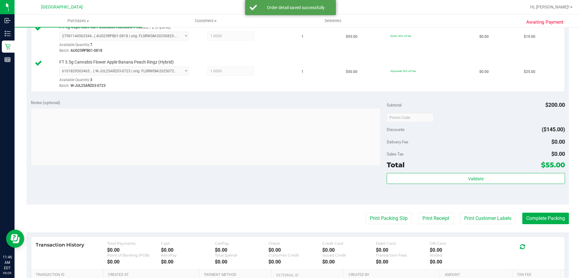
scroll to position [287, 0]
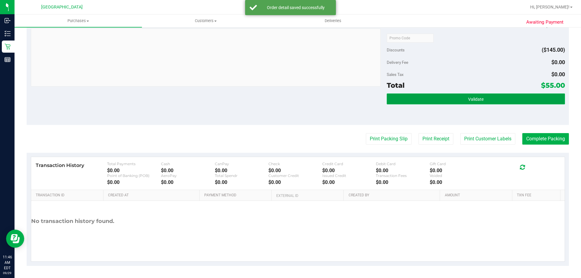
click at [431, 104] on button "Validate" at bounding box center [476, 99] width 178 height 11
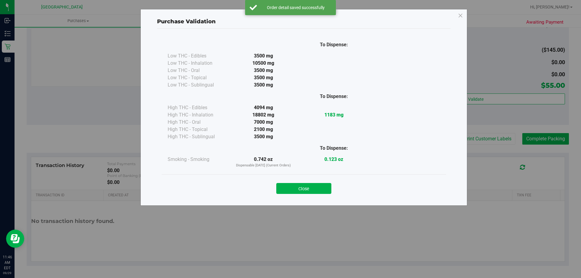
click at [333, 193] on div "Close" at bounding box center [304, 186] width 276 height 15
click at [330, 192] on button "Close" at bounding box center [303, 188] width 55 height 11
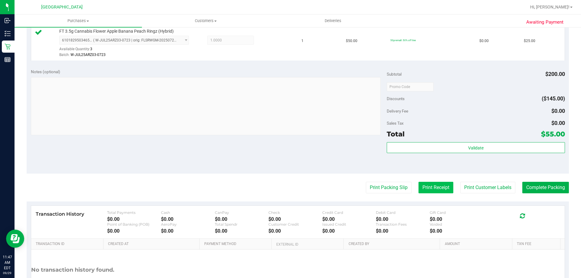
scroll to position [242, 0]
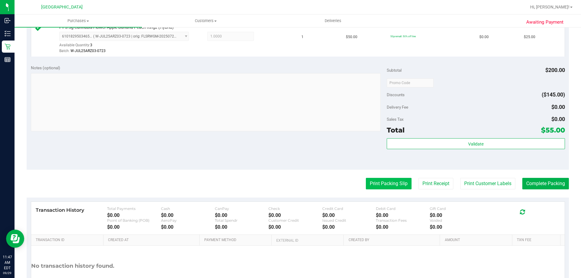
click at [382, 189] on button "Print Packing Slip" at bounding box center [389, 184] width 46 height 12
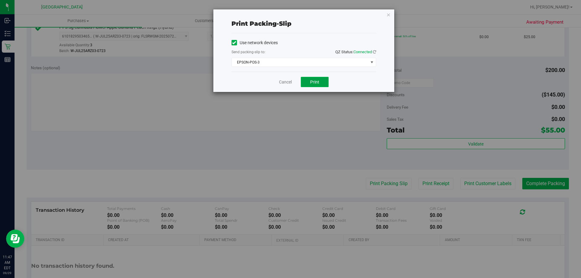
click at [318, 82] on span "Print" at bounding box center [314, 82] width 9 height 5
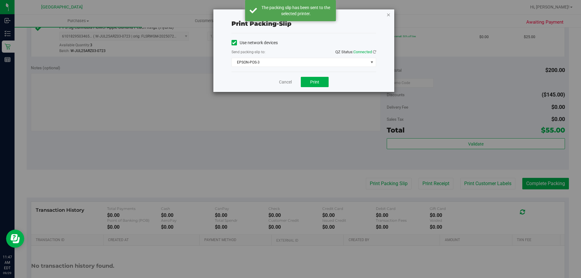
click at [388, 16] on icon "button" at bounding box center [389, 14] width 4 height 7
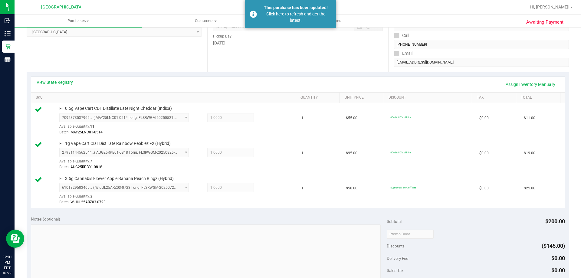
scroll to position [212, 0]
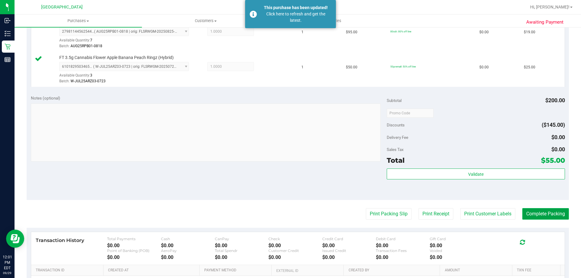
click at [551, 213] on button "Complete Packing" at bounding box center [546, 214] width 47 height 12
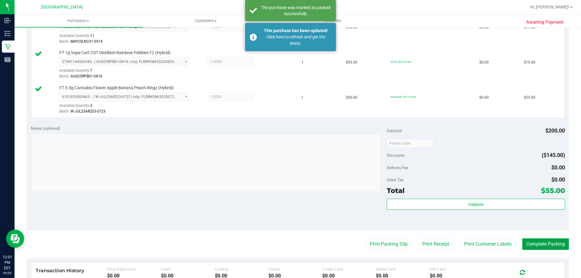
scroll to position [242, 0]
